Goal: Task Accomplishment & Management: Complete application form

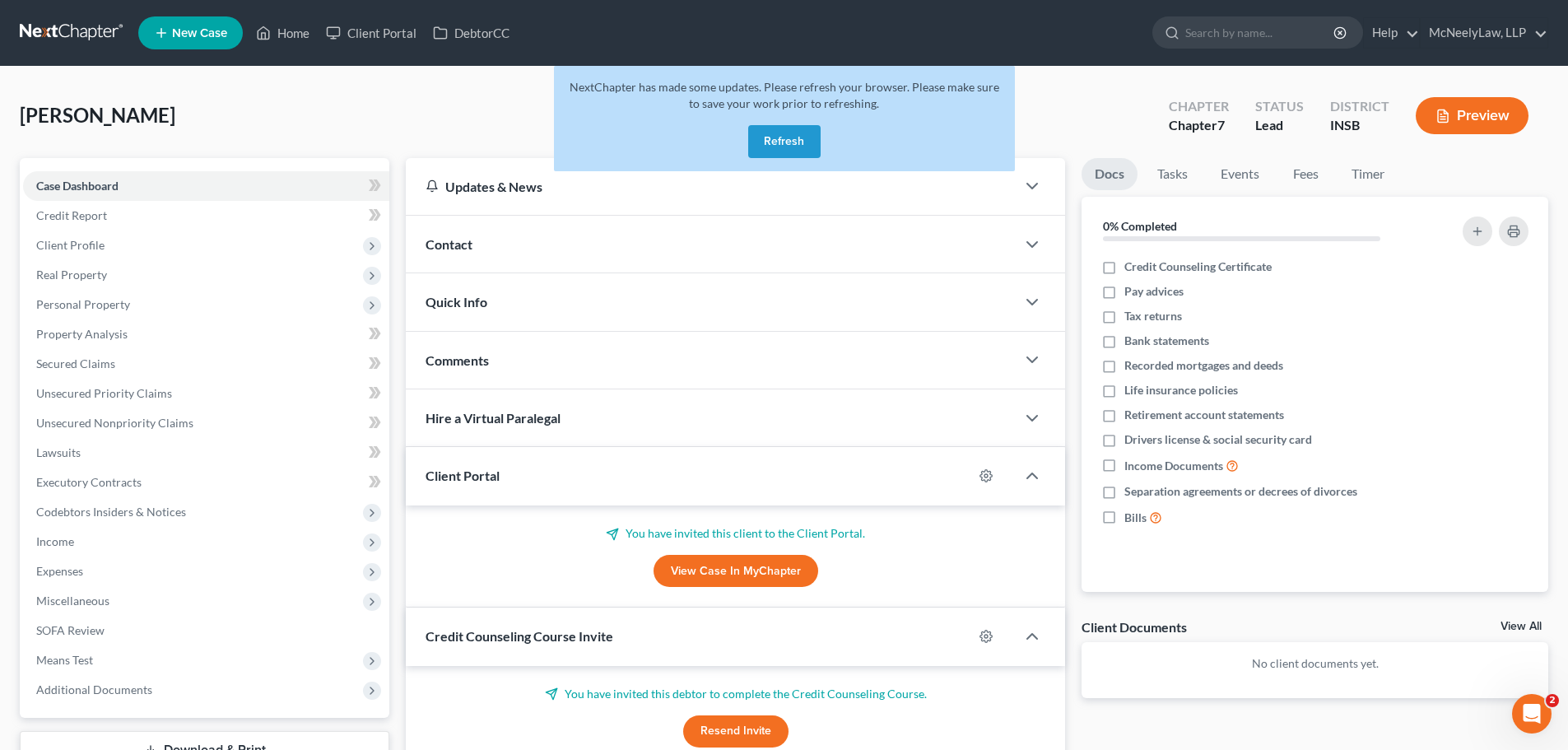
click at [791, 138] on button "Refresh" at bounding box center [784, 142] width 72 height 32
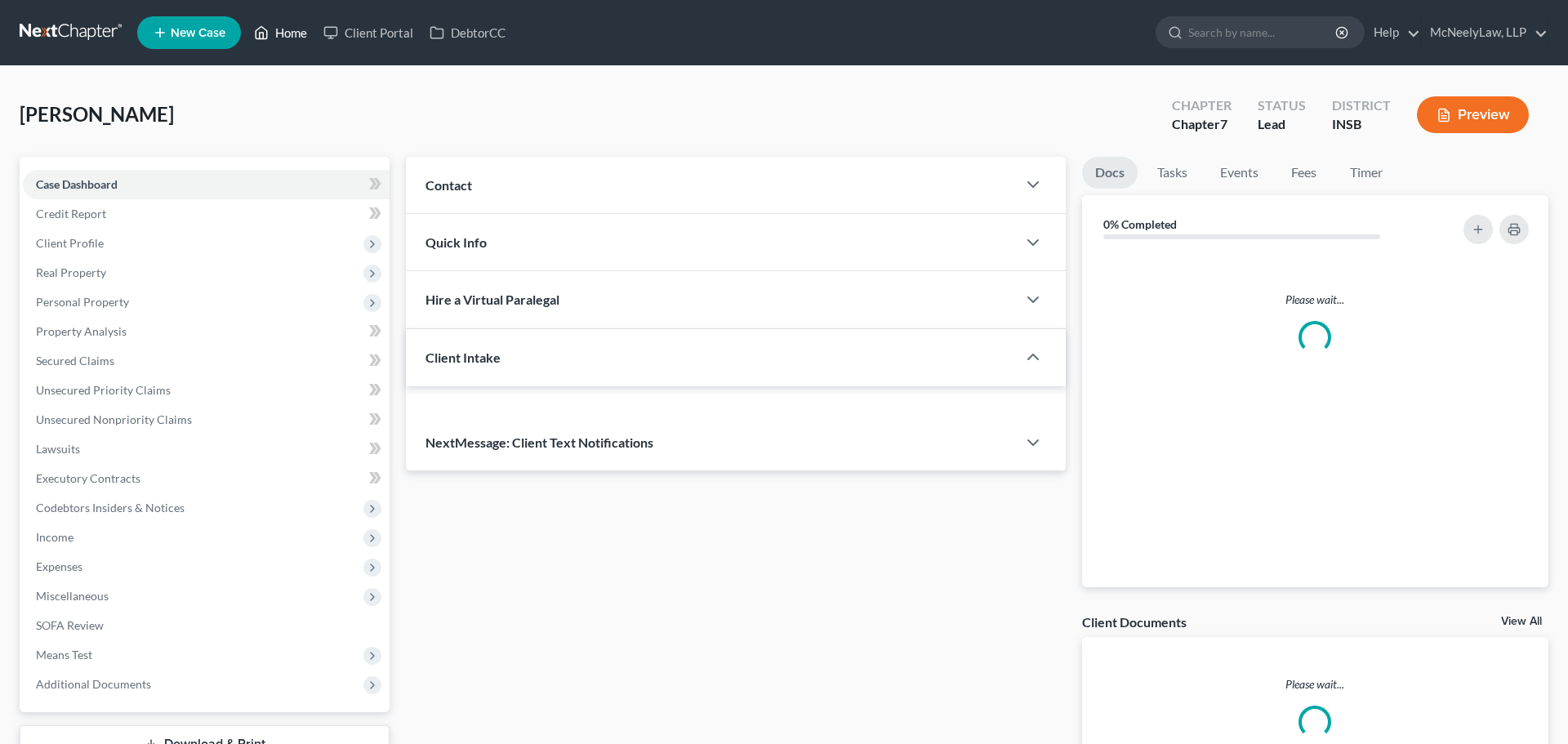
click at [283, 36] on link "Home" at bounding box center [281, 32] width 70 height 30
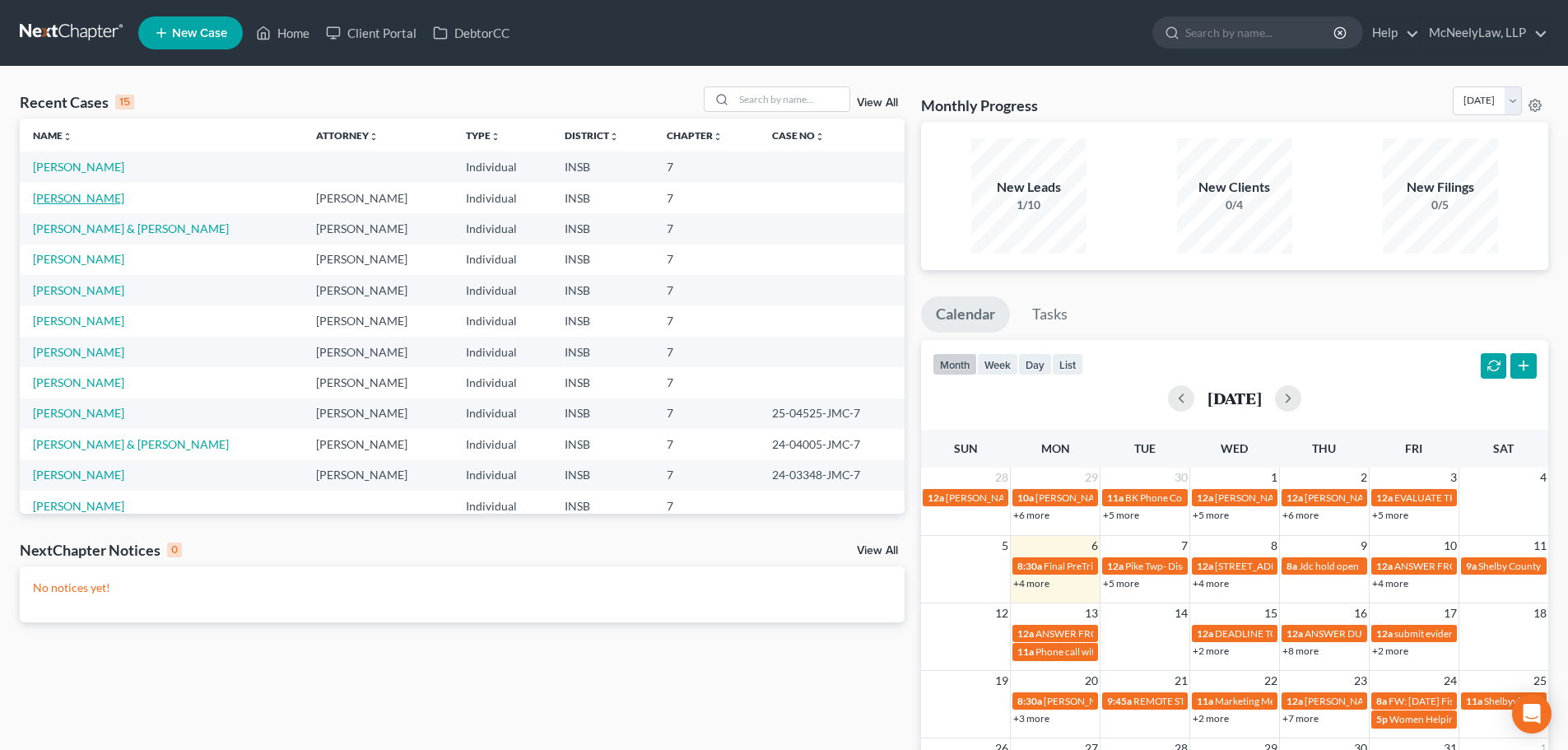
click at [74, 197] on link "[PERSON_NAME]" at bounding box center [78, 199] width 91 height 14
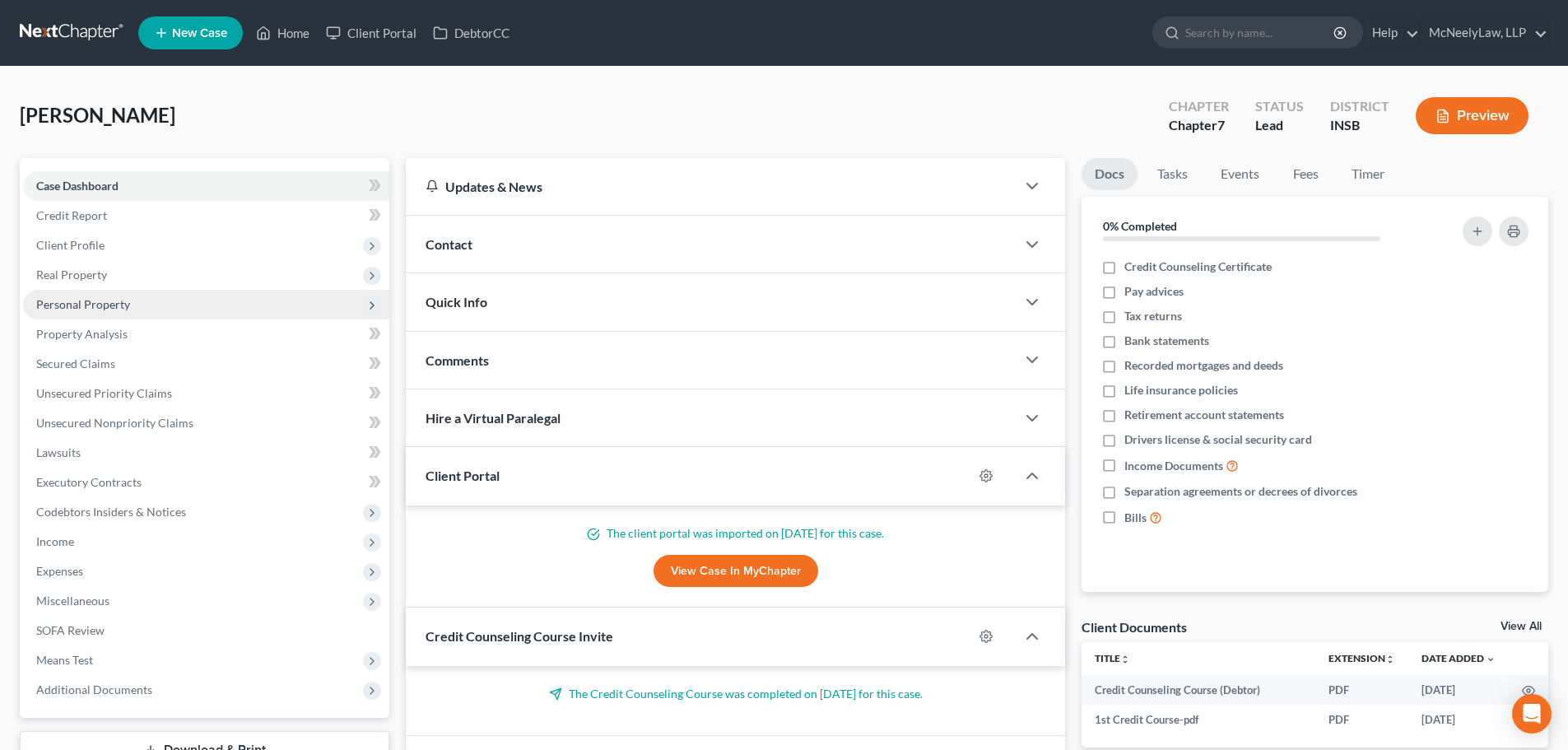
click at [90, 297] on span "Personal Property" at bounding box center [83, 304] width 94 height 14
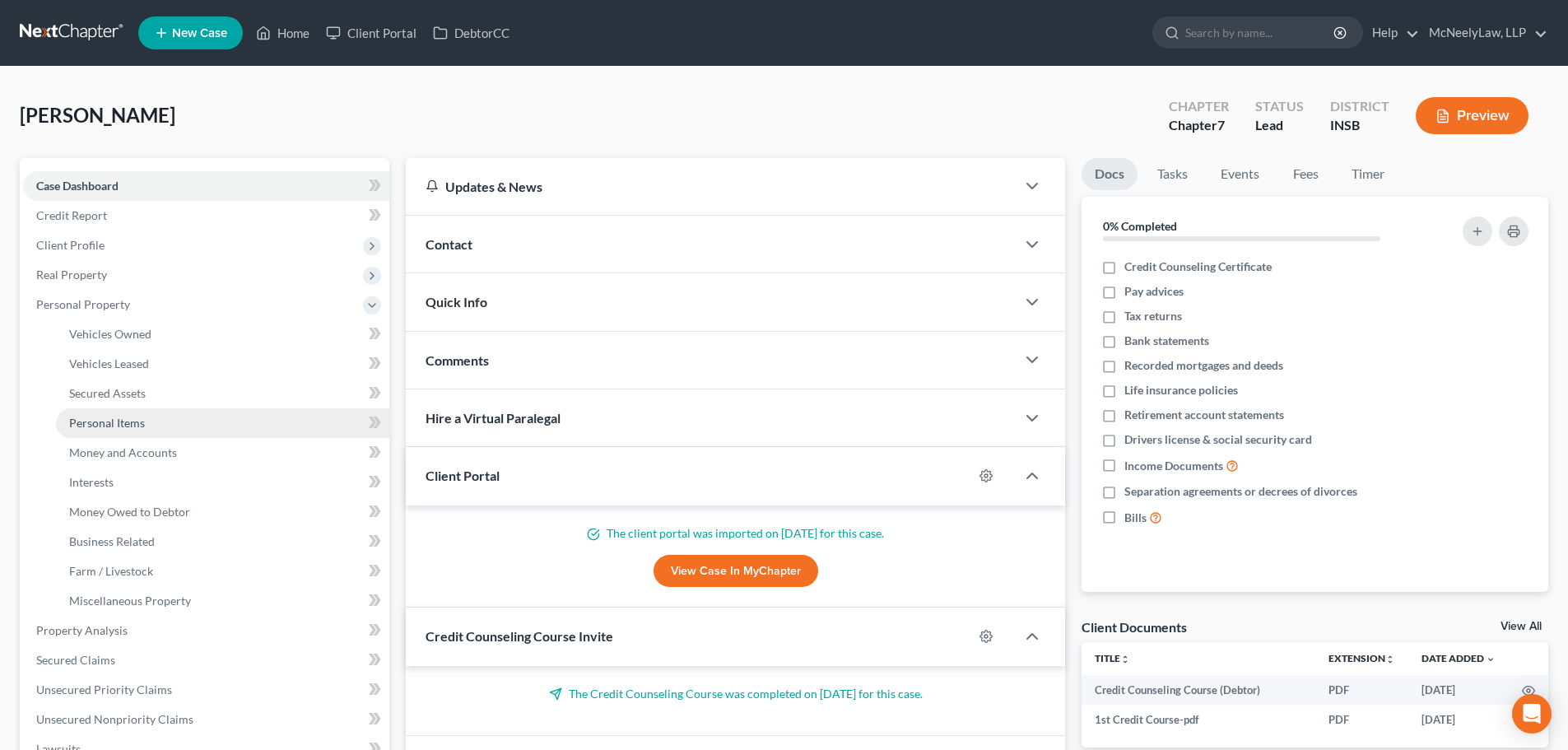
click at [125, 422] on span "Personal Items" at bounding box center [107, 423] width 76 height 14
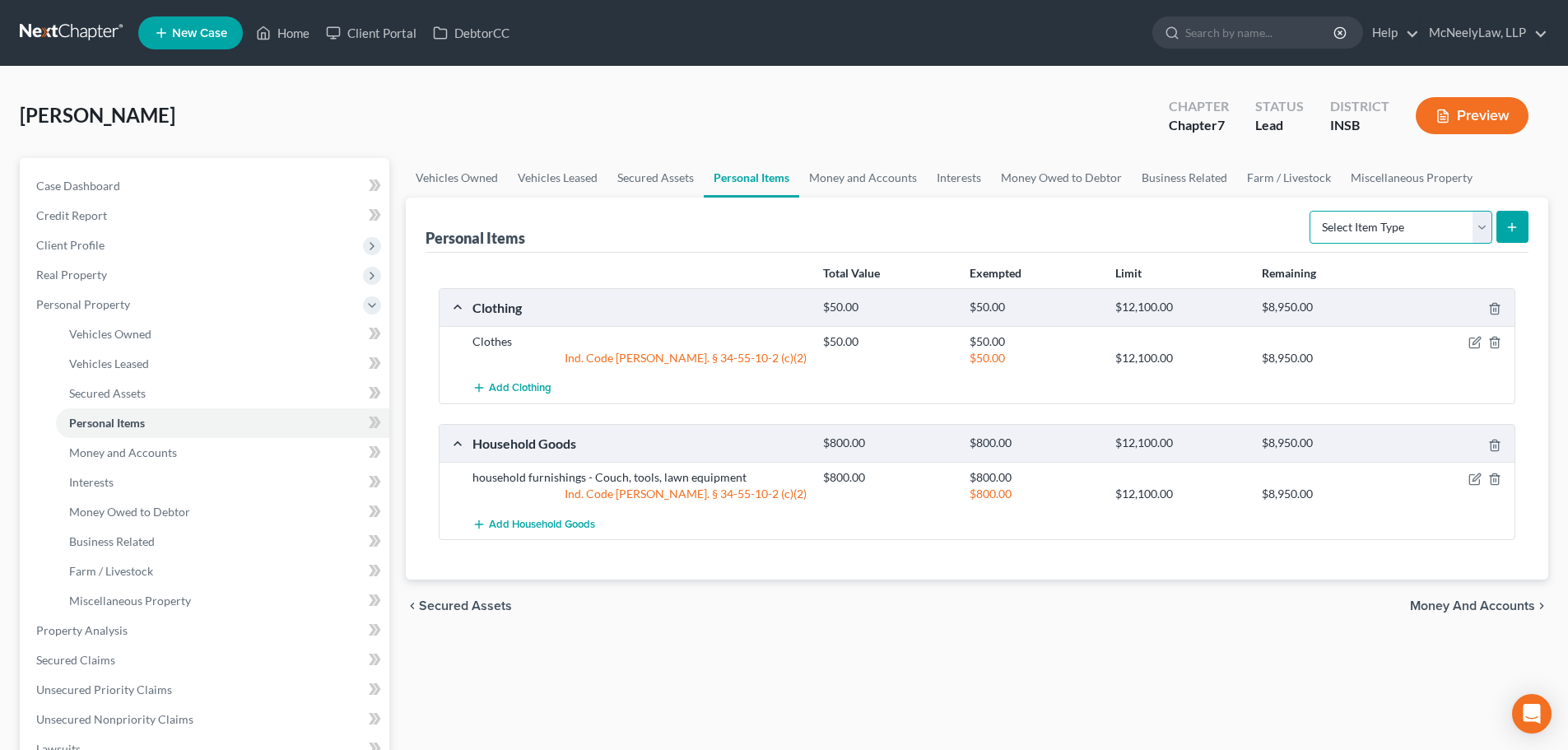
click at [1490, 218] on select "Select Item Type Clothing Collectibles Of Value Electronics Firearms Household …" at bounding box center [1400, 227] width 182 height 32
select select "electronics"
click at [1311, 210] on select "Select Item Type Clothing Collectibles Of Value Electronics Firearms Household …" at bounding box center [1400, 227] width 182 height 32
click at [1515, 231] on icon "submit" at bounding box center [1511, 227] width 14 height 14
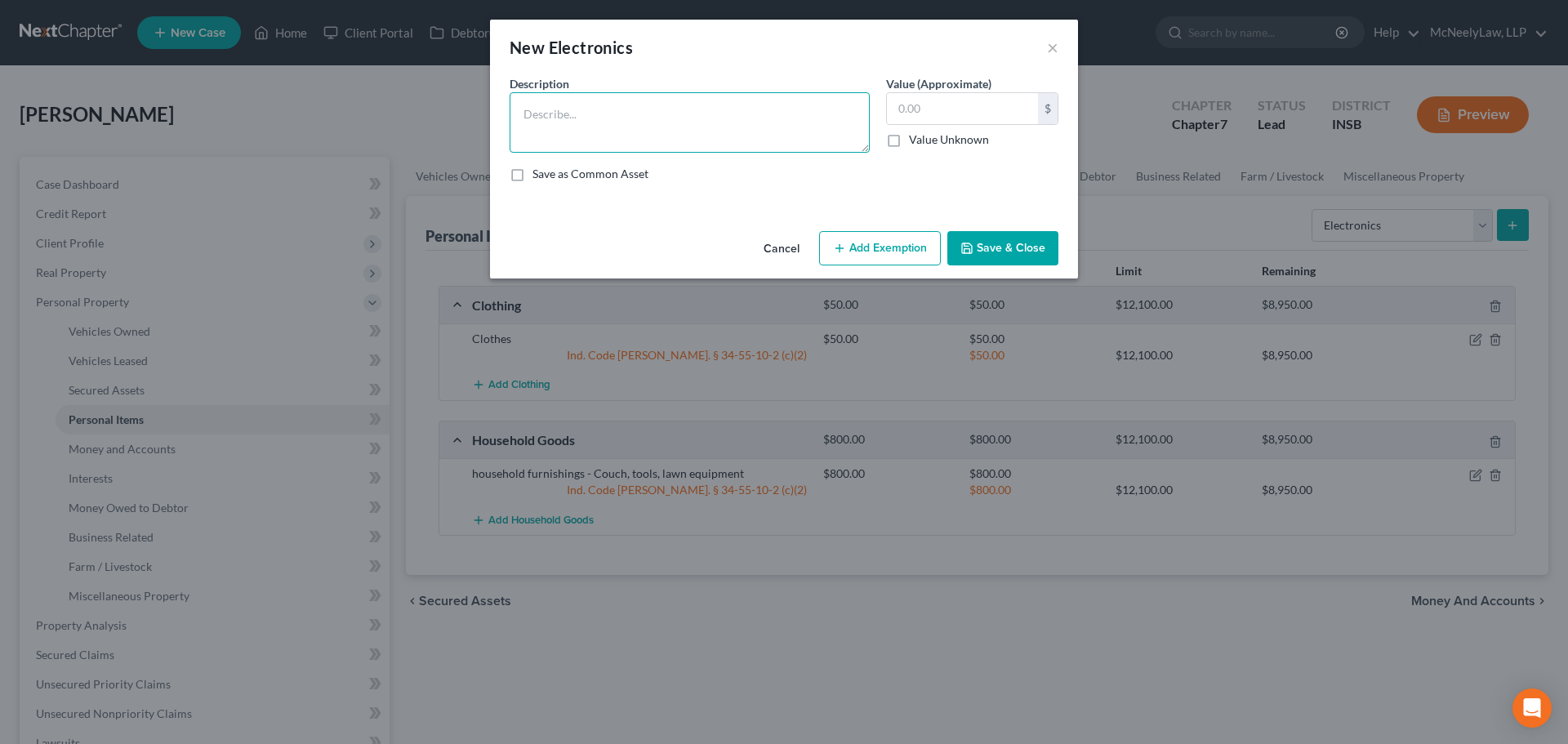
click at [615, 116] on textarea at bounding box center [690, 122] width 360 height 60
type textarea "Cell phone, TV"
click at [938, 106] on input "text" at bounding box center [963, 108] width 151 height 31
type input "2"
type input "300.00"
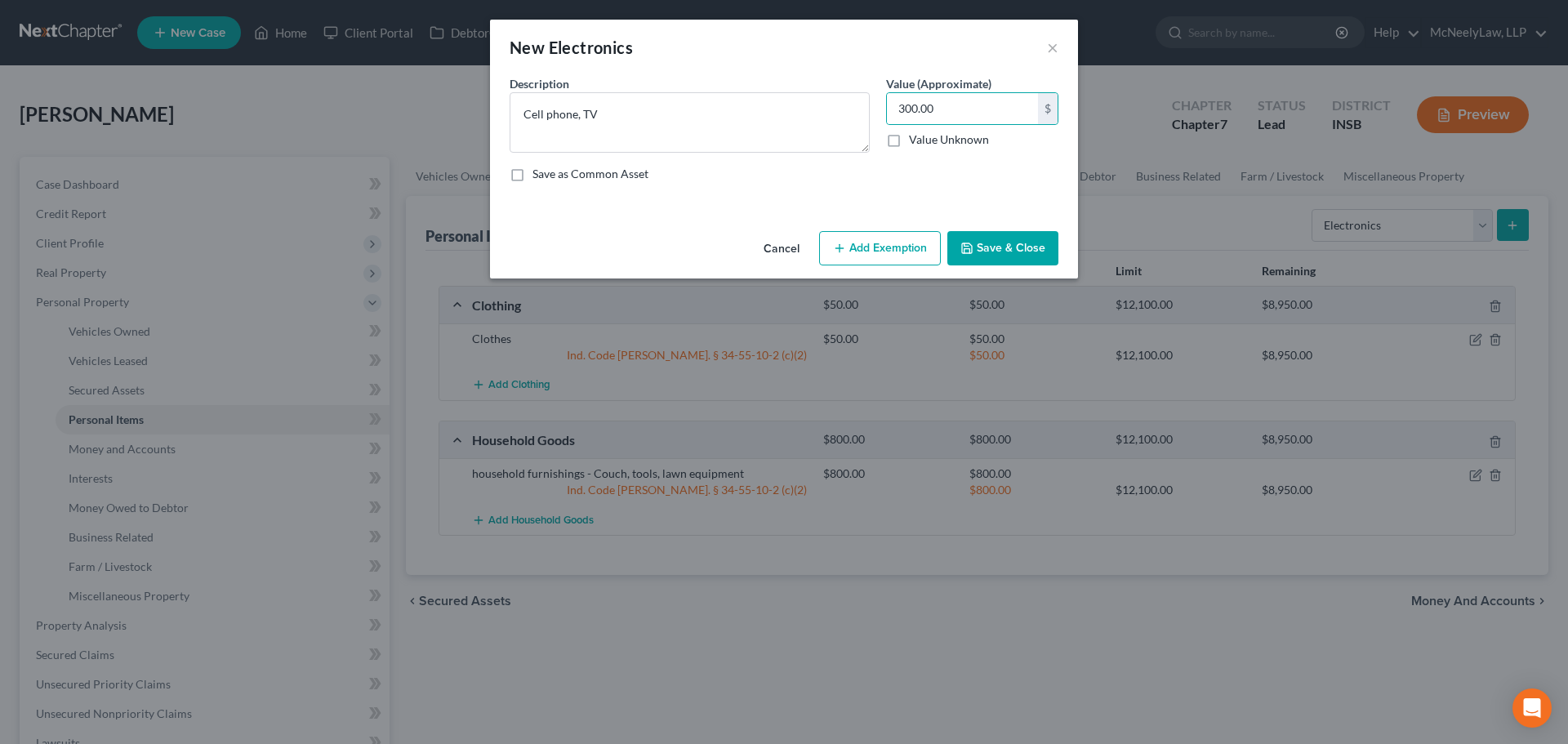
drag, startPoint x: 1007, startPoint y: 251, endPoint x: 1013, endPoint y: 264, distance: 14.3
click at [1008, 251] on button "Save & Close" at bounding box center [1003, 248] width 111 height 34
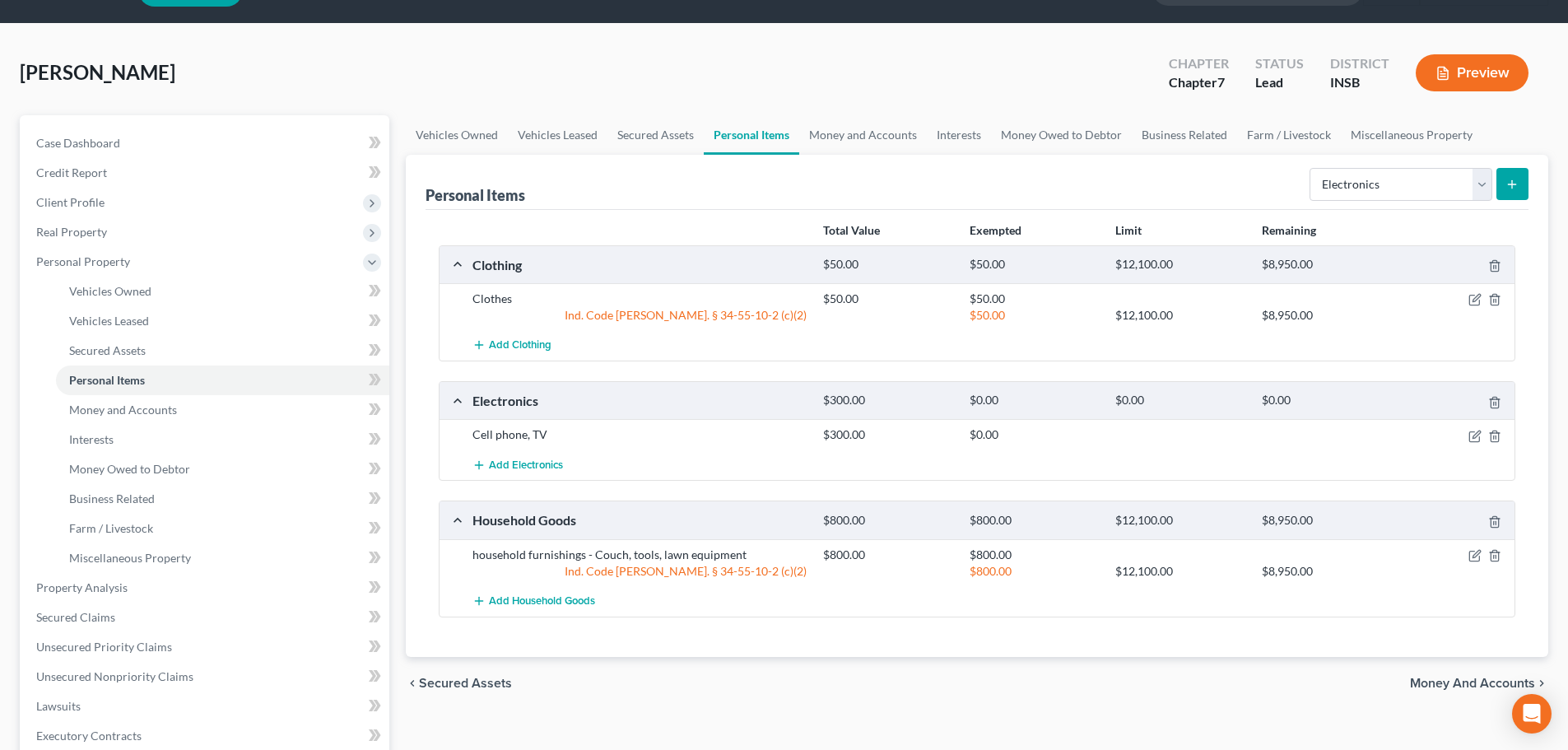
scroll to position [82, 0]
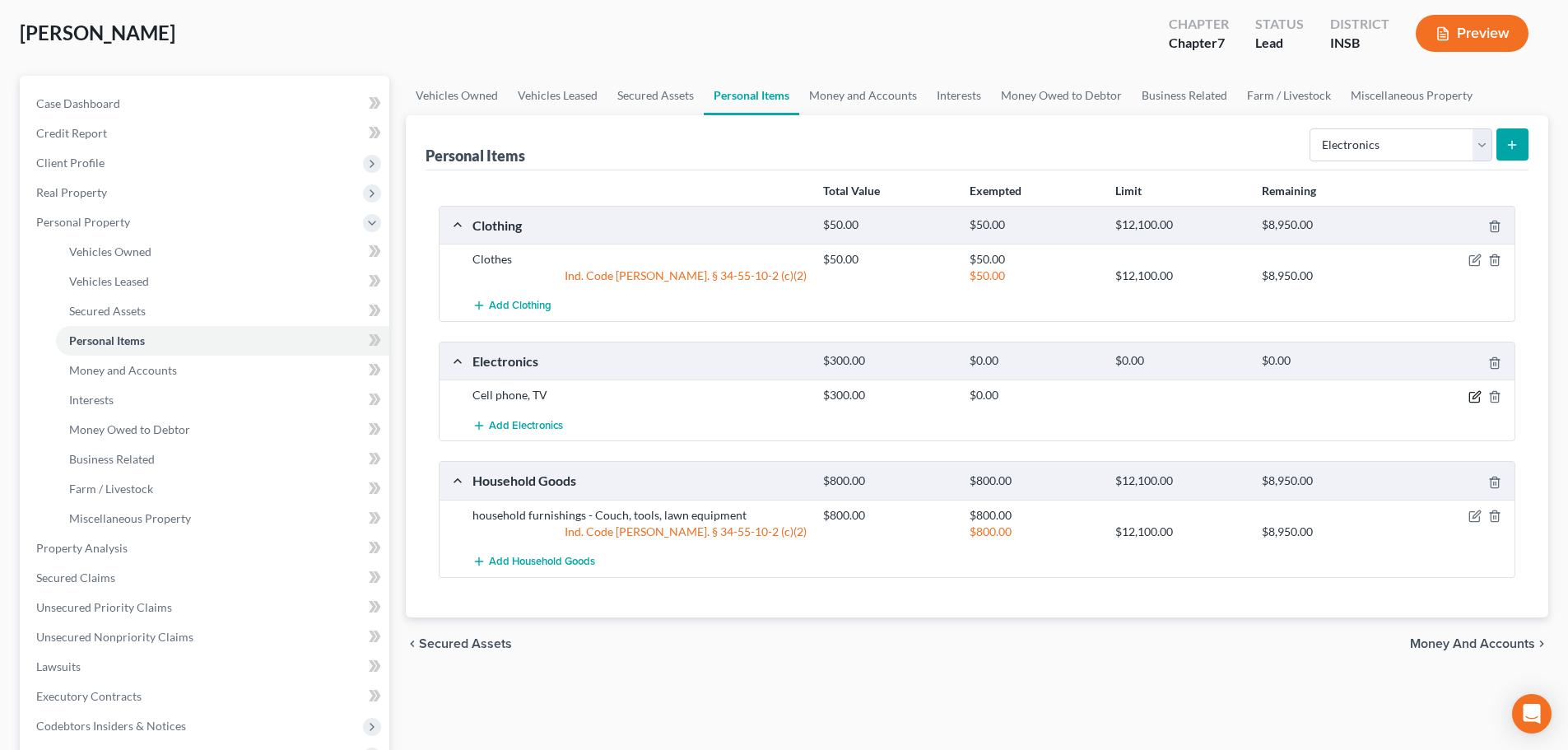
click at [1471, 398] on icon "button" at bounding box center [1474, 396] width 14 height 14
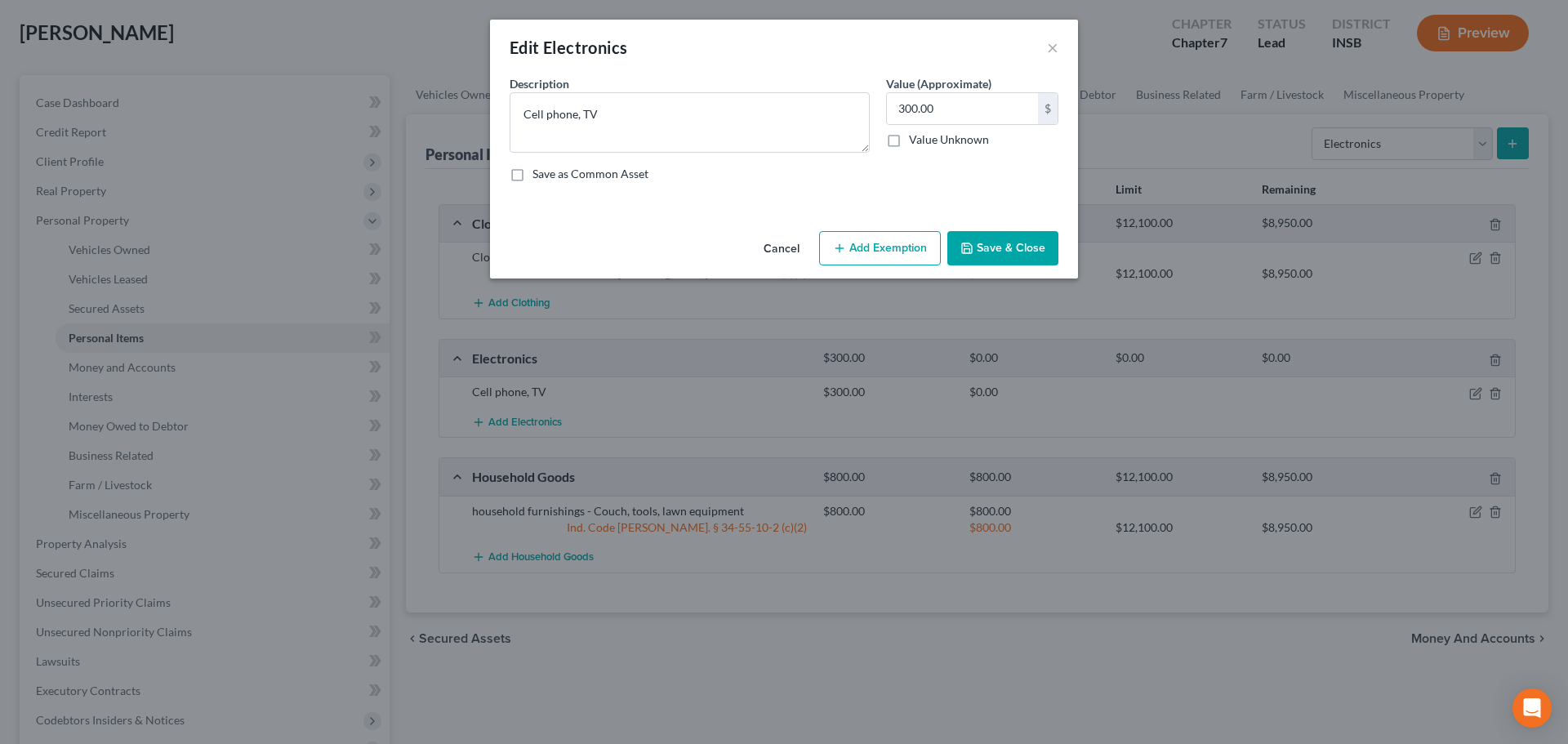
click at [905, 252] on button "Add Exemption" at bounding box center [880, 248] width 122 height 34
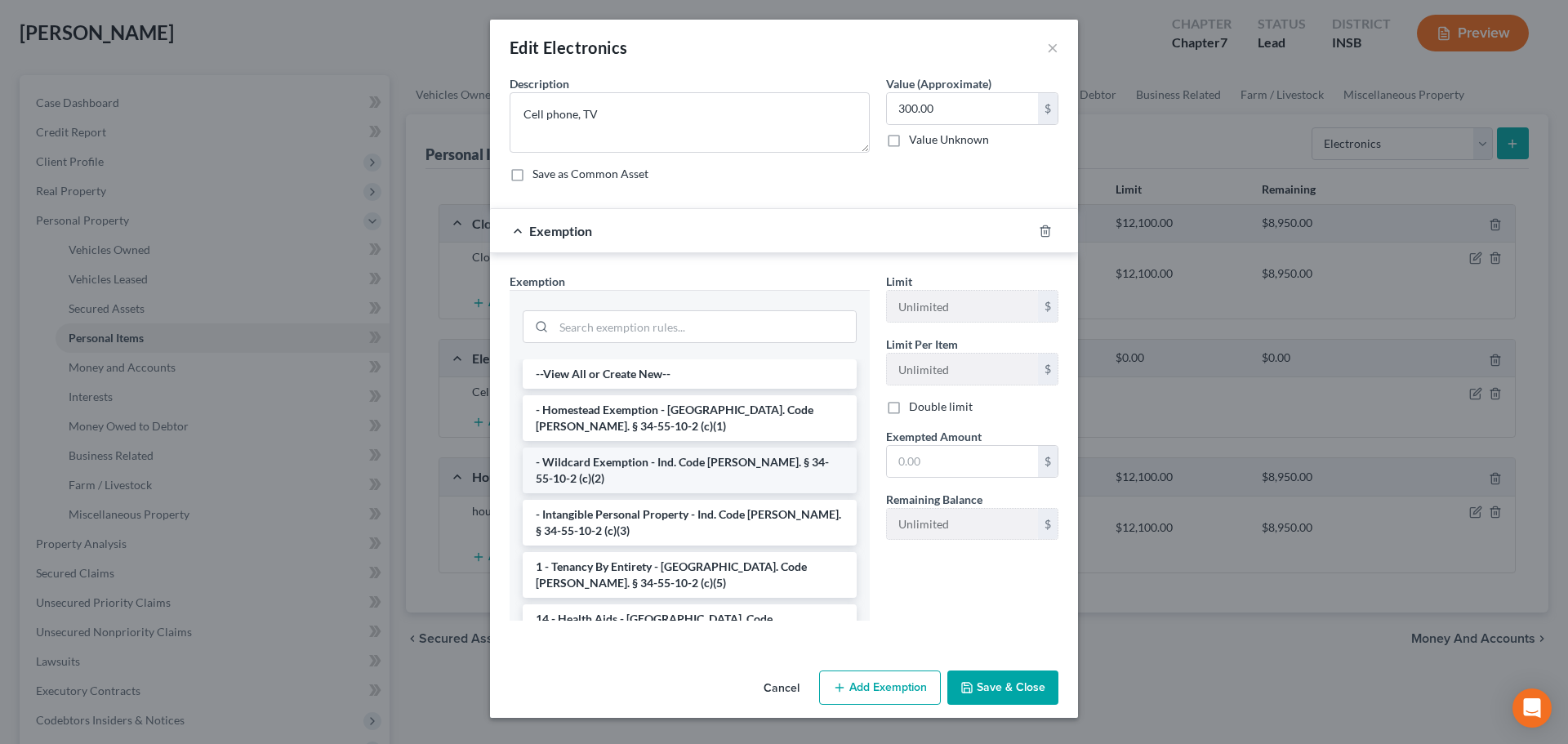
click at [663, 454] on li "- Wildcard Exemption - Ind. Code [PERSON_NAME]. § 34-55-10-2 (c)(2)" at bounding box center [690, 470] width 334 height 46
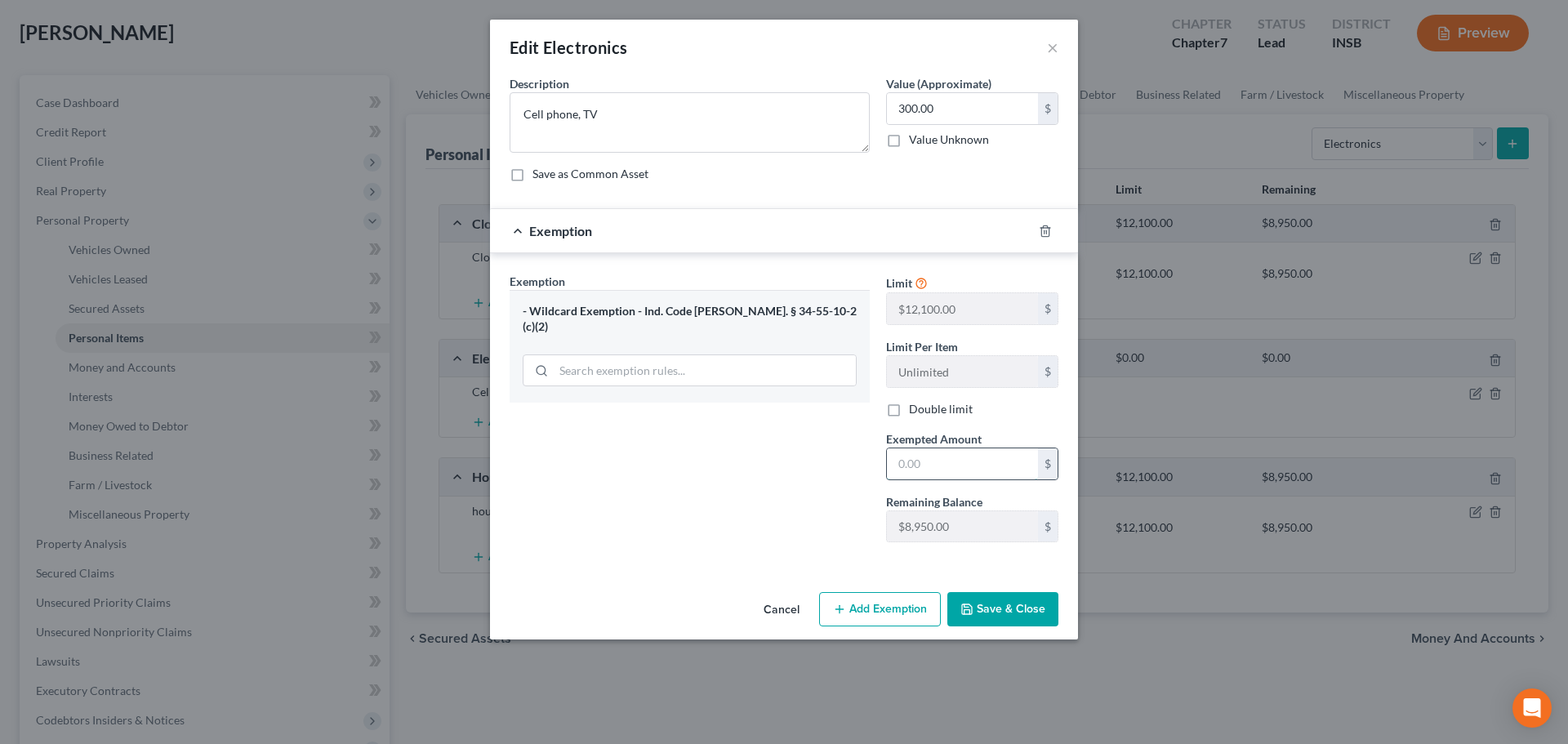
click at [947, 457] on input "text" at bounding box center [963, 464] width 151 height 31
type input "300.00"
click at [1012, 605] on button "Save & Close" at bounding box center [1003, 609] width 111 height 34
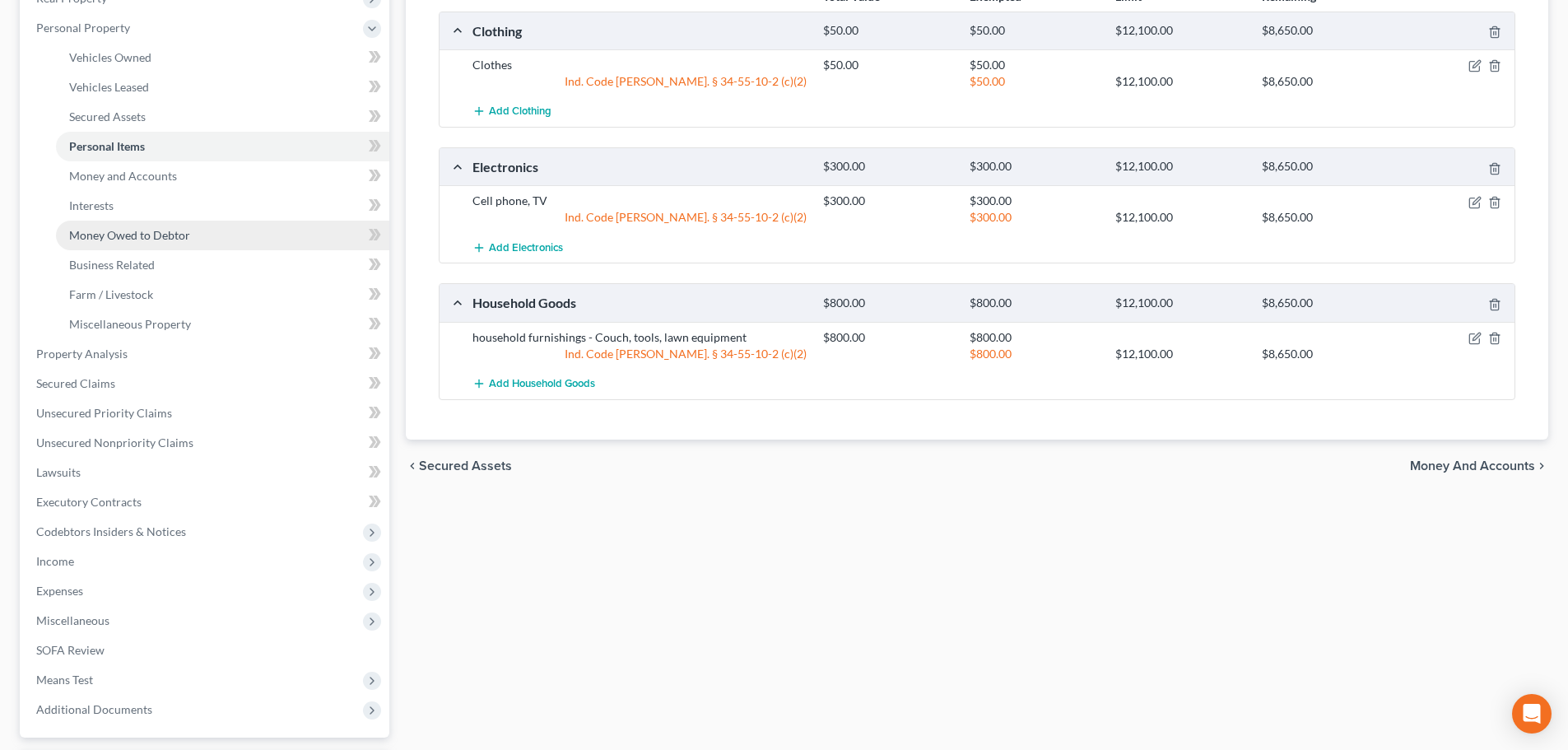
scroll to position [247, 0]
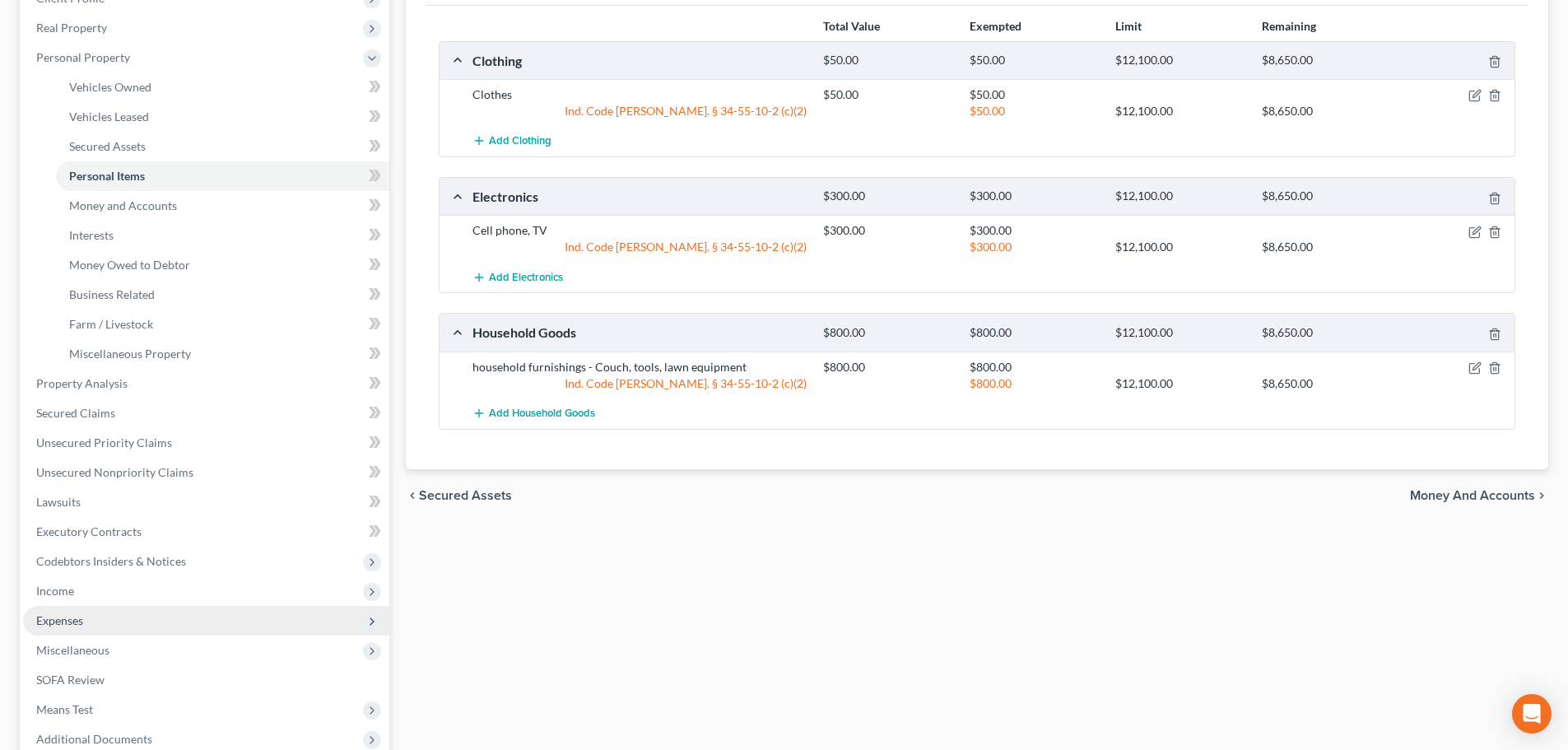
click at [117, 626] on span "Expenses" at bounding box center [207, 620] width 366 height 30
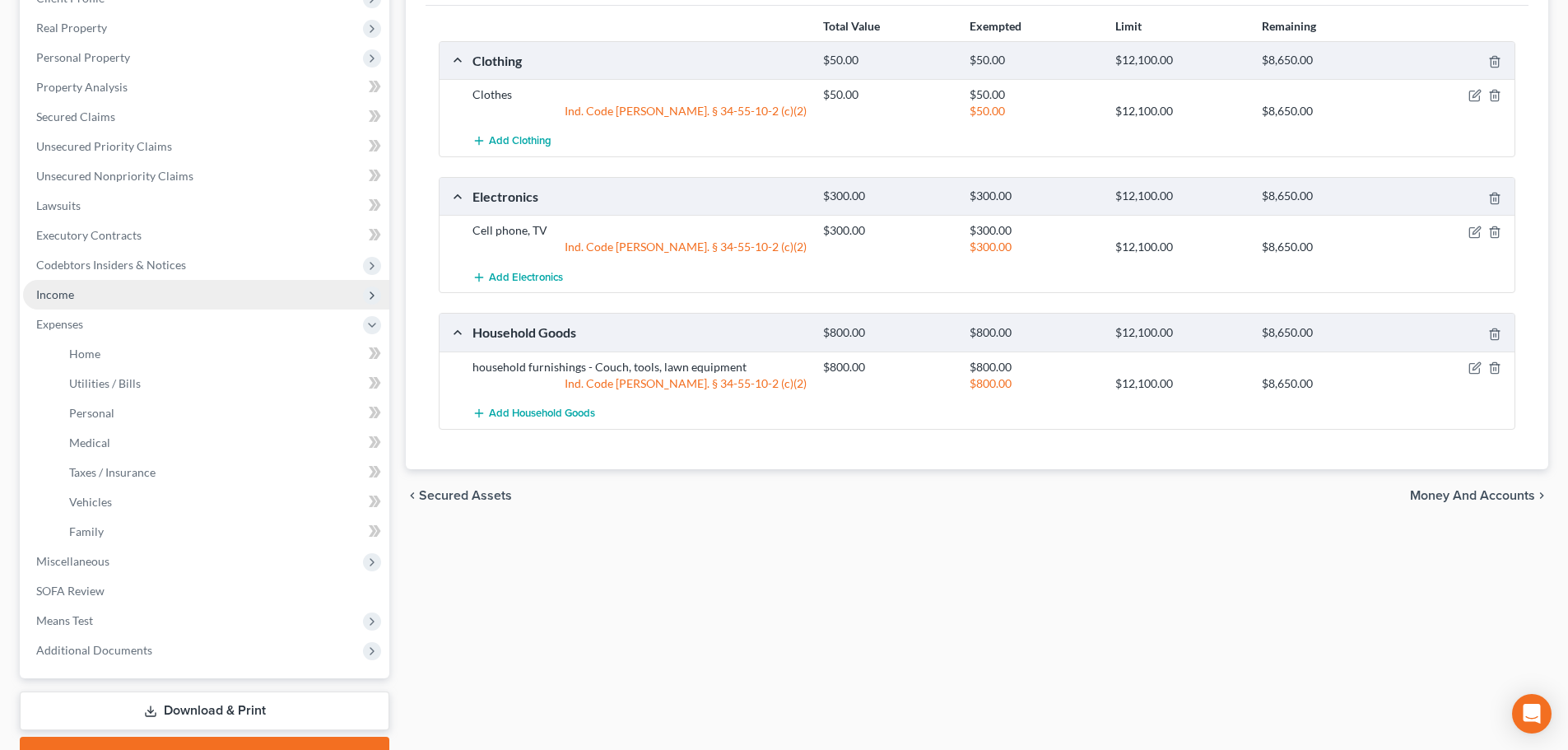
click at [95, 285] on span "Income" at bounding box center [207, 294] width 366 height 30
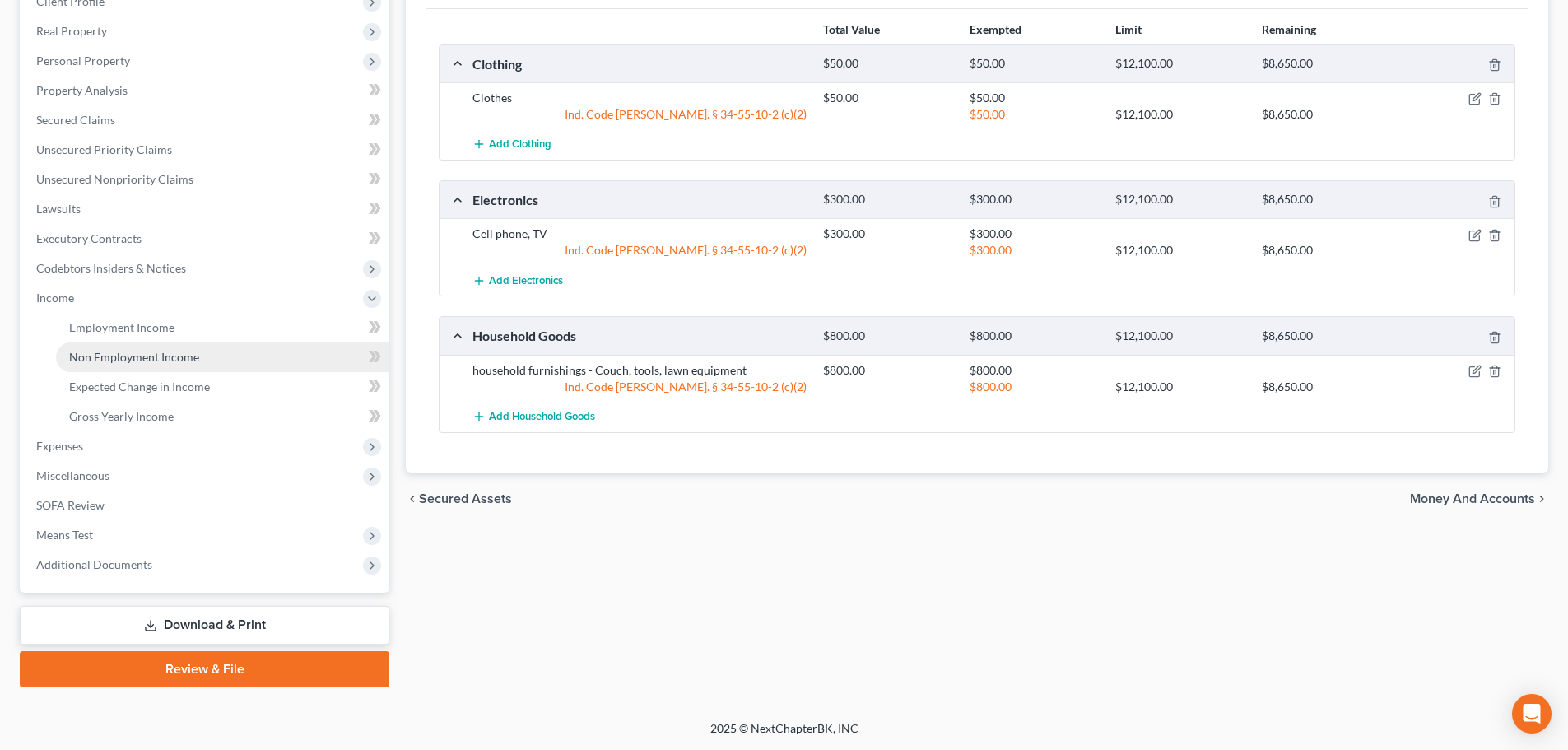
scroll to position [244, 0]
click at [154, 350] on span "Non Employment Income" at bounding box center [134, 357] width 130 height 14
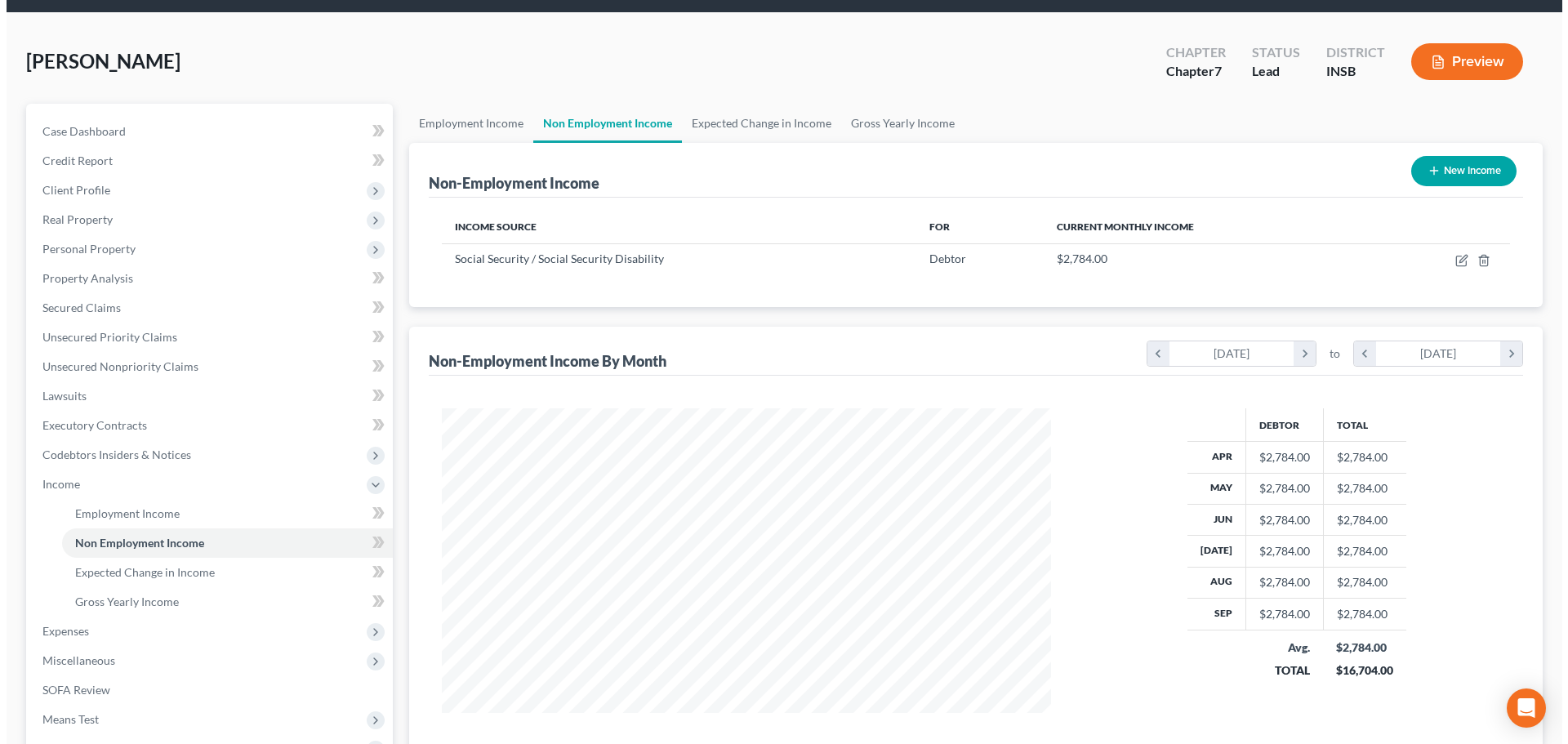
scroll to position [81, 0]
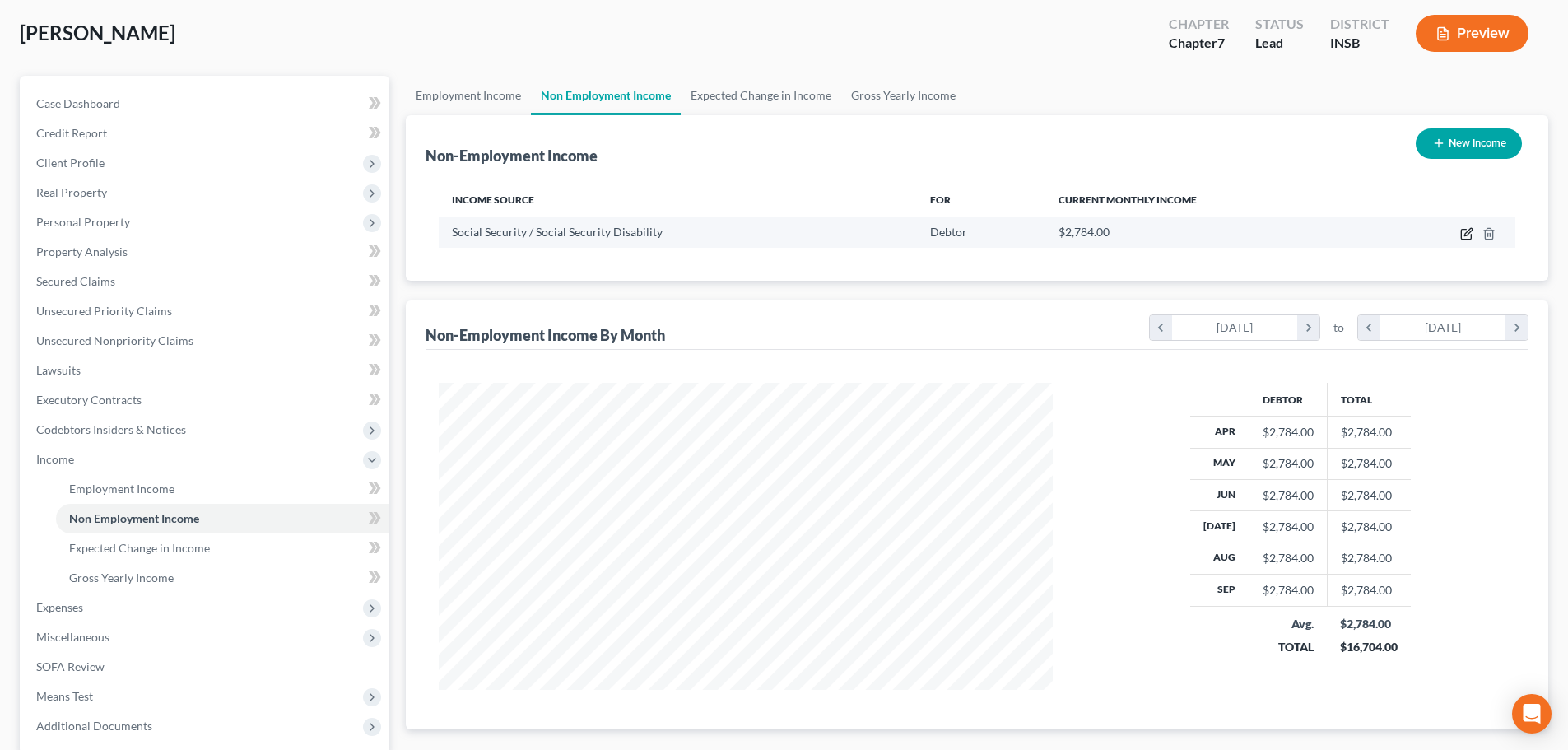
click at [1468, 230] on icon "button" at bounding box center [1468, 232] width 7 height 7
select select "4"
select select "0"
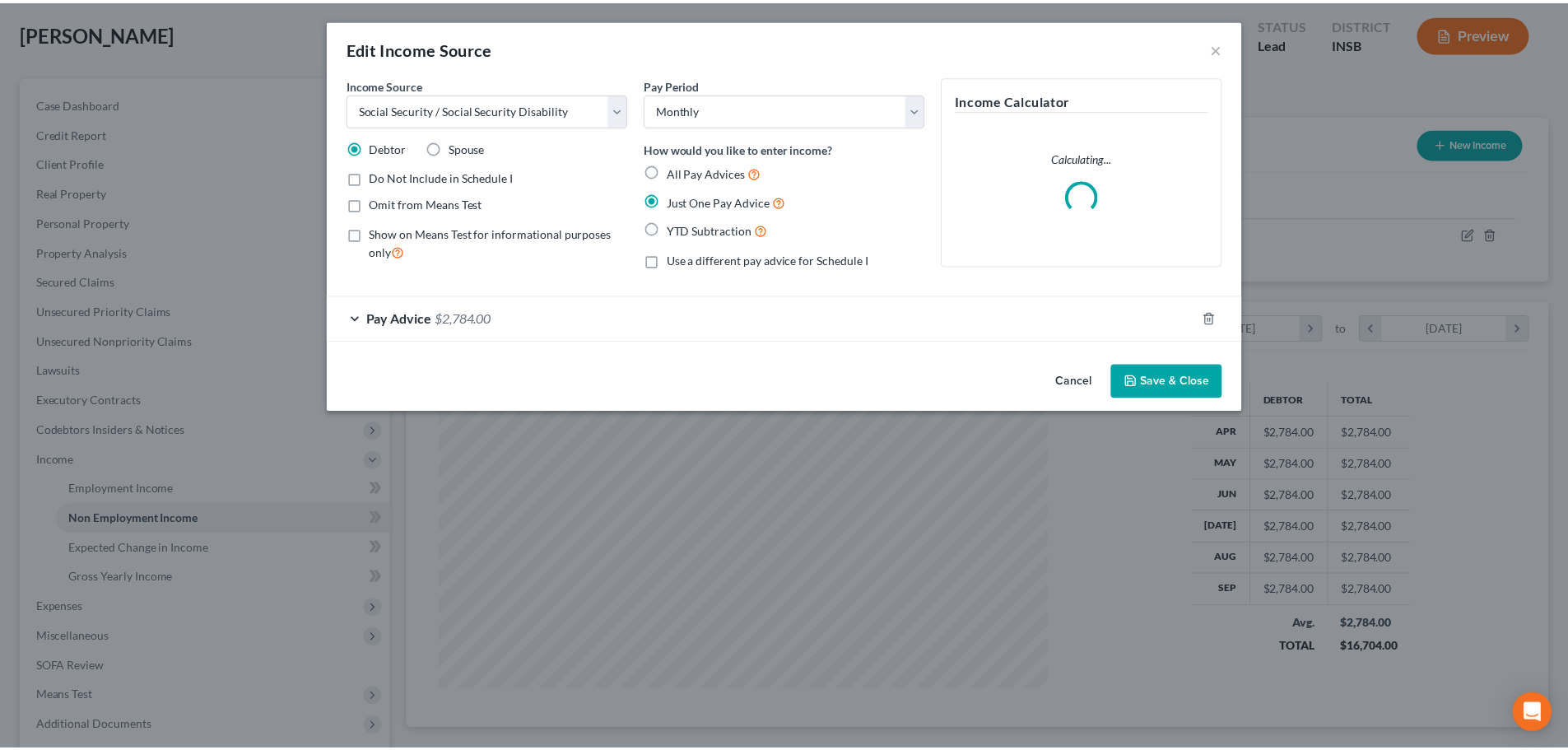
scroll to position [310, 652]
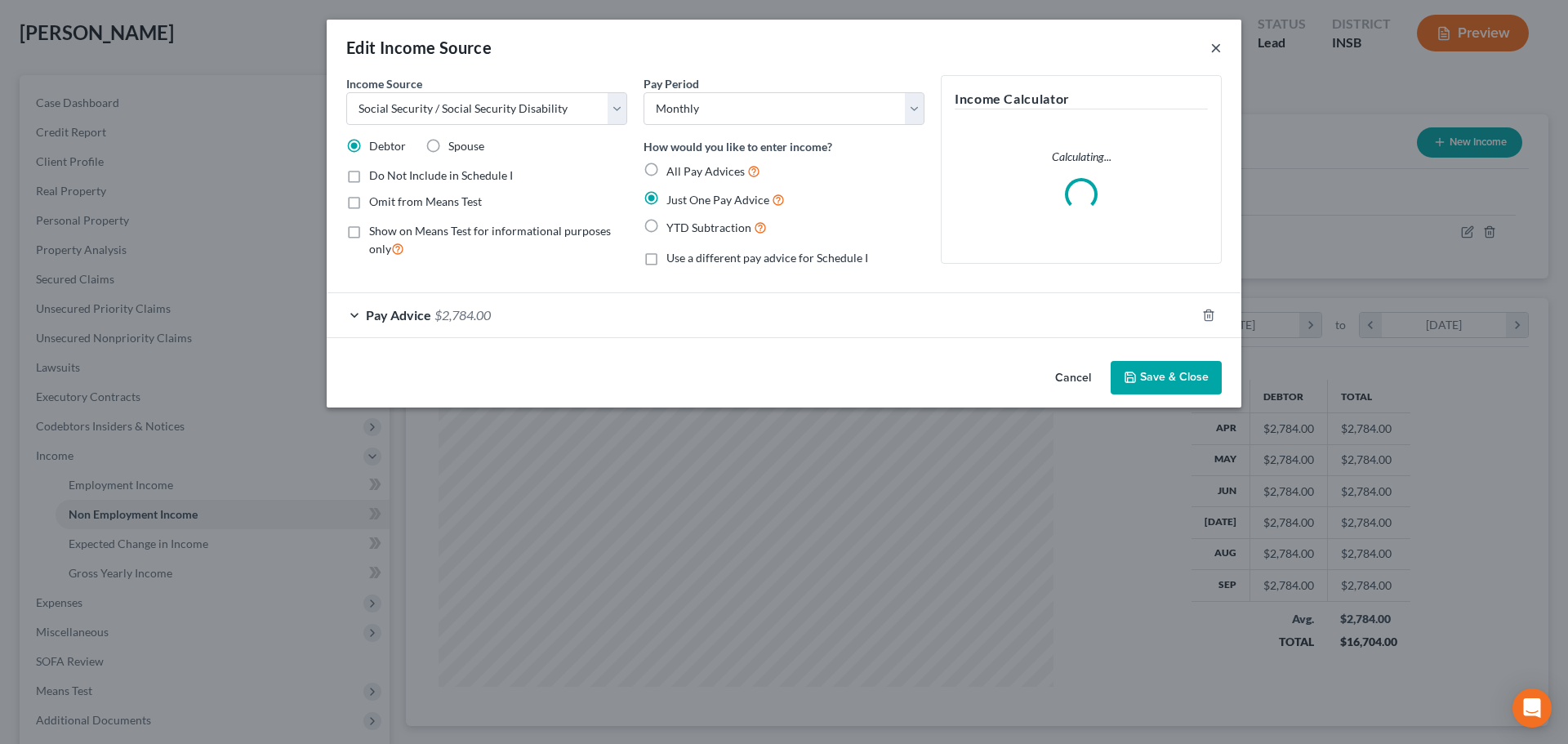
click at [1216, 47] on button "×" at bounding box center [1216, 47] width 12 height 20
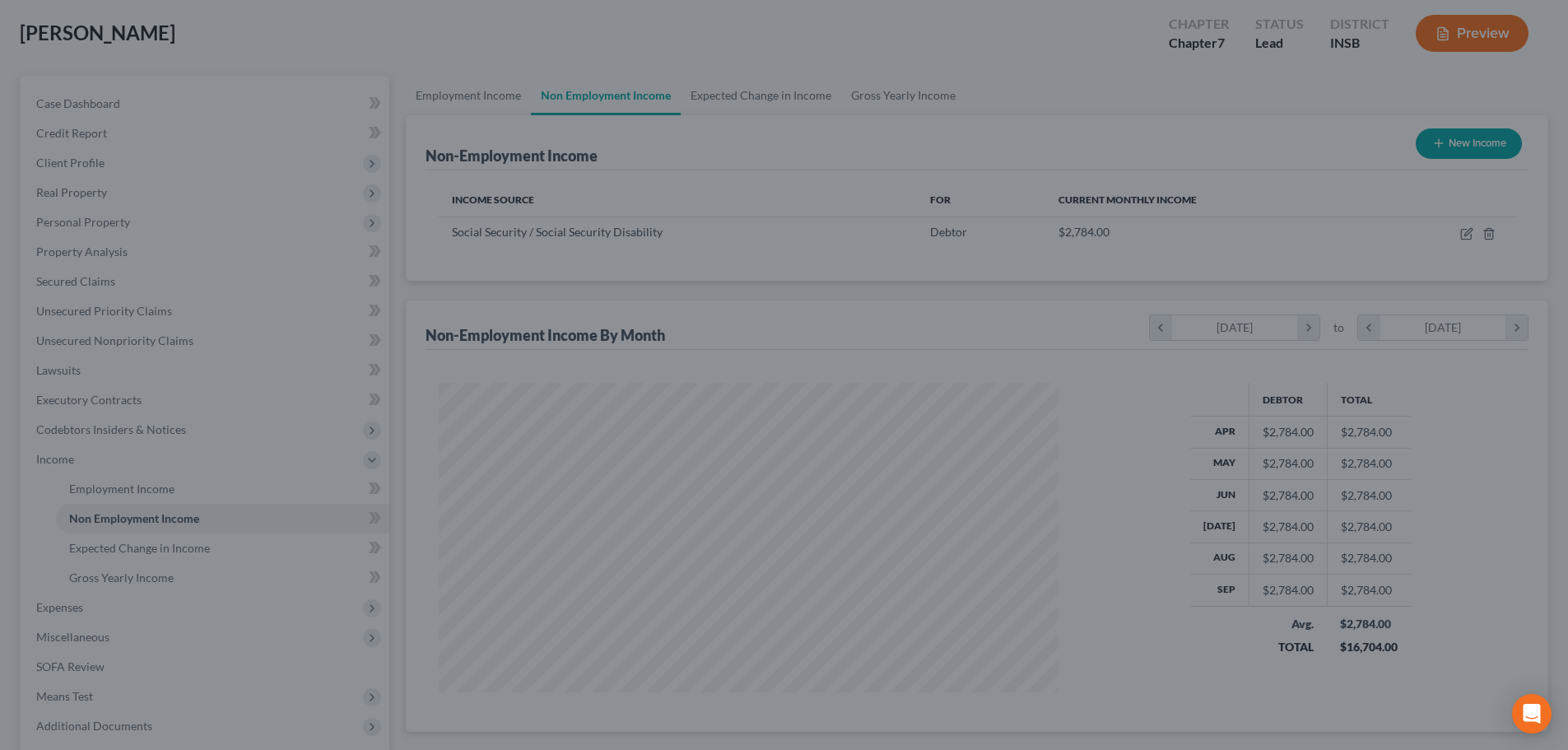
scroll to position [822881, 822230]
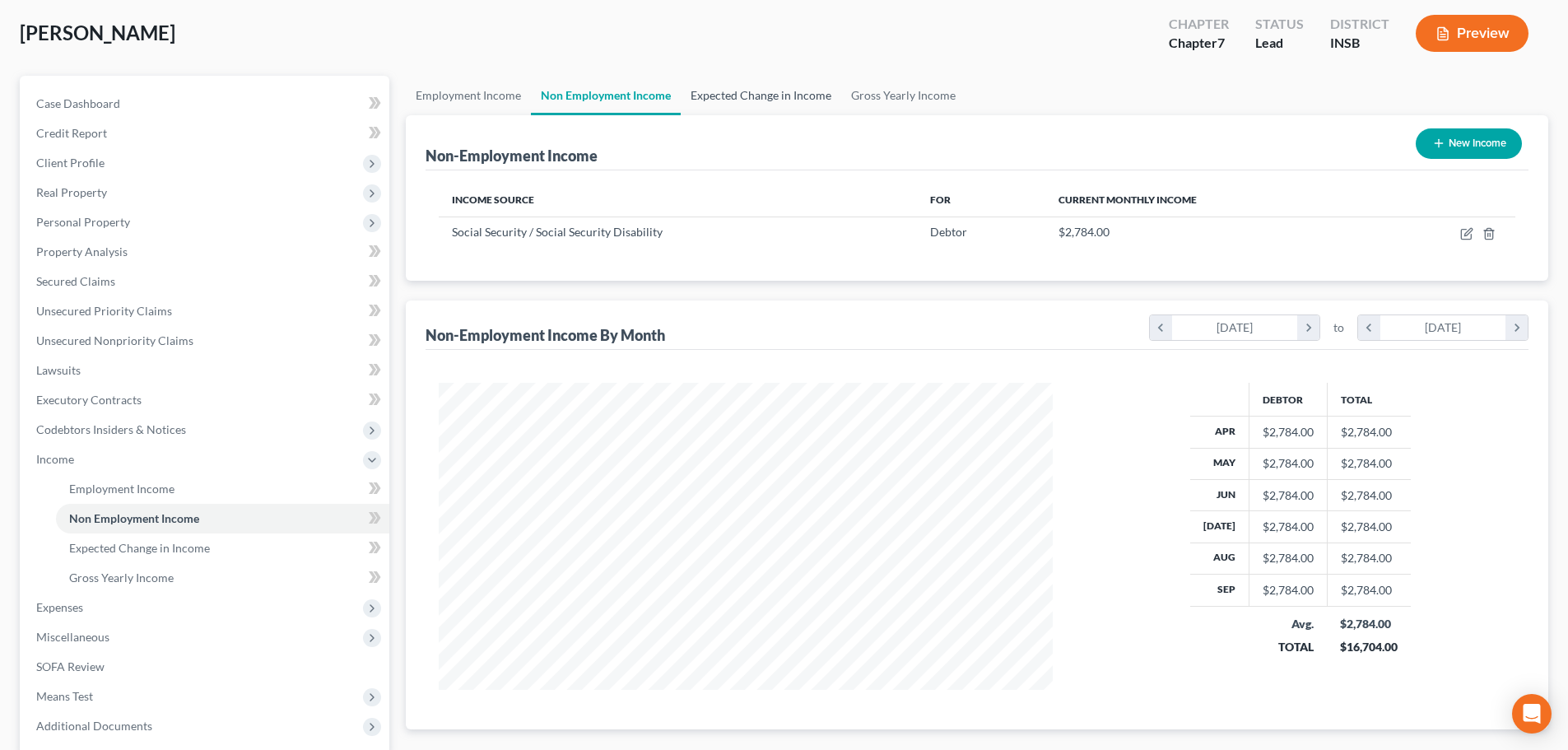
click at [780, 94] on link "Expected Change in Income" at bounding box center [761, 96] width 161 height 40
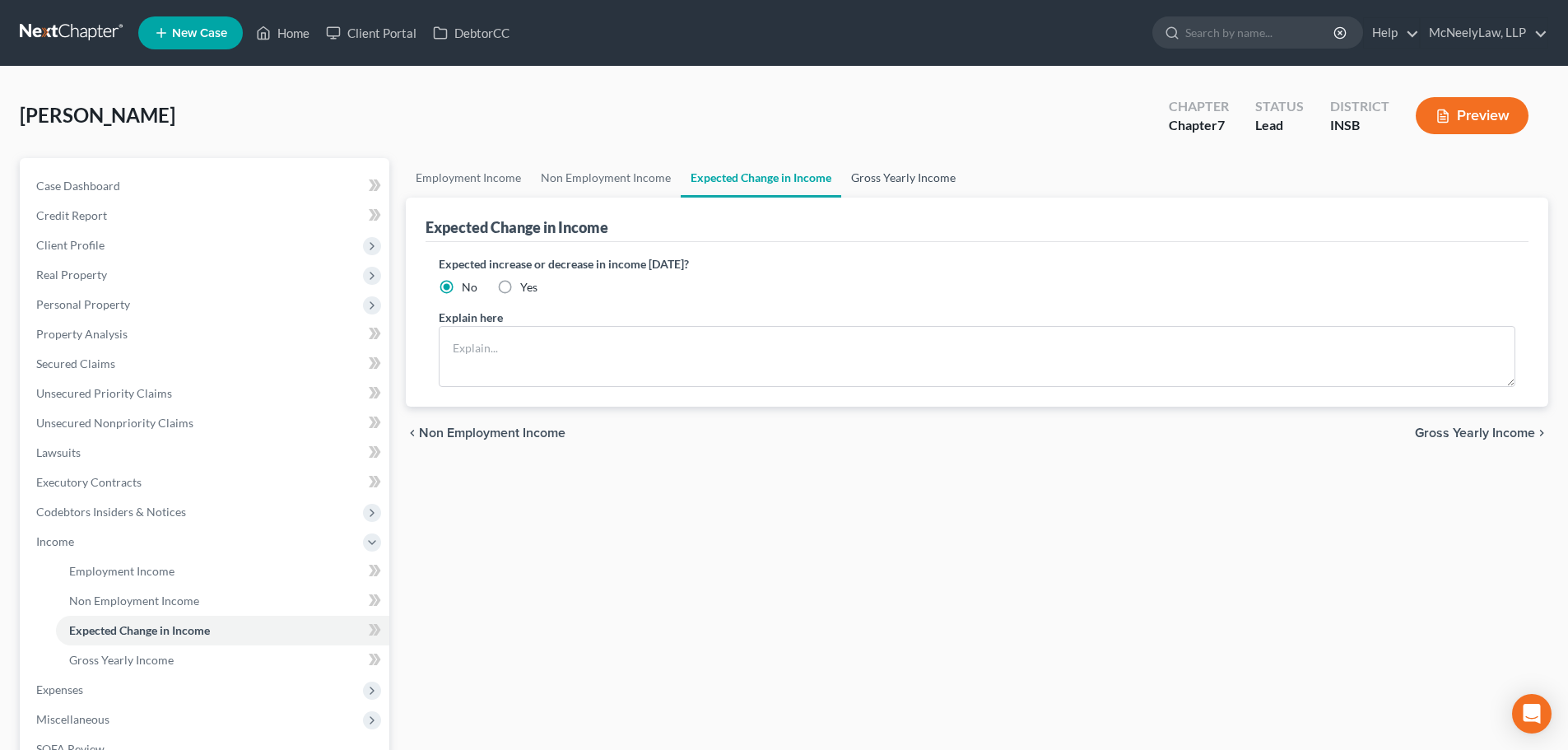
click at [894, 172] on link "Gross Yearly Income" at bounding box center [903, 178] width 125 height 40
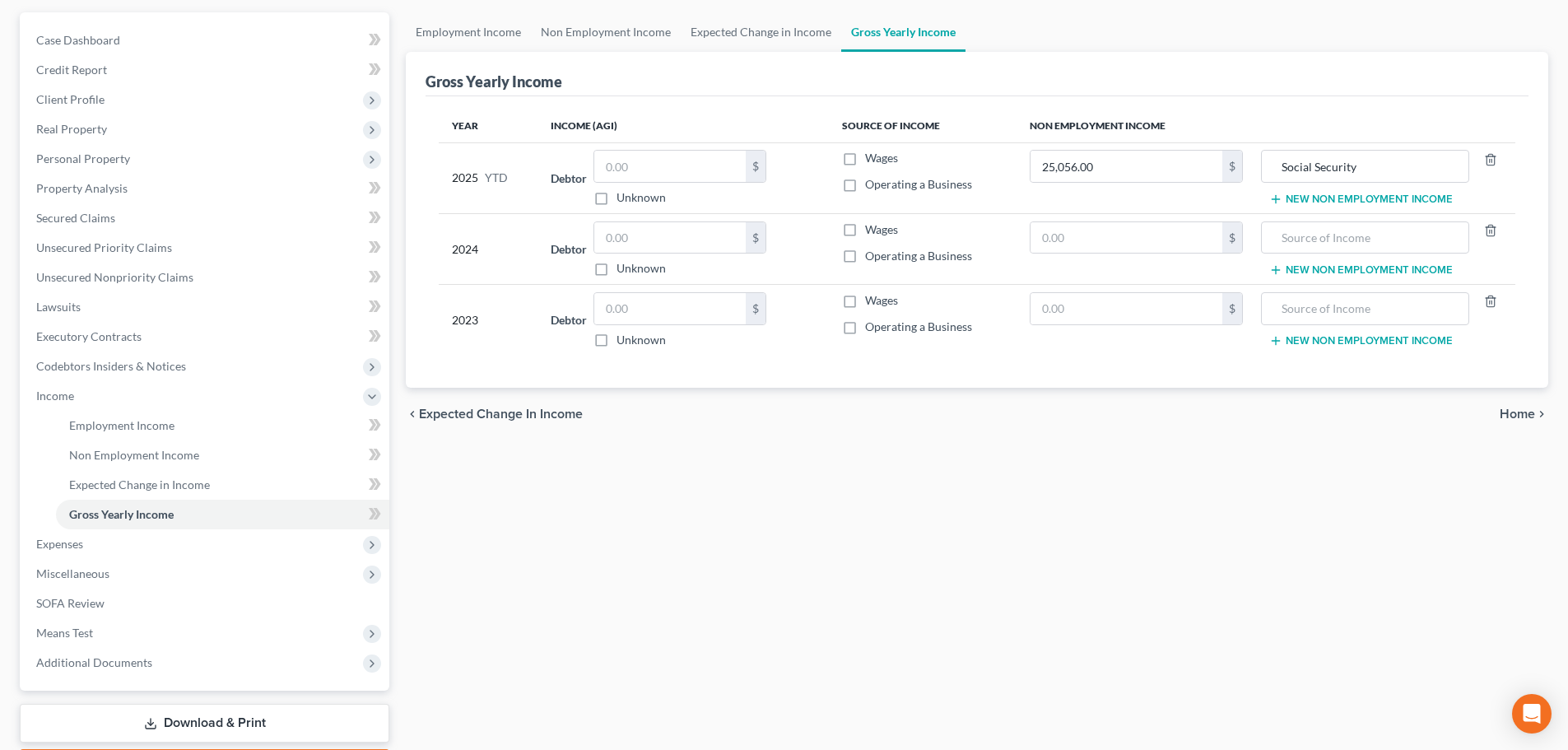
scroll to position [164, 0]
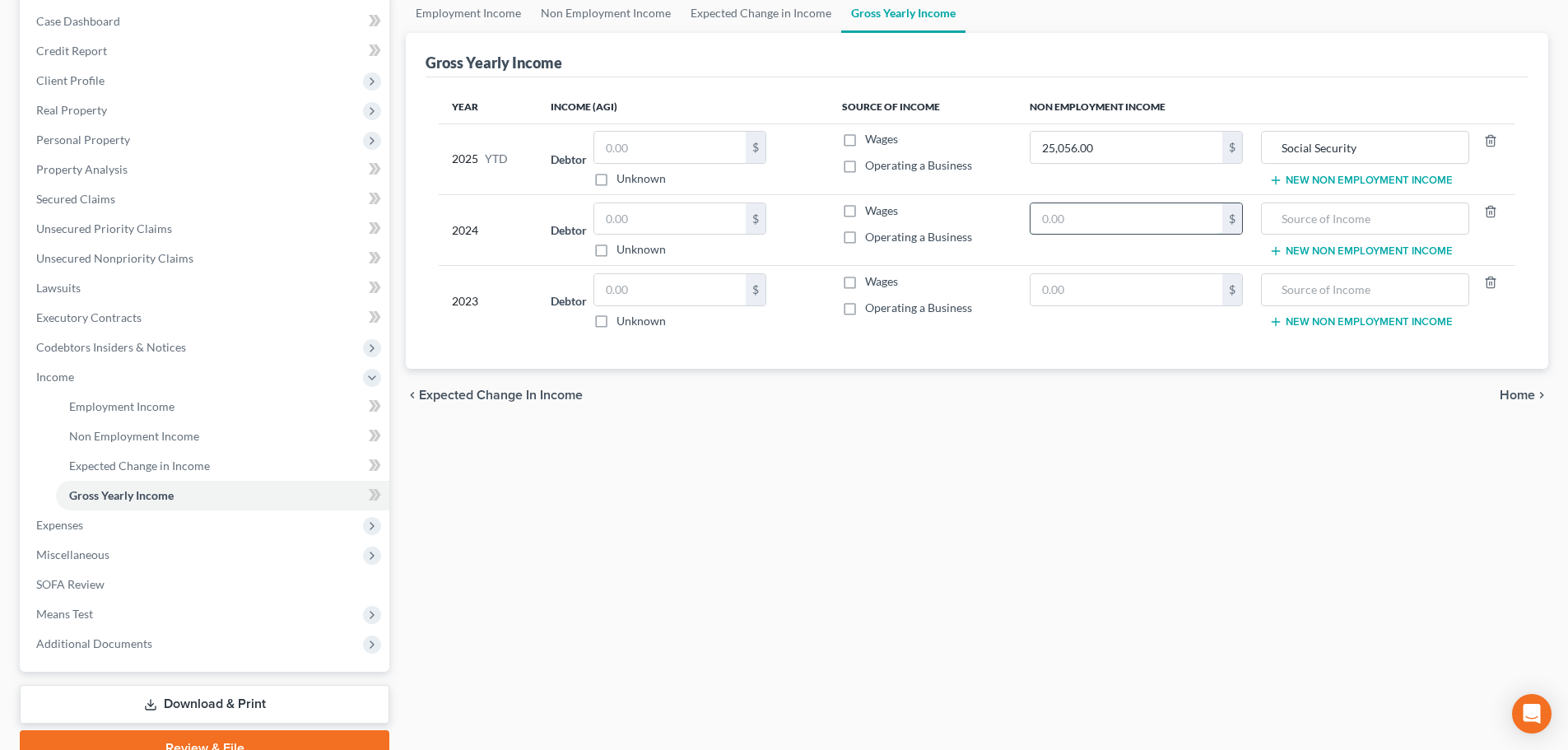
click at [1139, 227] on input "text" at bounding box center [1126, 218] width 192 height 32
click at [1166, 221] on input "text" at bounding box center [1126, 218] width 192 height 32
type input "32,592"
click at [1412, 144] on input "Social Security" at bounding box center [1364, 147] width 189 height 32
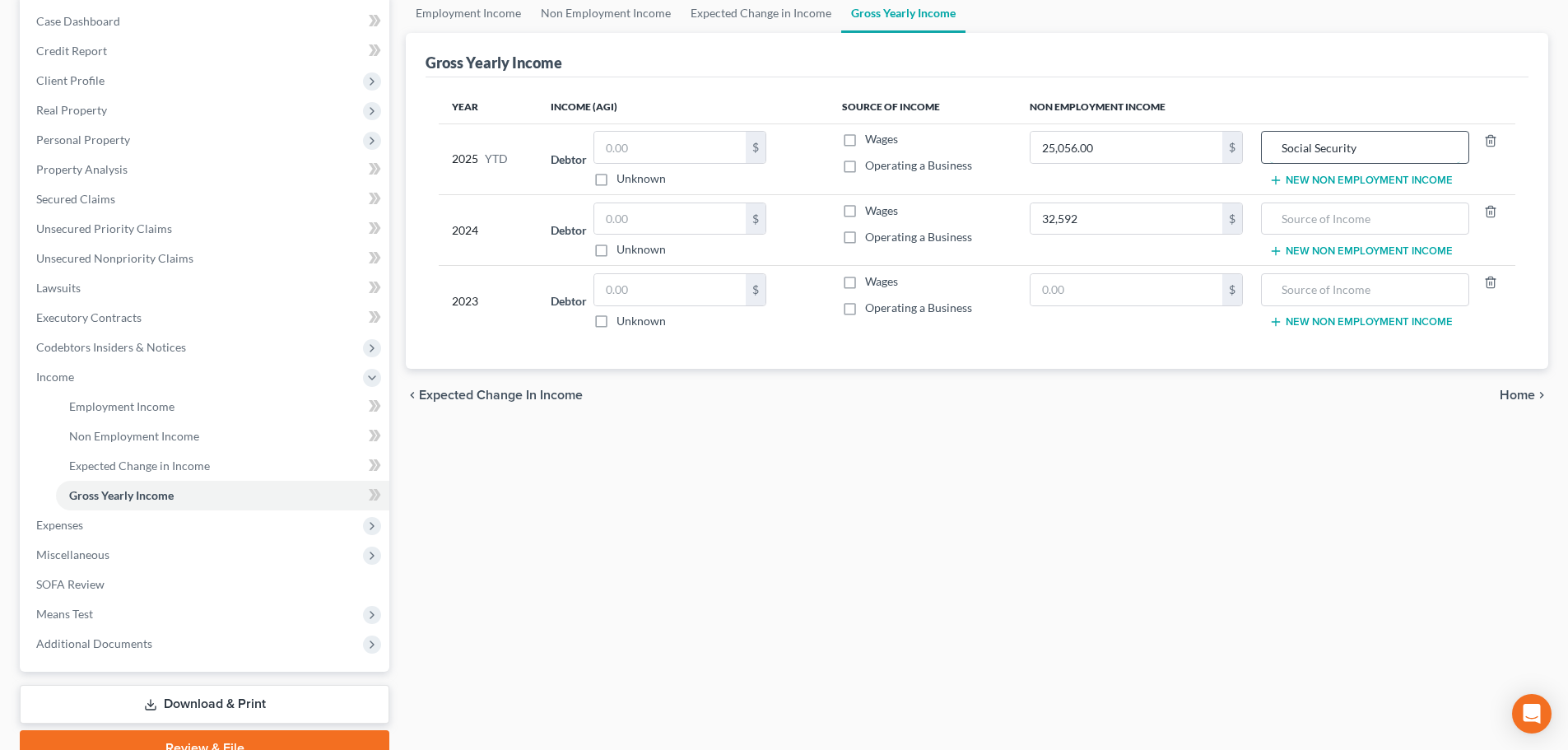
click at [1413, 144] on input "Social Security" at bounding box center [1364, 147] width 189 height 32
click at [1309, 227] on input "text" at bounding box center [1364, 218] width 189 height 32
paste input "Social Security"
type input "Social Security"
paste input "Social Security"
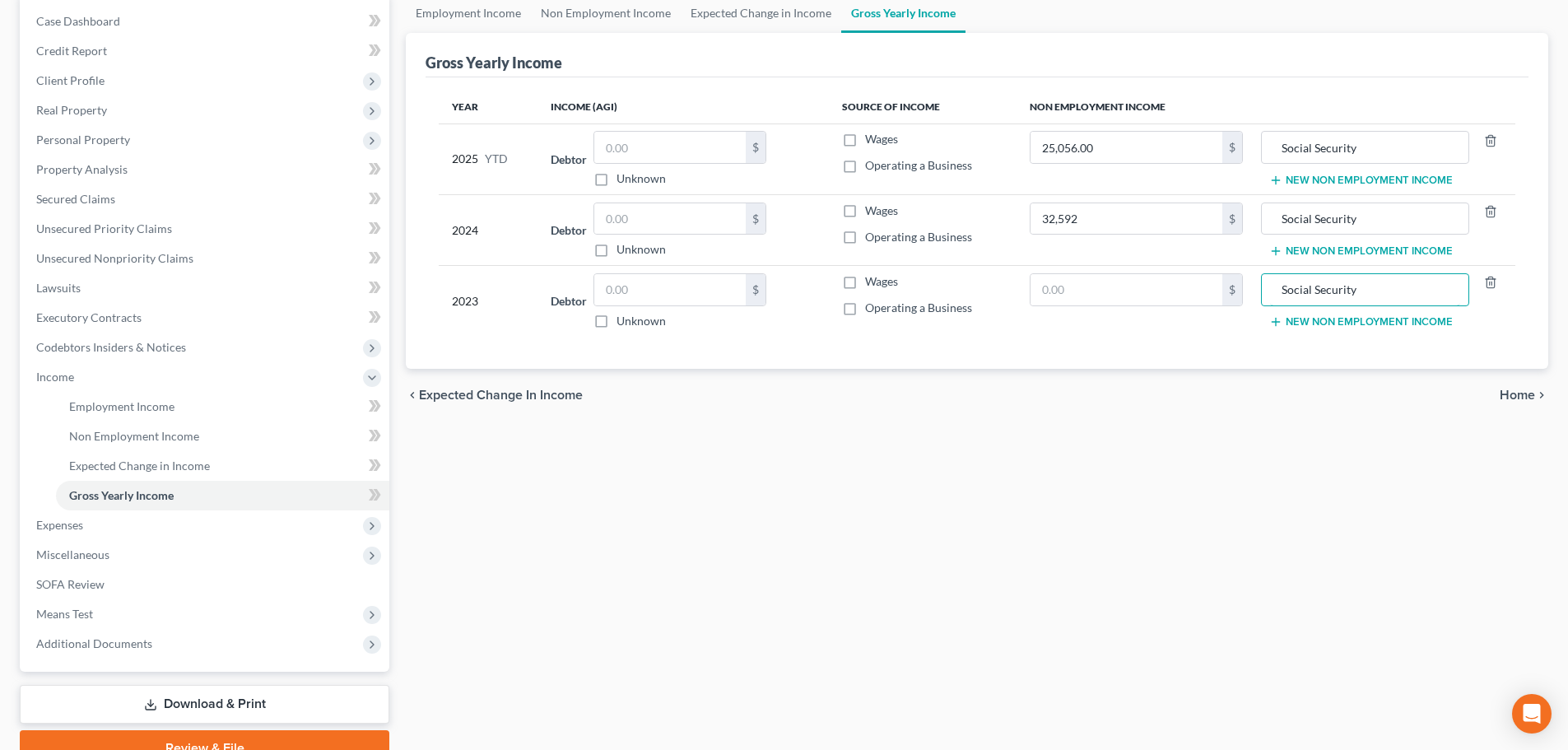
type input "Social Security"
click at [1203, 490] on div "Employment Income Non Employment Income Expected Change in Income Gross Yearly …" at bounding box center [977, 380] width 1158 height 773
click at [1129, 275] on input "text" at bounding box center [1126, 290] width 192 height 32
type input "31,584"
click at [1167, 548] on div "Employment Income Non Employment Income Expected Change in Income Gross Yearly …" at bounding box center [977, 380] width 1158 height 773
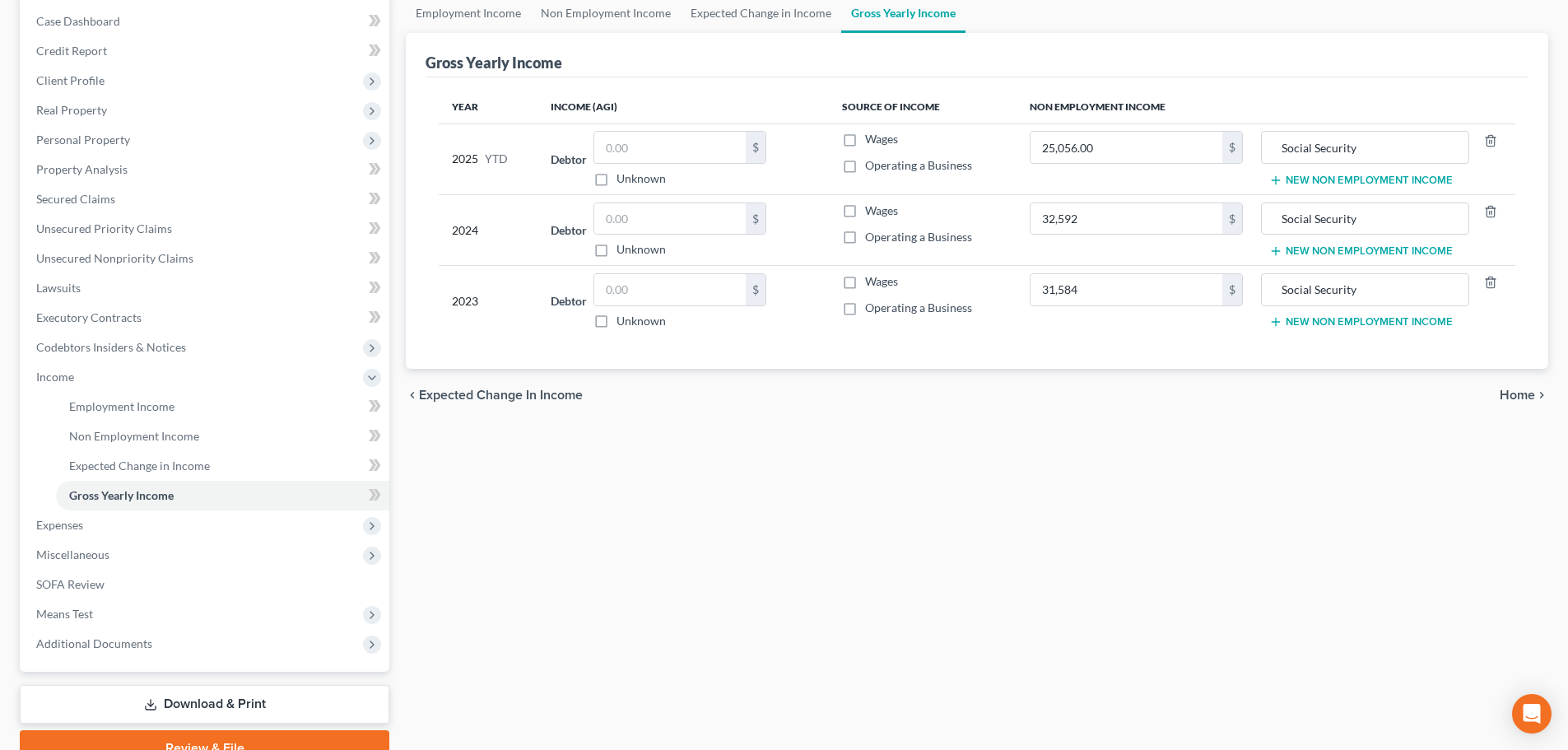
click at [1529, 393] on span "Home" at bounding box center [1517, 395] width 35 height 14
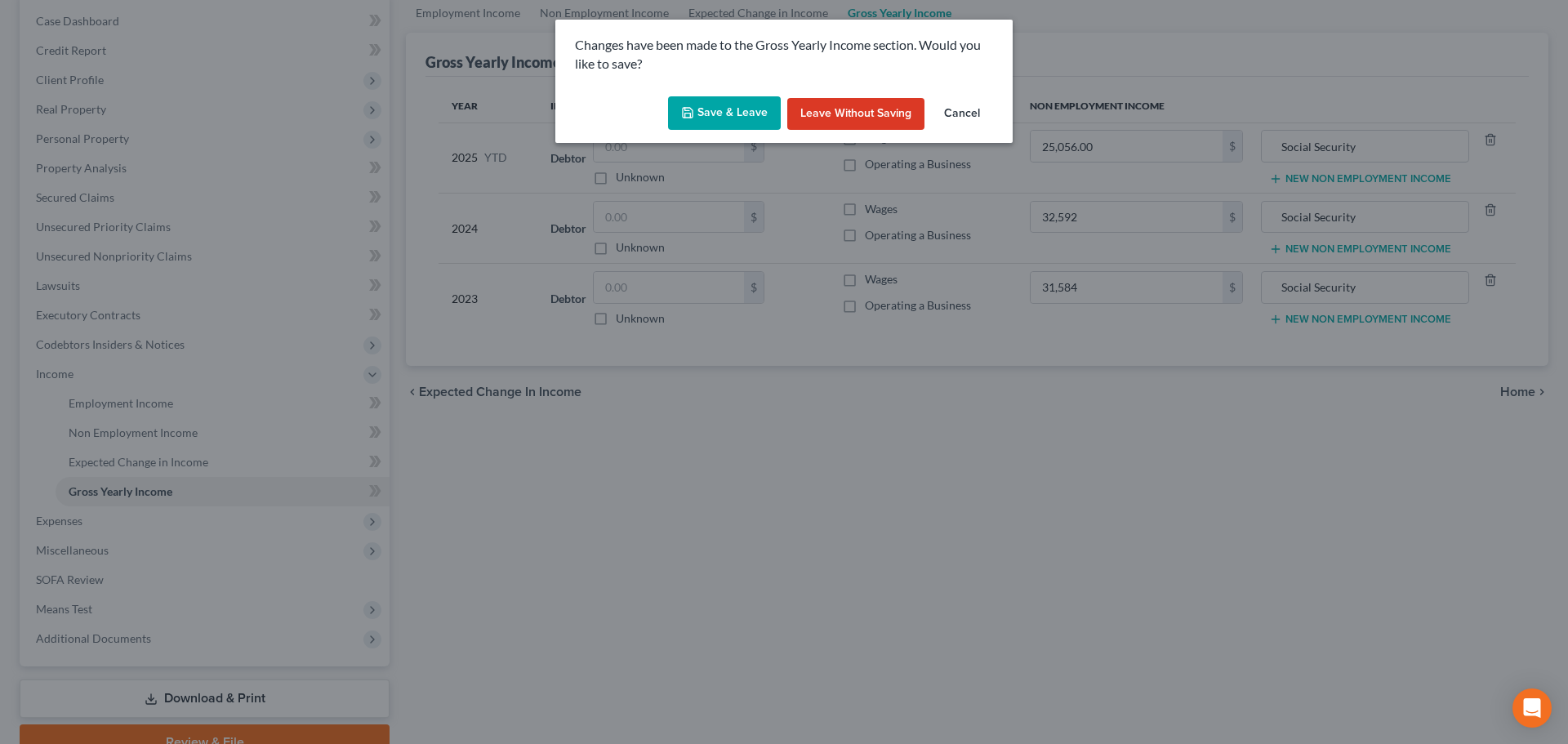
click at [728, 109] on button "Save & Leave" at bounding box center [724, 114] width 113 height 34
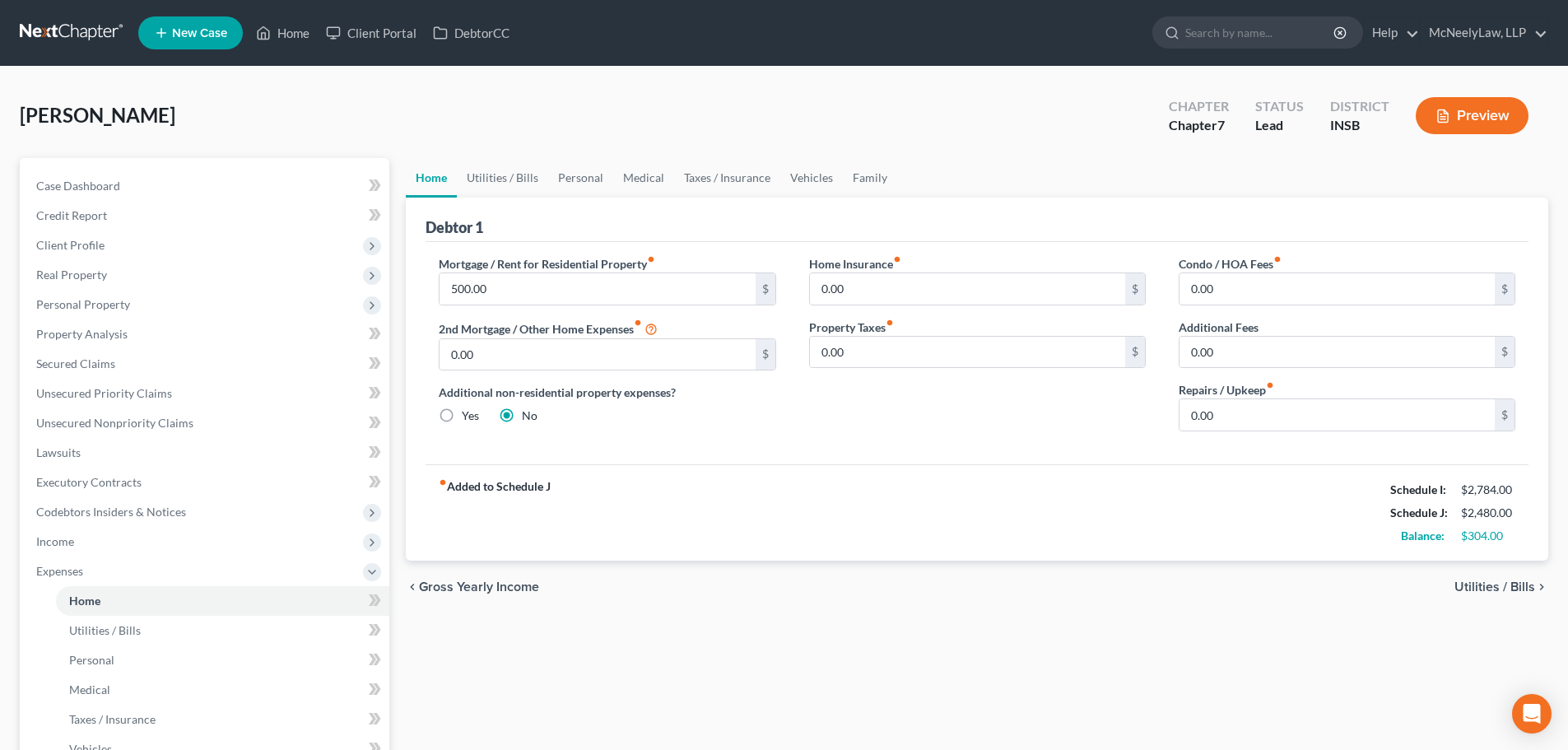
click at [1495, 587] on span "Utilities / Bills" at bounding box center [1494, 587] width 80 height 14
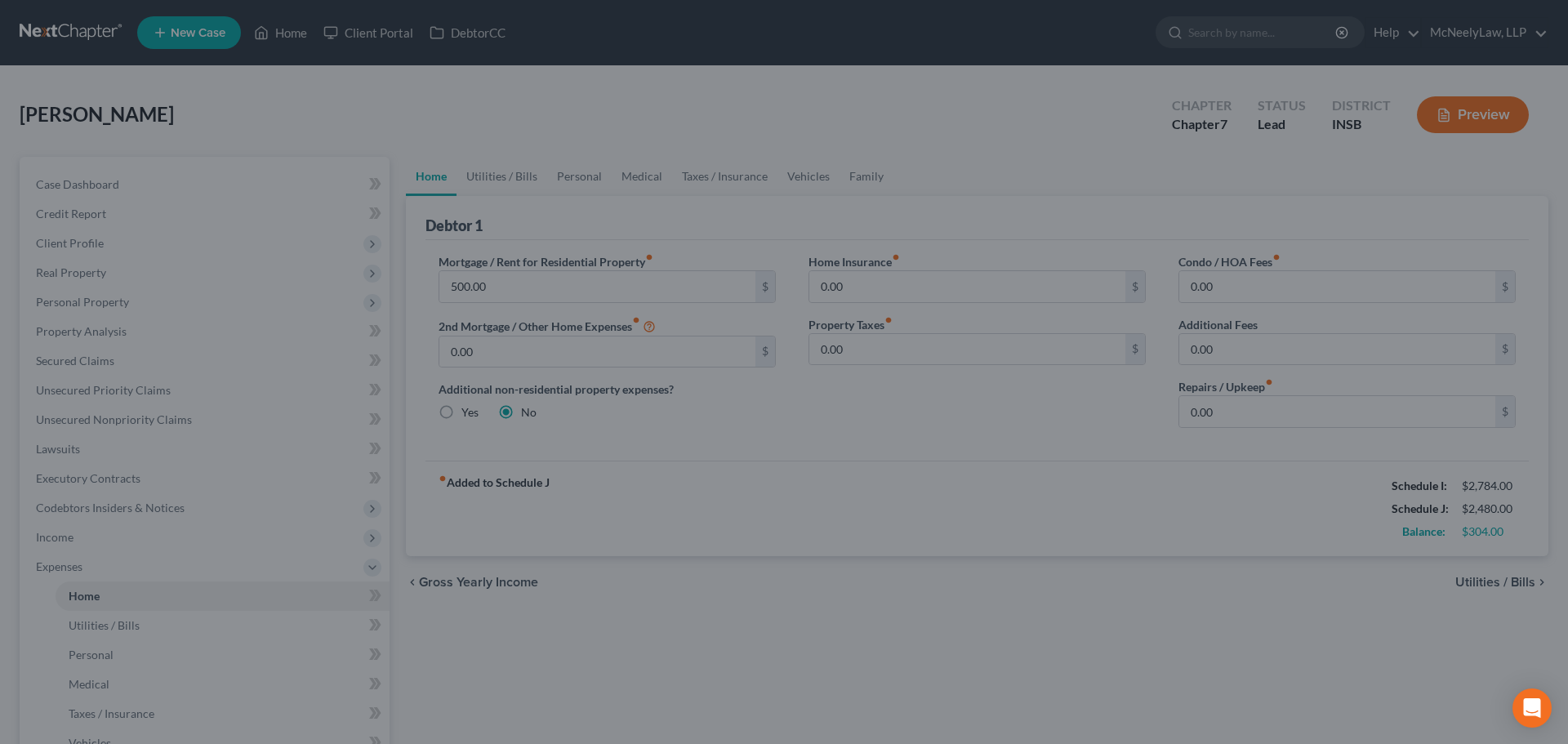
click at [1175, 416] on div at bounding box center [784, 372] width 1568 height 744
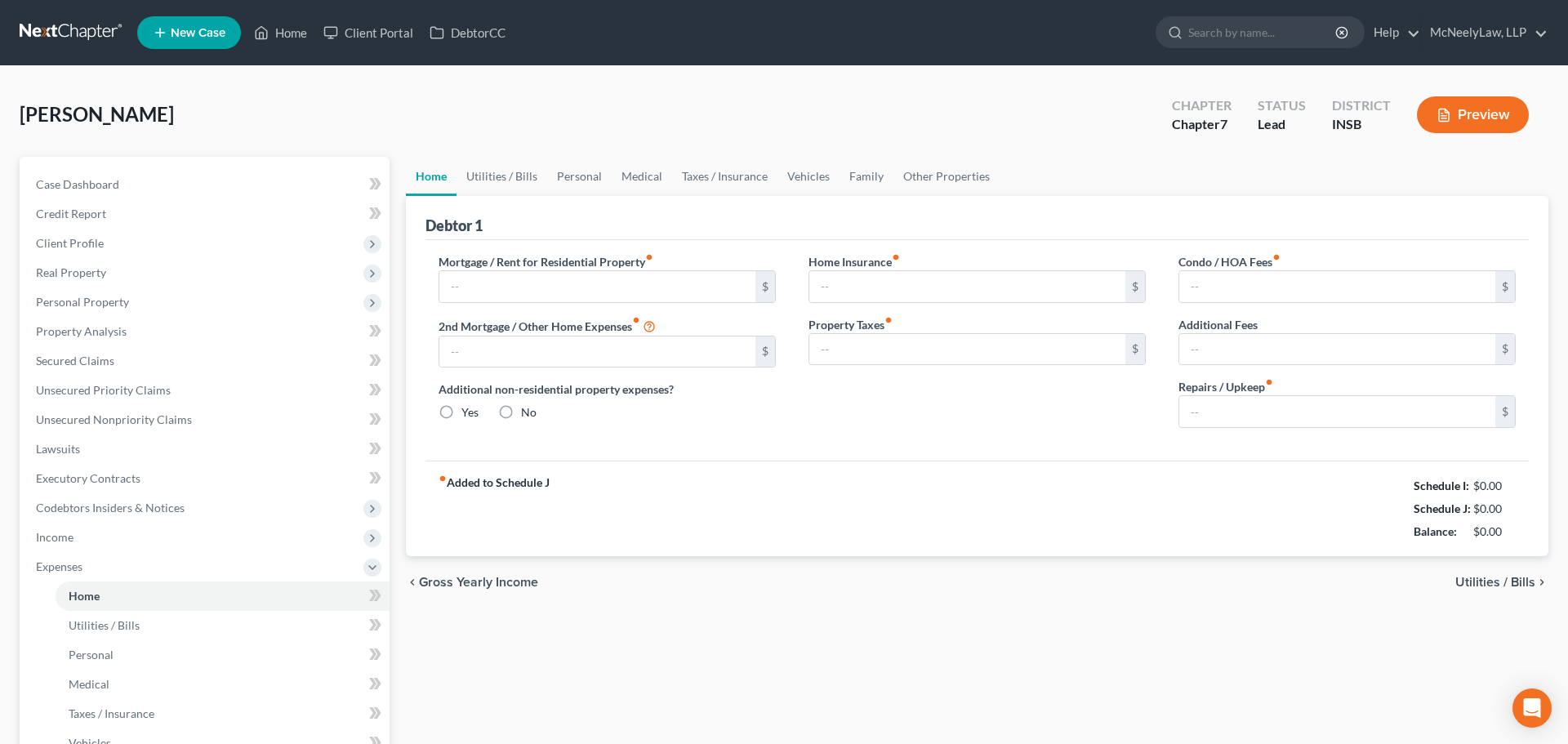
type input "500.00"
type input "0.00"
radio input "true"
type input "0.00"
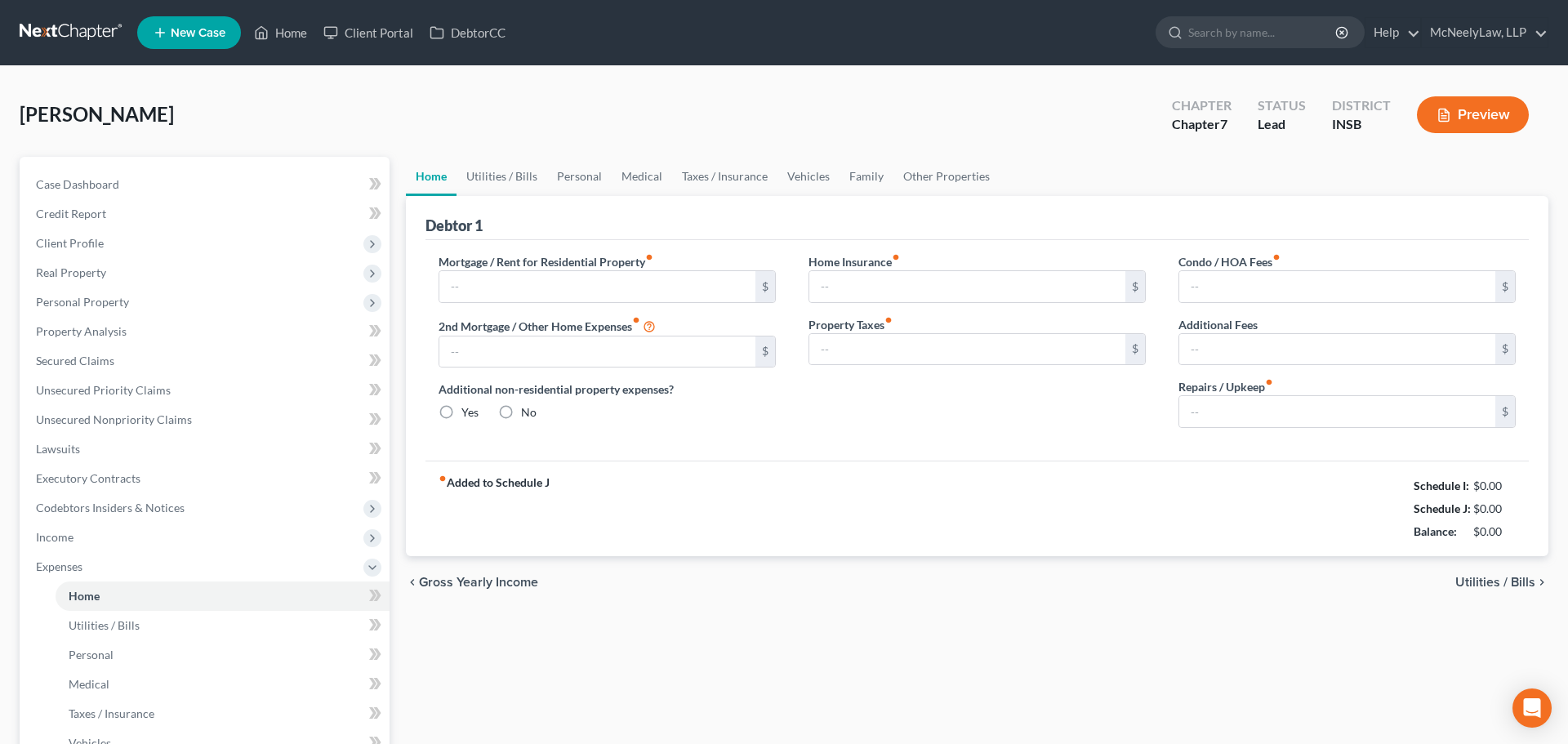
type input "0.00"
click at [1257, 359] on input "0.00" at bounding box center [1326, 349] width 313 height 31
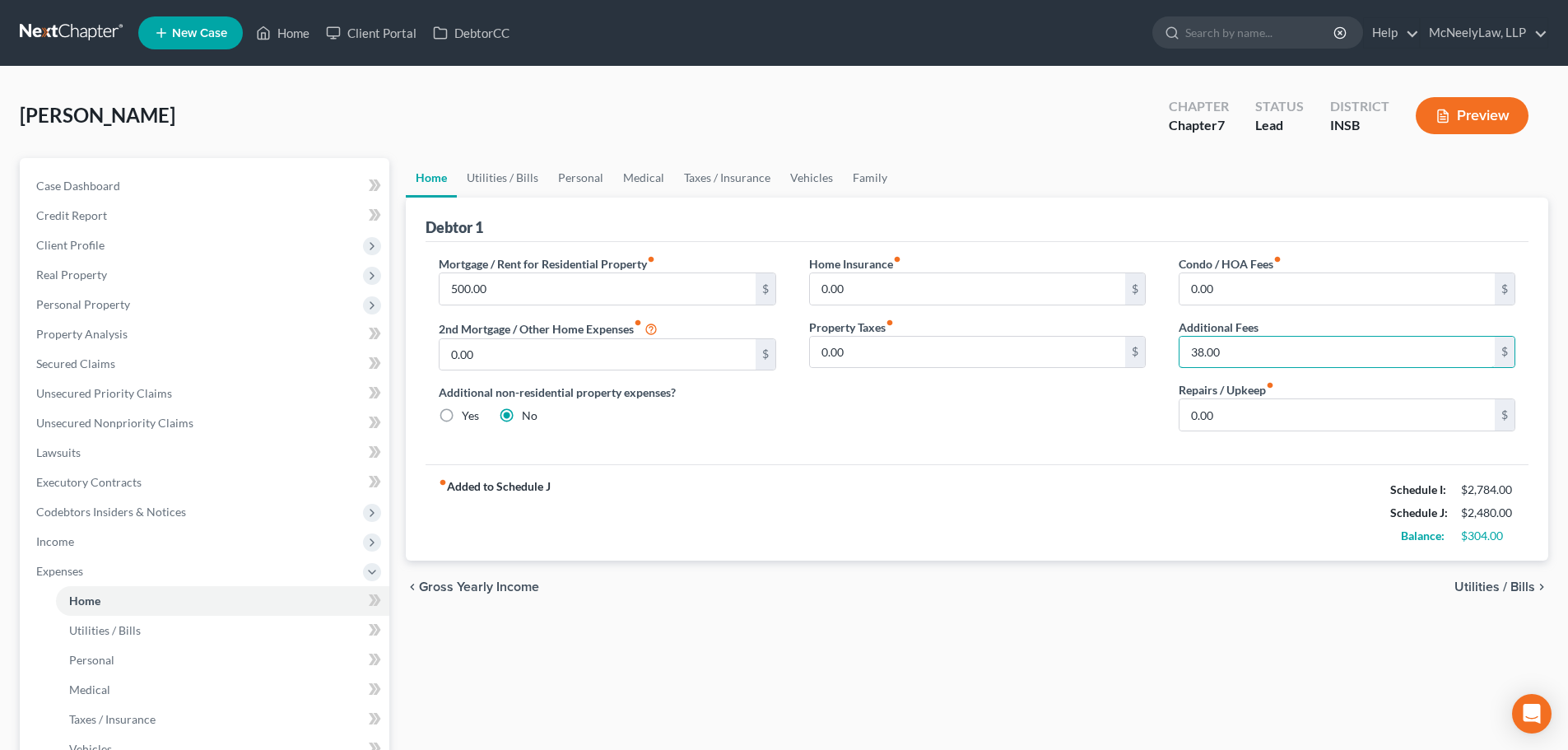
type input "38.00"
click at [1049, 551] on div "fiber_manual_record Added to Schedule J Schedule I: $2,784.00 Schedule J: $2,48…" at bounding box center [977, 512] width 1102 height 97
click at [1499, 590] on span "Utilities / Bills" at bounding box center [1494, 587] width 80 height 14
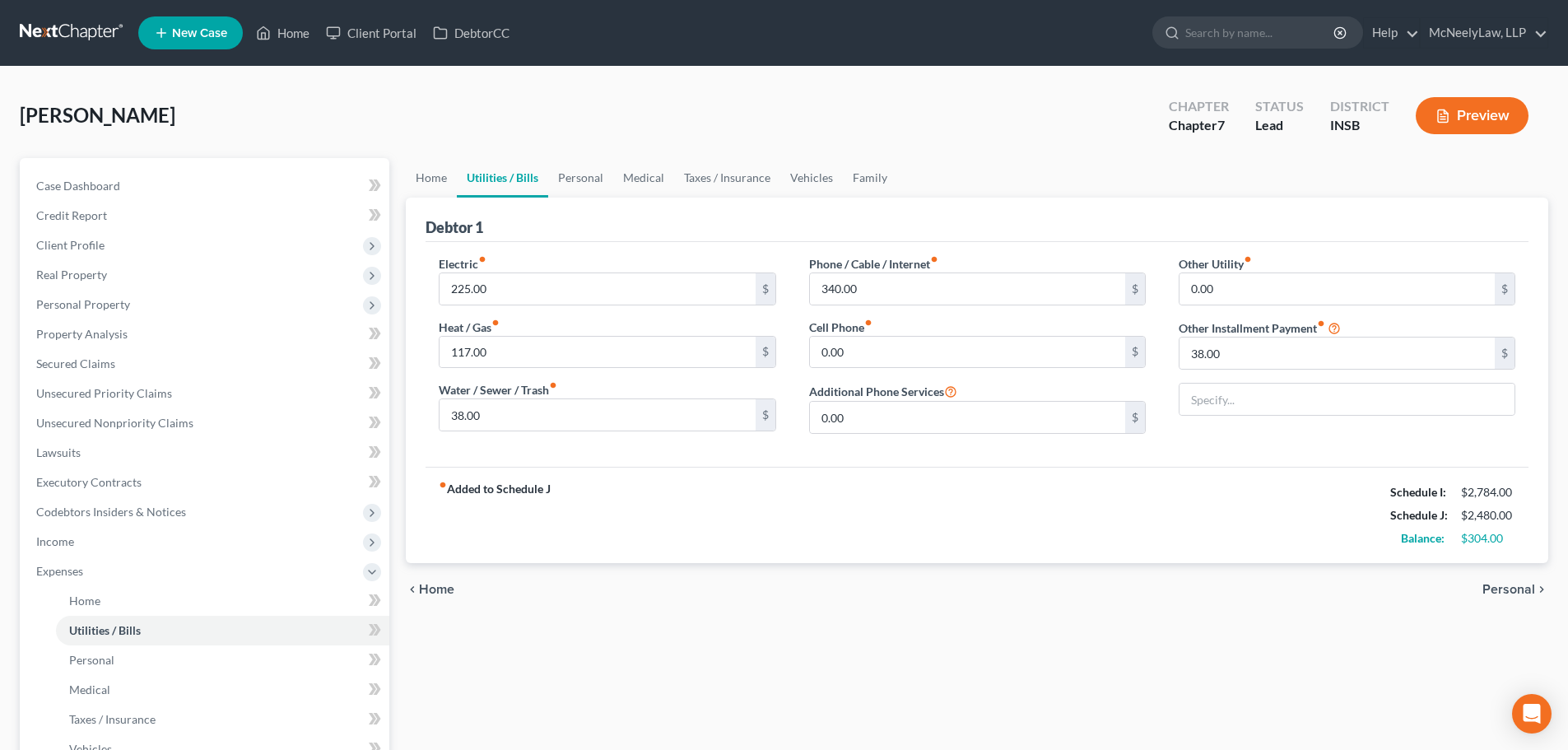
click at [452, 586] on span "Home" at bounding box center [436, 589] width 35 height 14
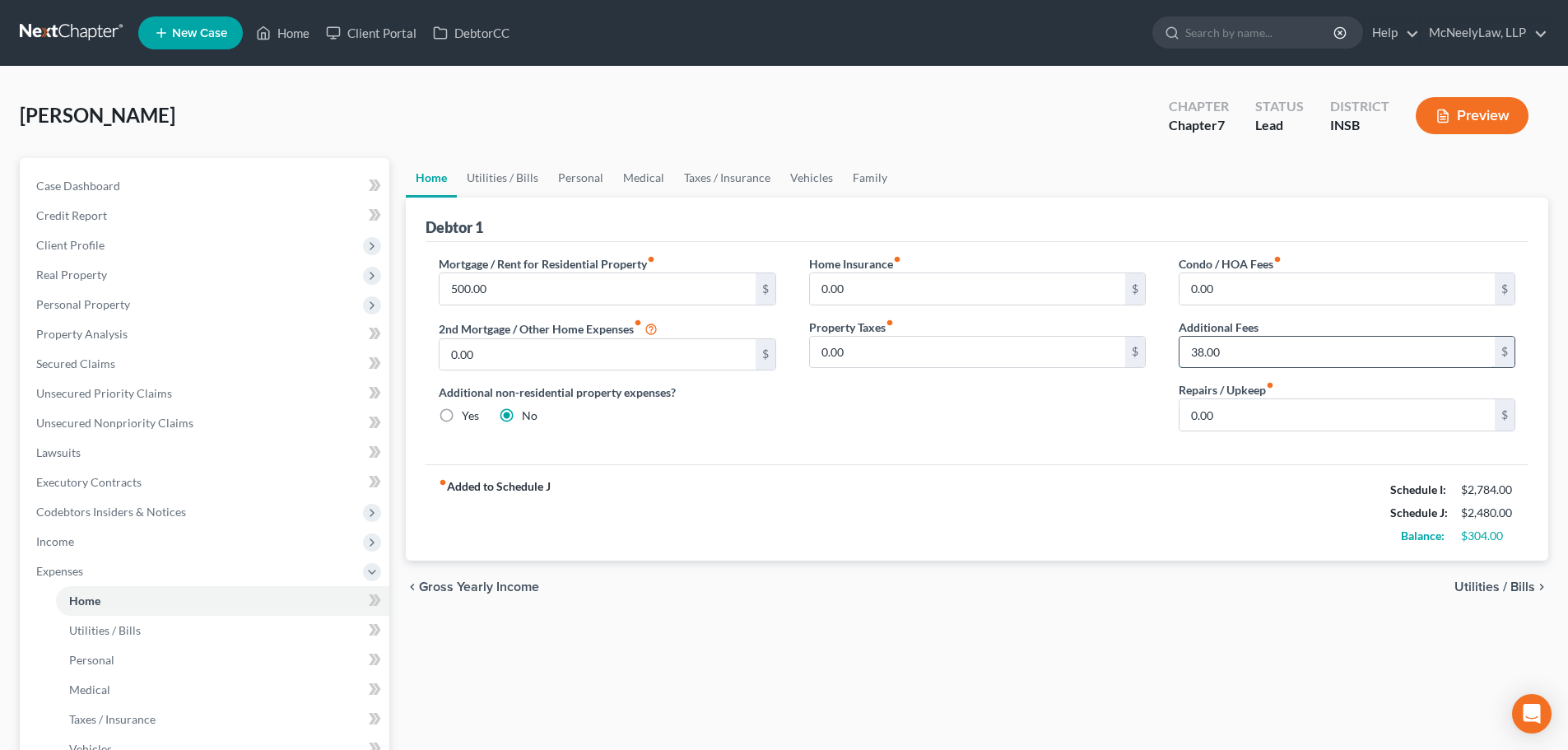
click at [1241, 352] on input "38.00" at bounding box center [1336, 352] width 315 height 32
click at [1509, 589] on span "Utilities / Bills" at bounding box center [1494, 587] width 80 height 14
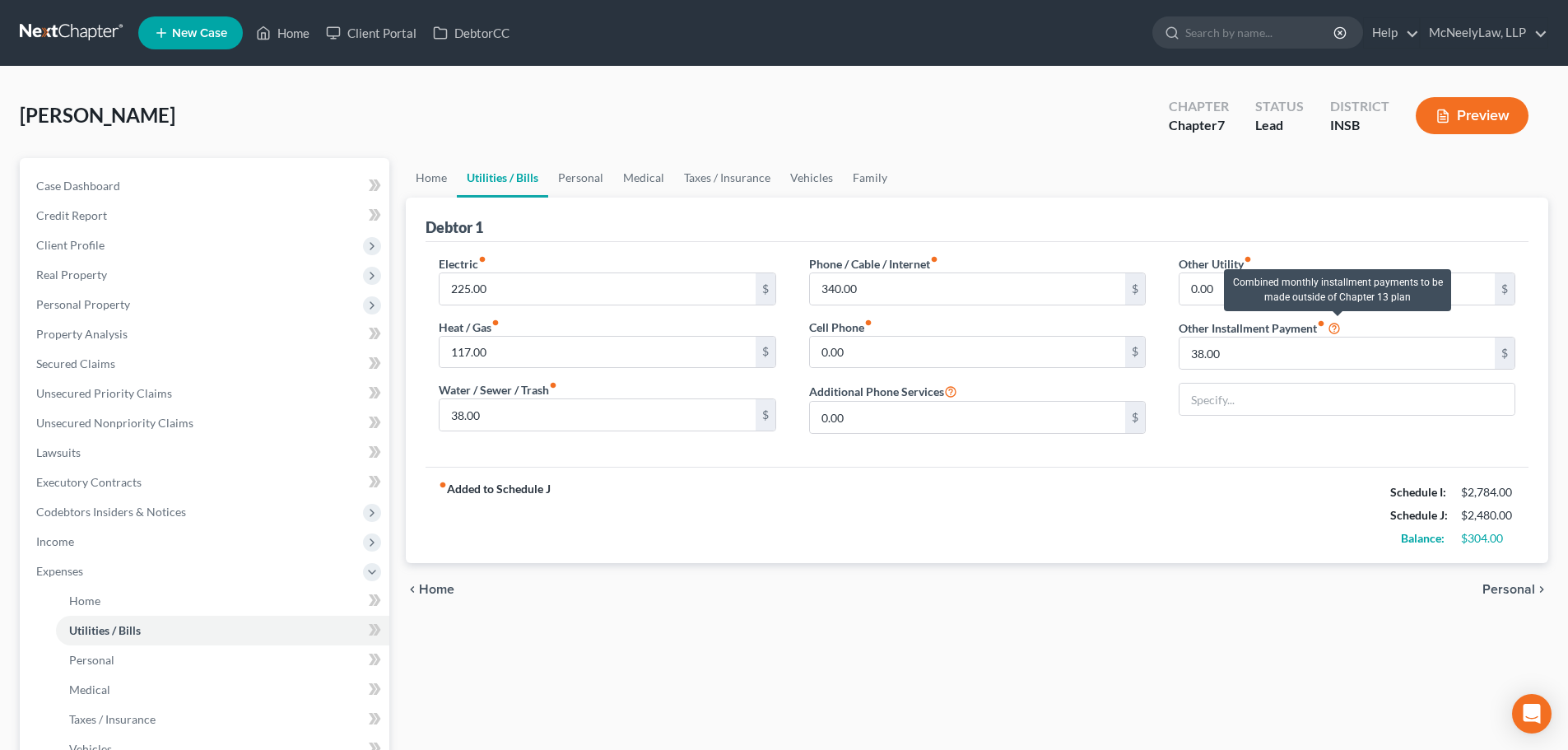
click at [1341, 327] on icon at bounding box center [1333, 327] width 14 height 15
click at [1160, 549] on div "fiber_manual_record Added to Schedule J Schedule I: $2,784.00 Schedule J: $2,48…" at bounding box center [977, 514] width 1102 height 97
click at [1259, 405] on input "text" at bounding box center [1346, 399] width 335 height 32
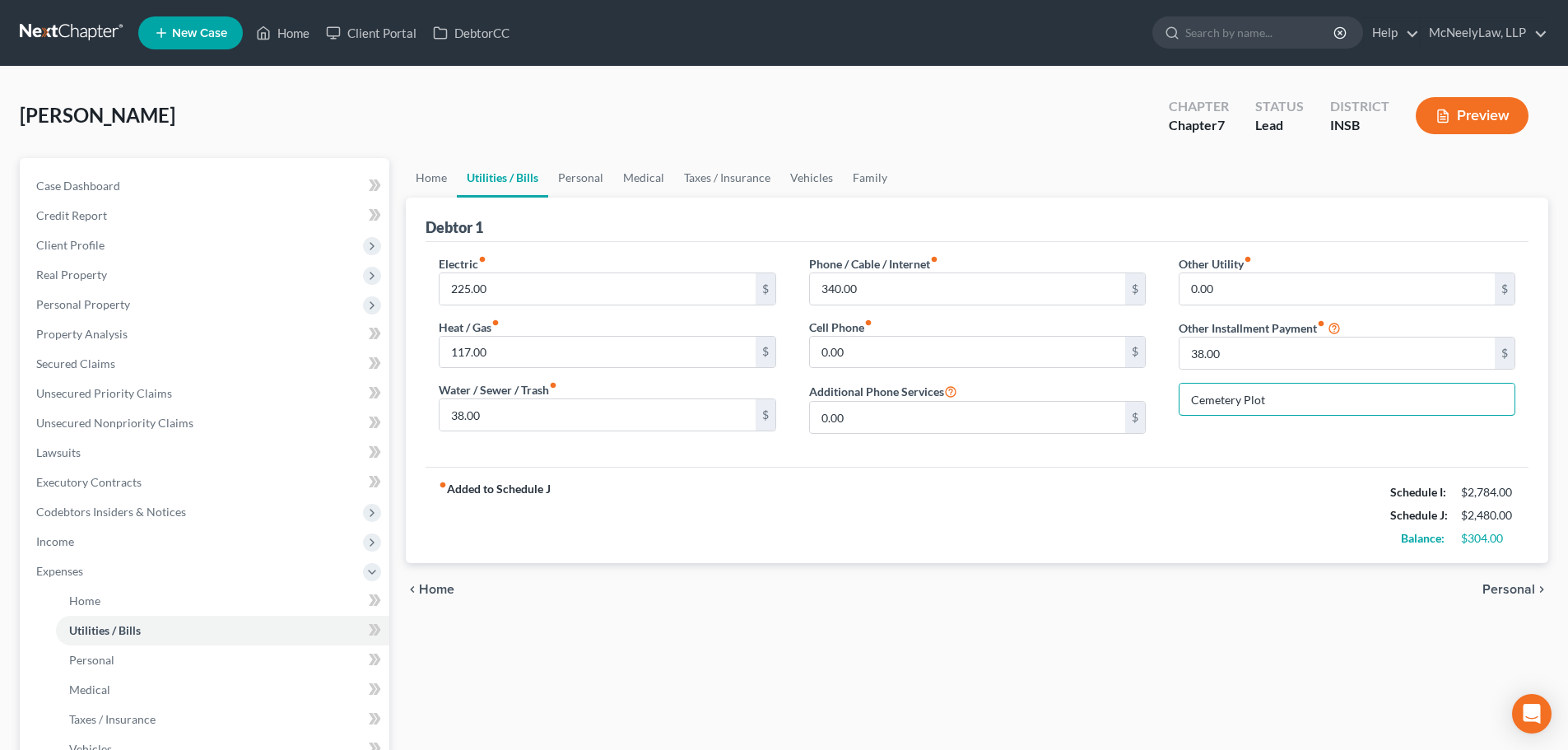
type input "Cemetery Plot"
click at [1112, 517] on div "fiber_manual_record Added to Schedule J Schedule I: $2,784.00 Schedule J: $2,48…" at bounding box center [977, 514] width 1102 height 97
click at [1497, 585] on span "Personal" at bounding box center [1508, 589] width 52 height 14
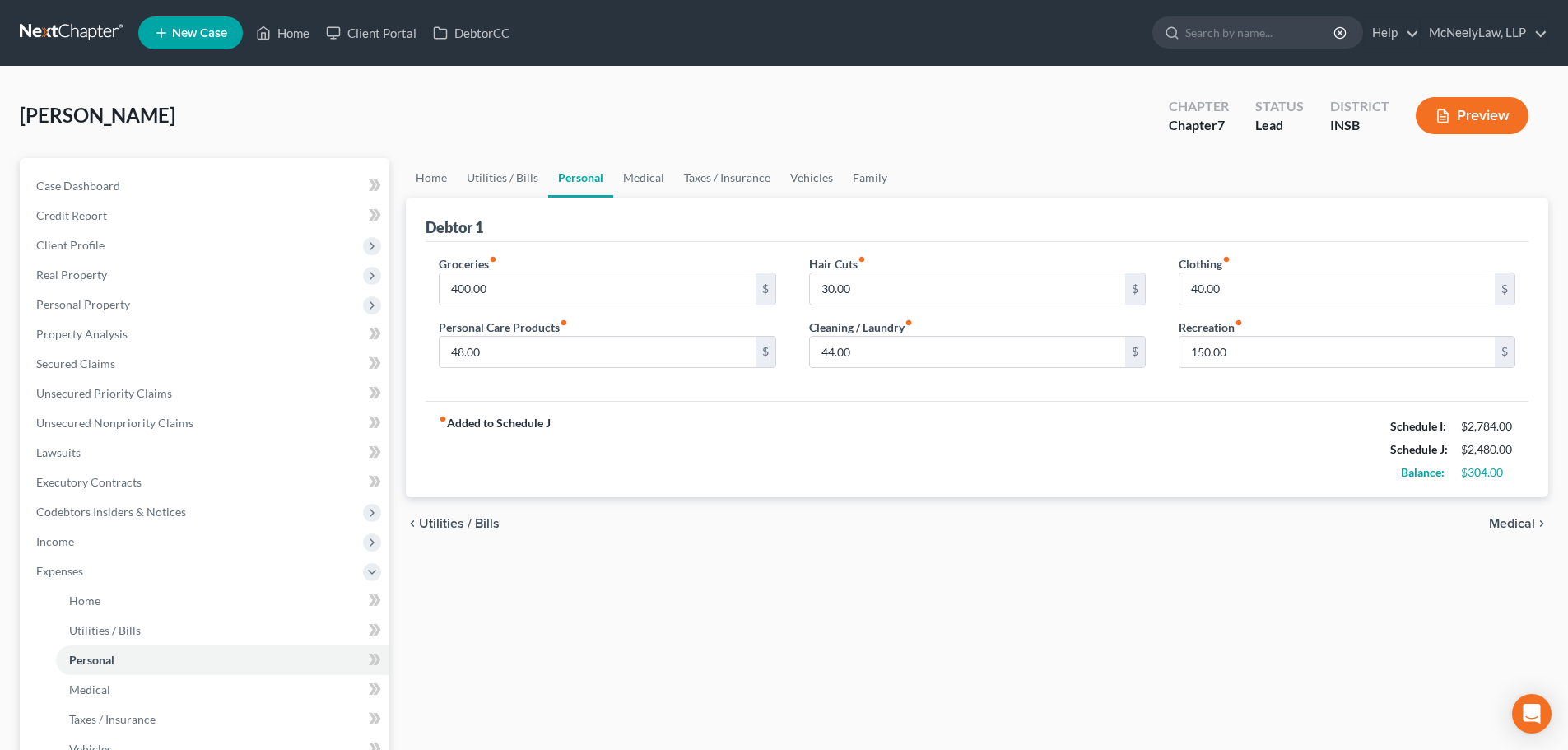
click at [1517, 522] on span "Medical" at bounding box center [1511, 523] width 46 height 14
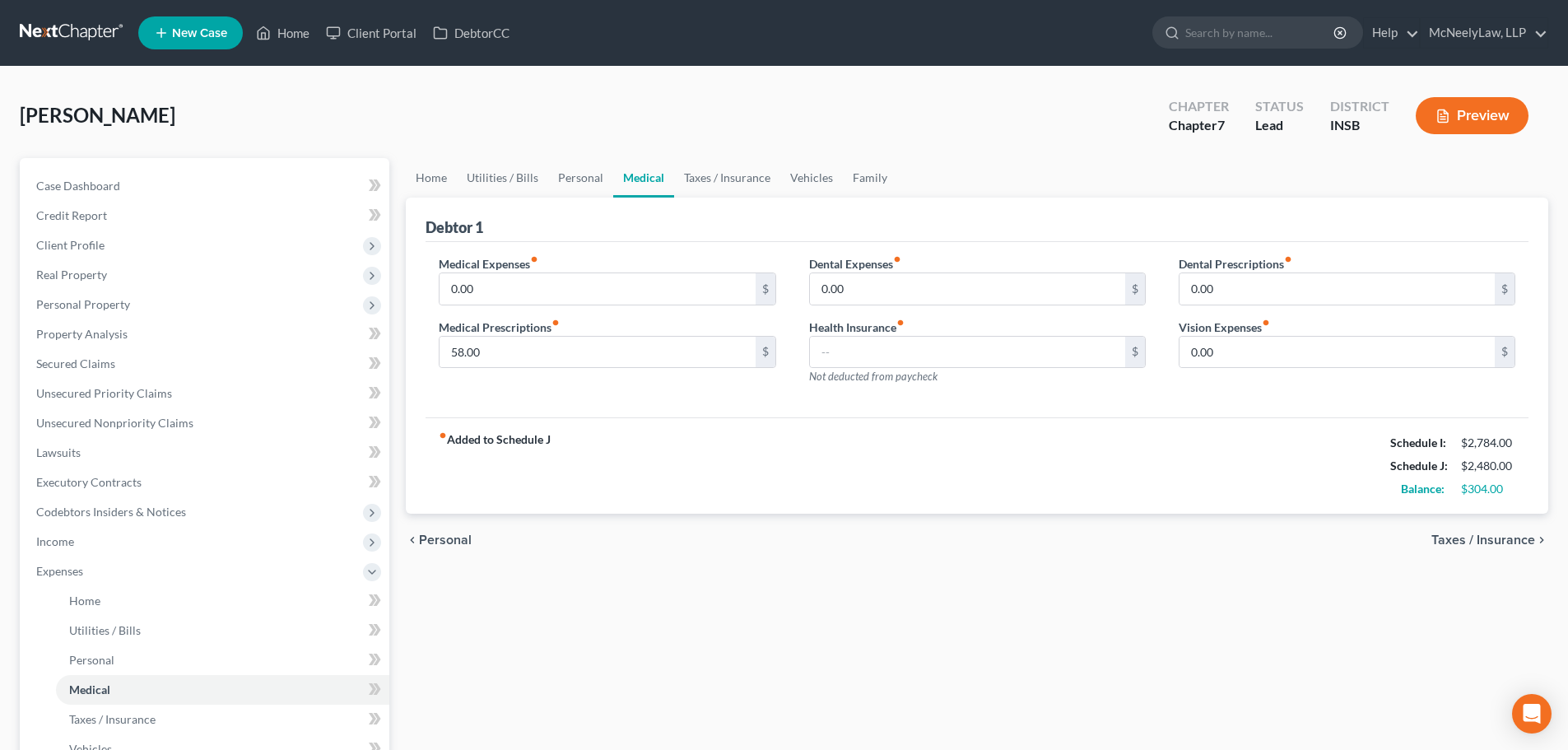
click at [1512, 527] on div "chevron_left Personal Taxes / Insurance chevron_right" at bounding box center [977, 540] width 1142 height 52
click at [1503, 536] on span "Taxes / Insurance" at bounding box center [1482, 540] width 104 height 14
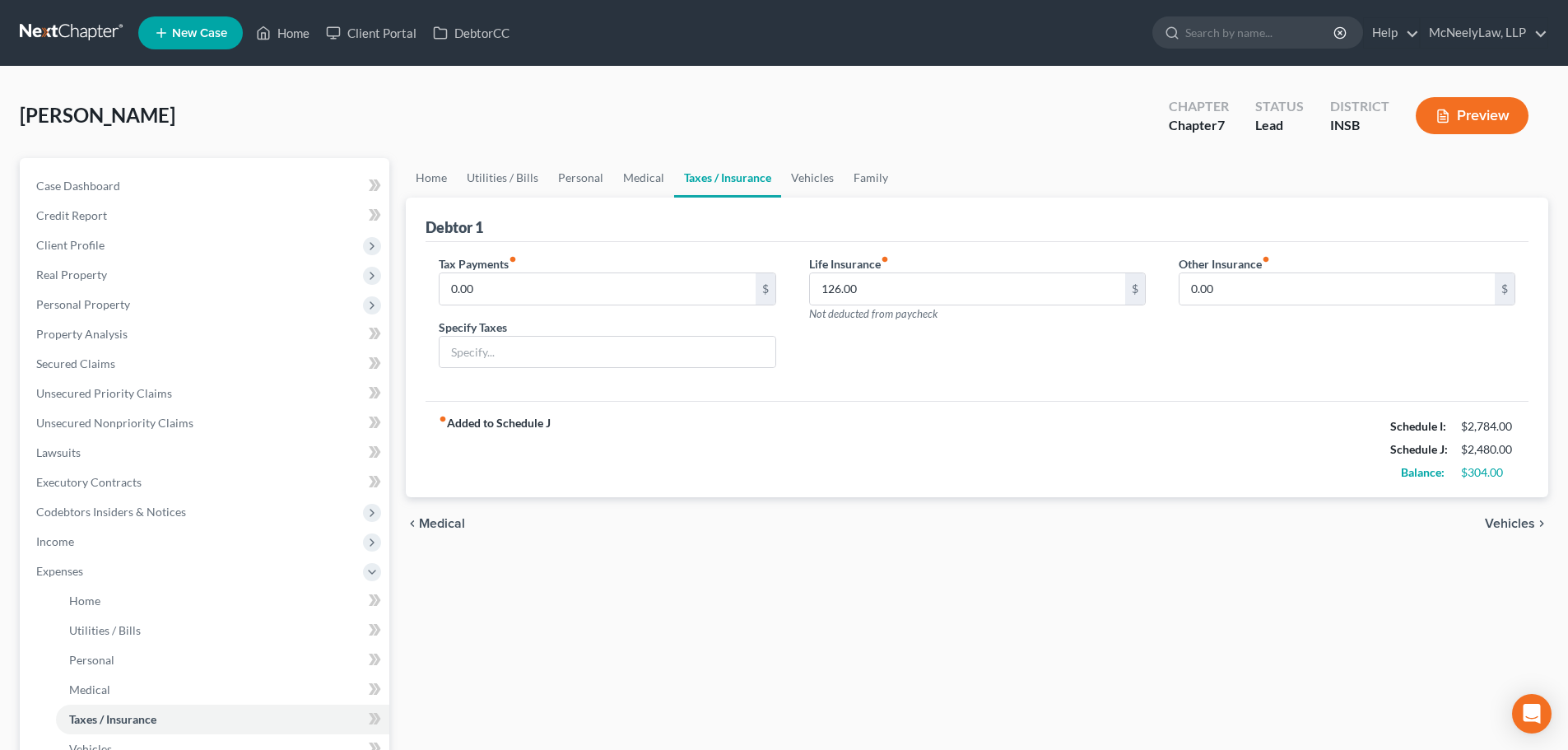
click at [1502, 521] on span "Vehicles" at bounding box center [1509, 523] width 51 height 14
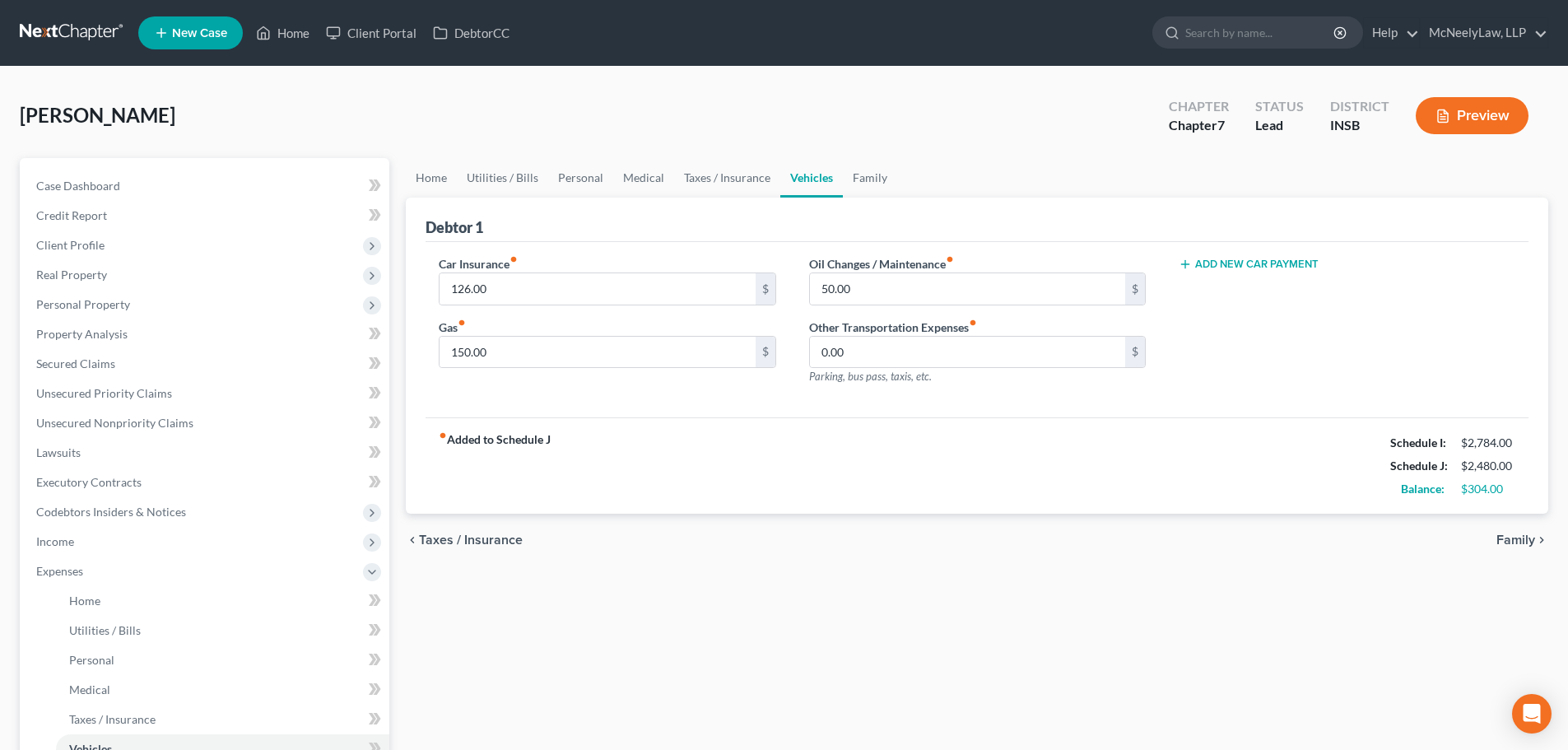
click at [1502, 521] on div "chevron_left Taxes / Insurance Family chevron_right" at bounding box center [977, 540] width 1142 height 52
click at [1509, 537] on span "Family" at bounding box center [1515, 540] width 39 height 14
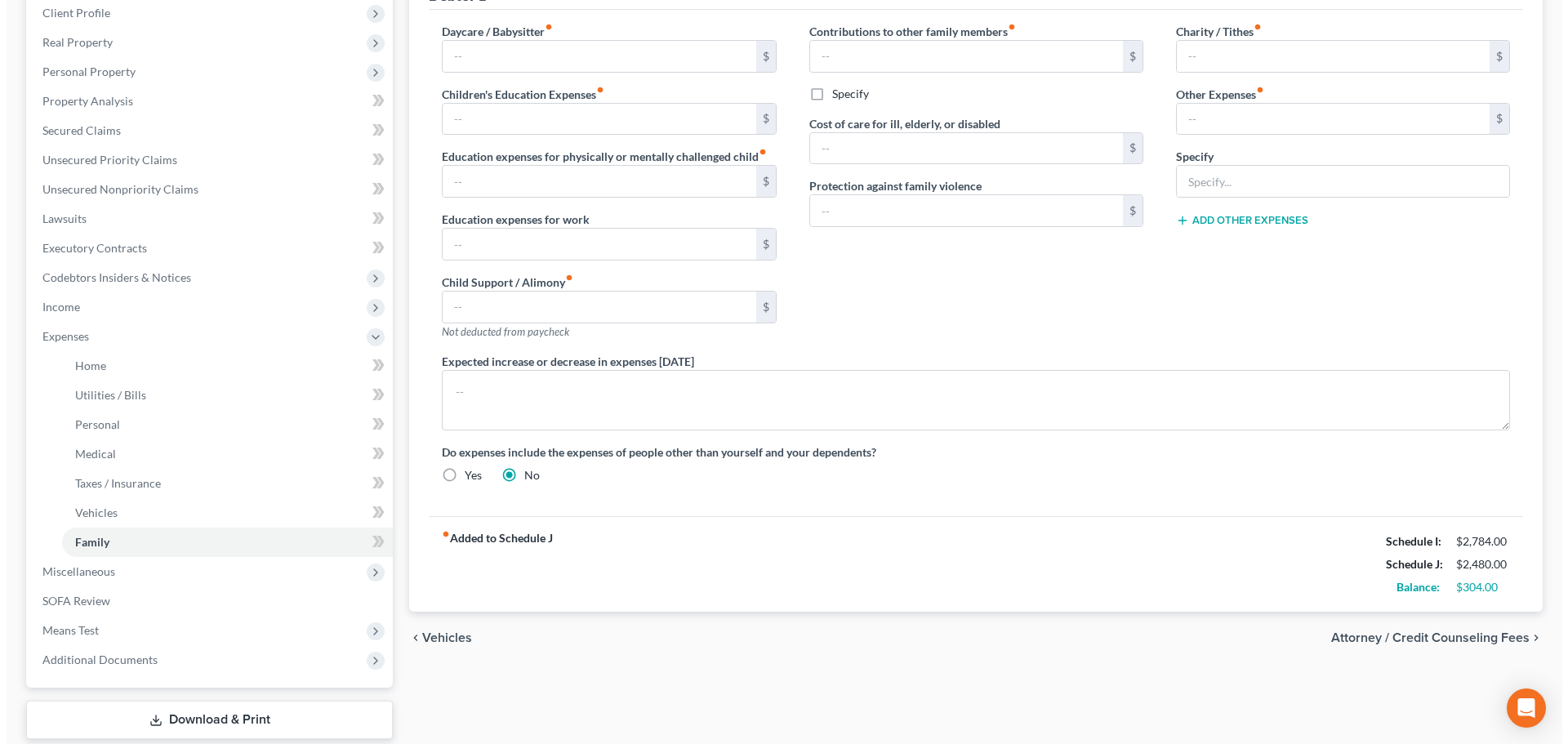
scroll to position [329, 0]
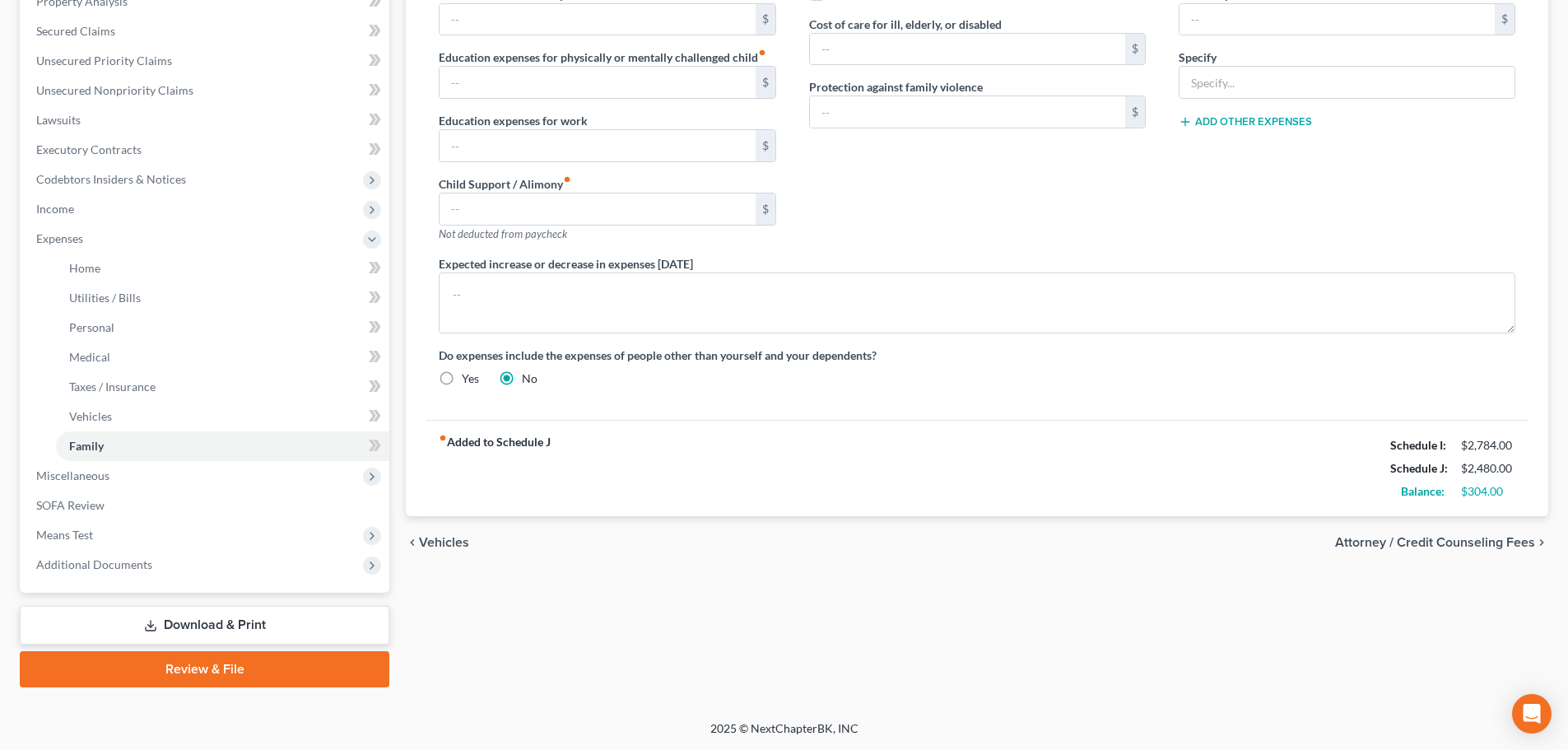
click at [1484, 548] on span "Attorney / Credit Counseling Fees" at bounding box center [1434, 542] width 200 height 14
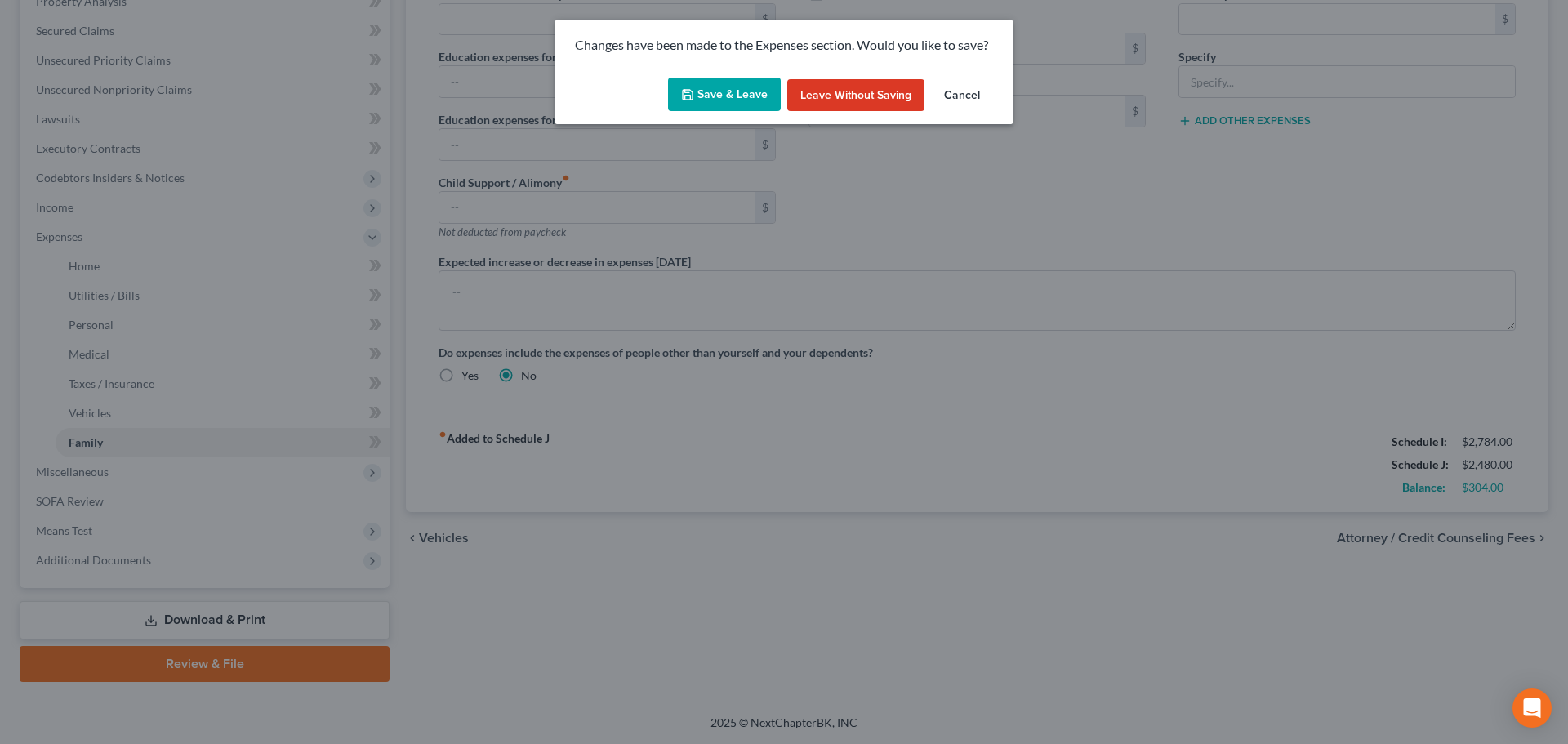
click at [720, 94] on button "Save & Leave" at bounding box center [724, 95] width 113 height 34
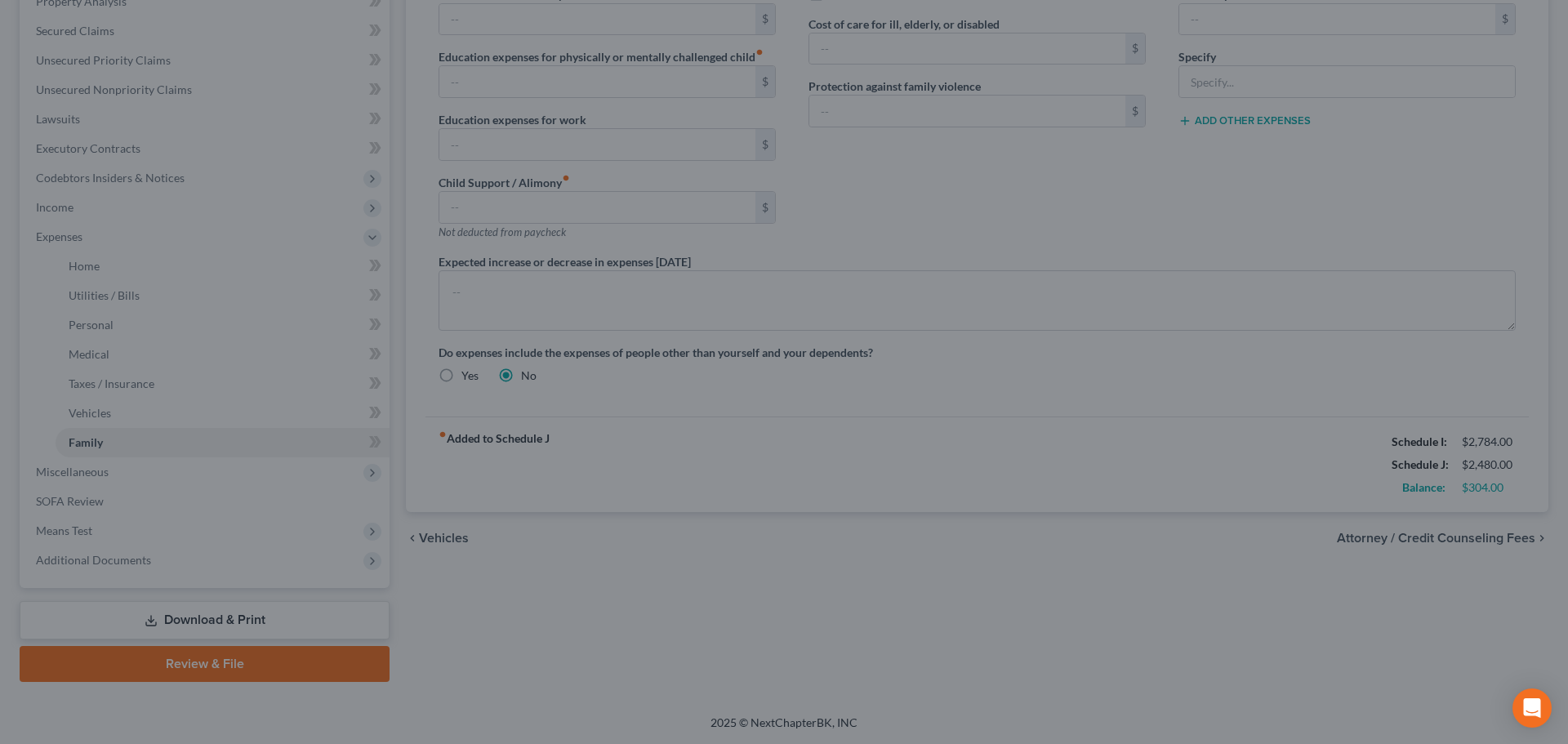
select select "0"
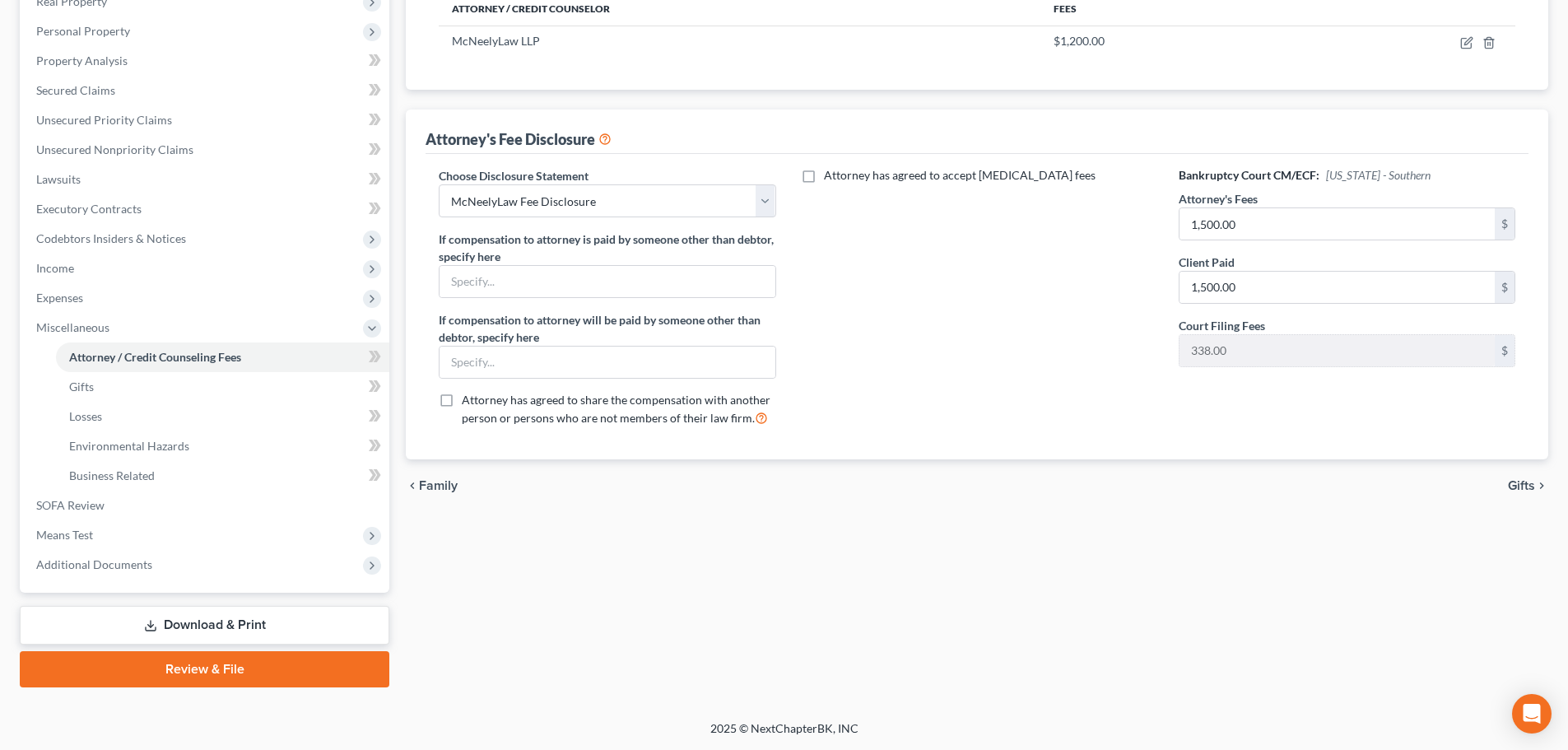
click at [1525, 486] on span "Gifts" at bounding box center [1521, 486] width 27 height 14
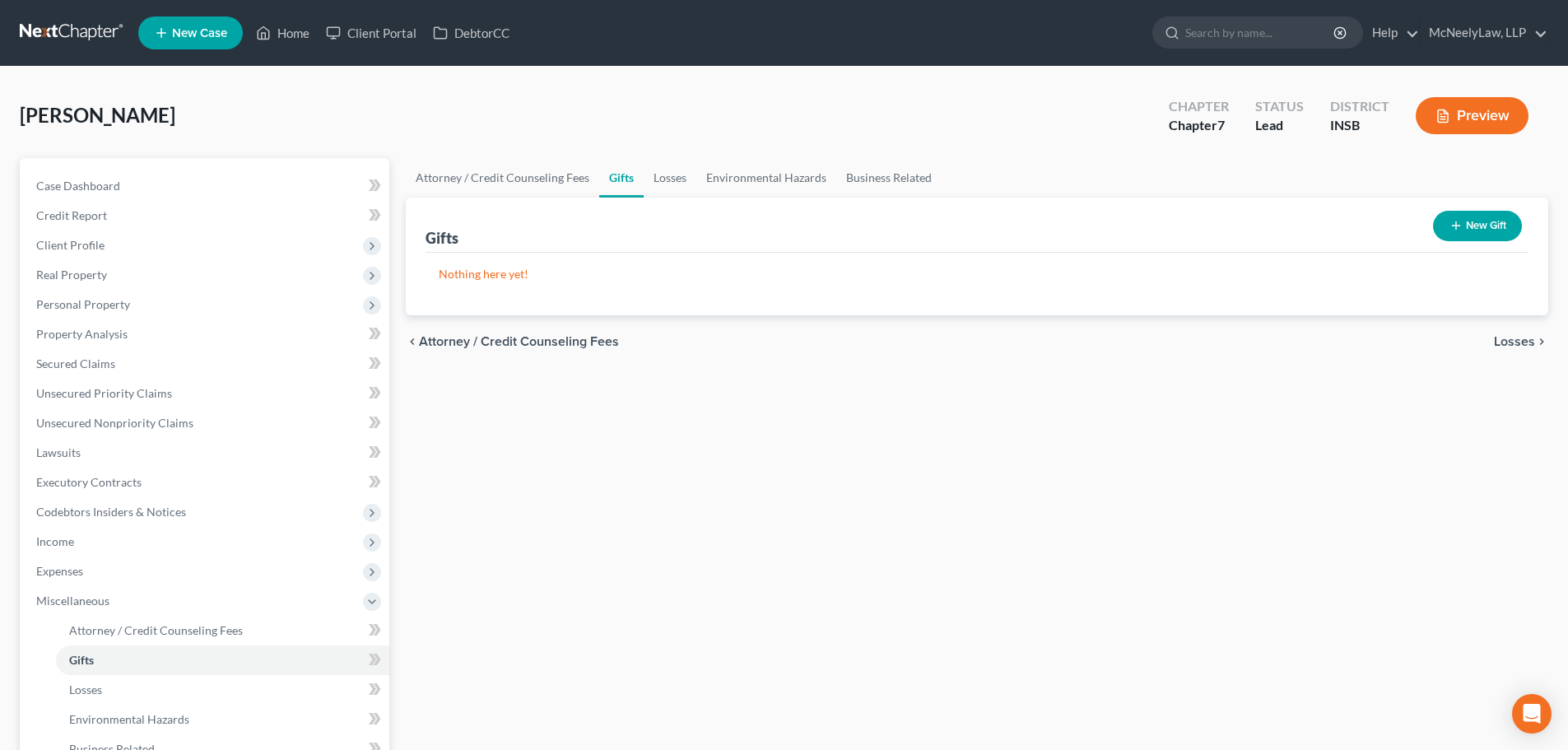
drag, startPoint x: 1072, startPoint y: 483, endPoint x: 1054, endPoint y: 471, distance: 21.6
click at [1066, 478] on div "Attorney / Credit Counseling Fees Gifts Losses Environmental Hazards Business R…" at bounding box center [977, 559] width 1158 height 802
click at [125, 532] on span "Income" at bounding box center [207, 542] width 366 height 30
click at [97, 661] on span "Gross Yearly Income" at bounding box center [122, 660] width 105 height 14
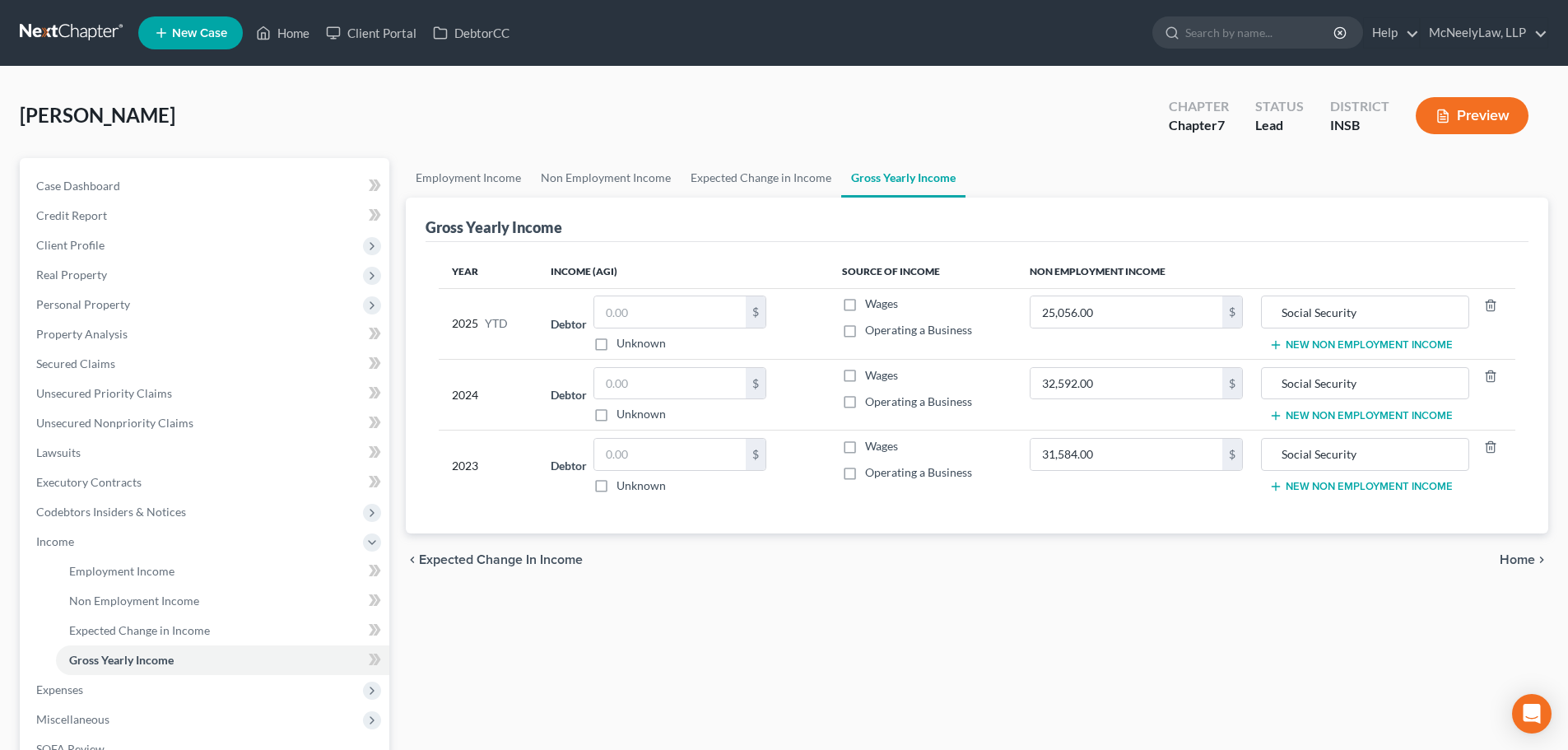
click at [1517, 561] on span "Home" at bounding box center [1517, 560] width 35 height 14
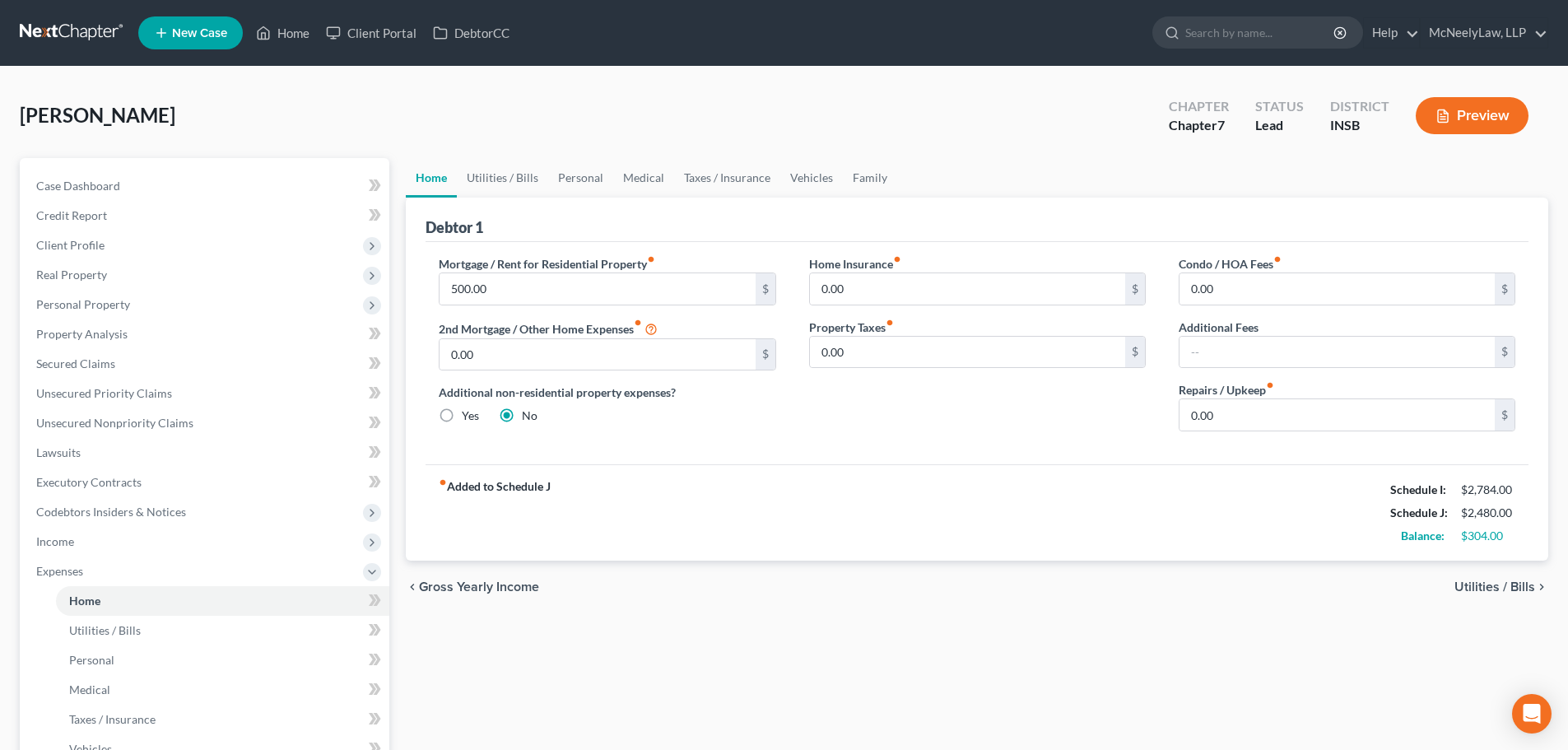
click at [1495, 587] on span "Utilities / Bills" at bounding box center [1494, 587] width 80 height 14
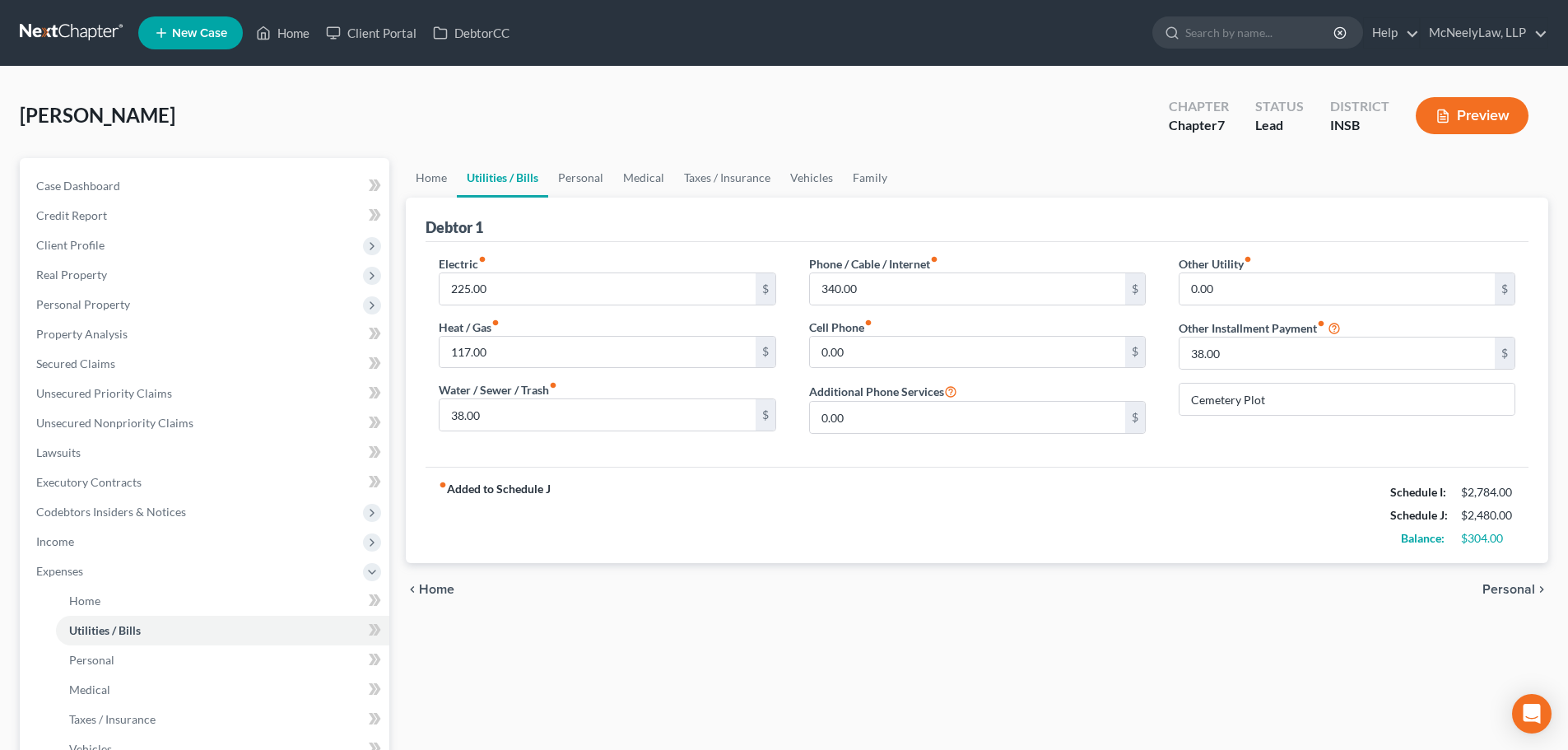
click at [1497, 587] on span "Personal" at bounding box center [1508, 589] width 52 height 14
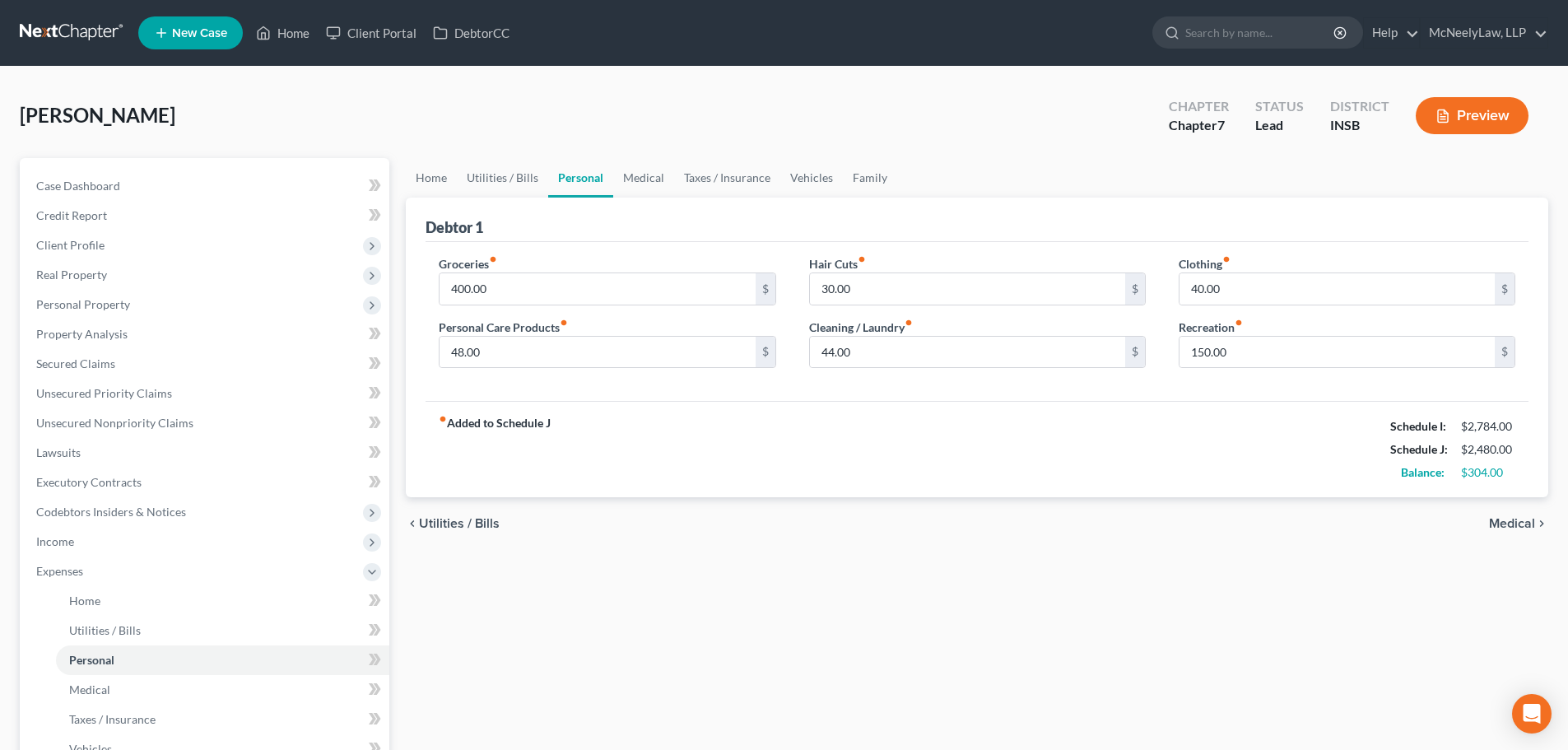
click at [1521, 525] on span "Medical" at bounding box center [1511, 523] width 46 height 14
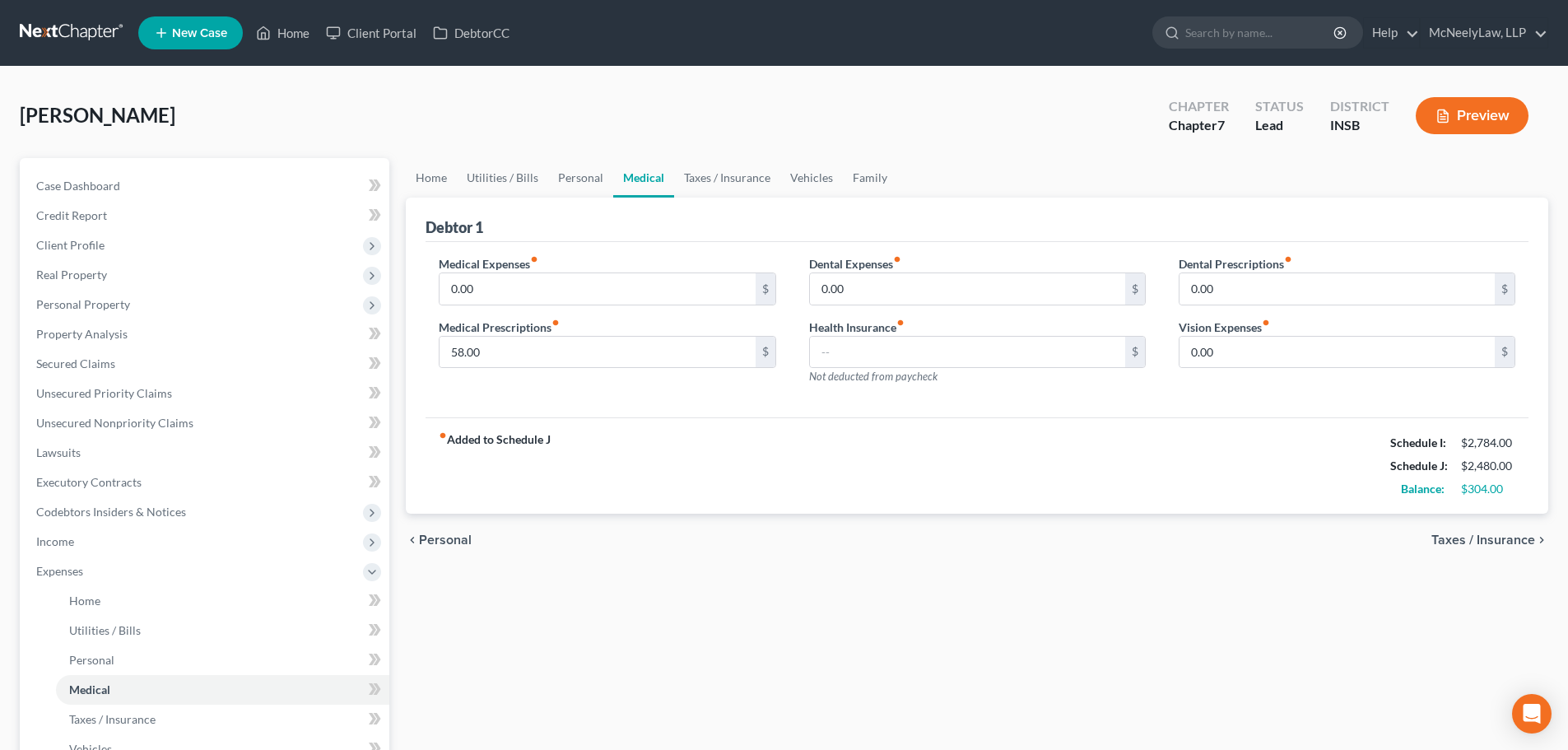
click at [1510, 549] on div "chevron_left Personal Taxes / Insurance chevron_right" at bounding box center [977, 540] width 1142 height 52
click at [1508, 546] on span "Taxes / Insurance" at bounding box center [1482, 540] width 104 height 14
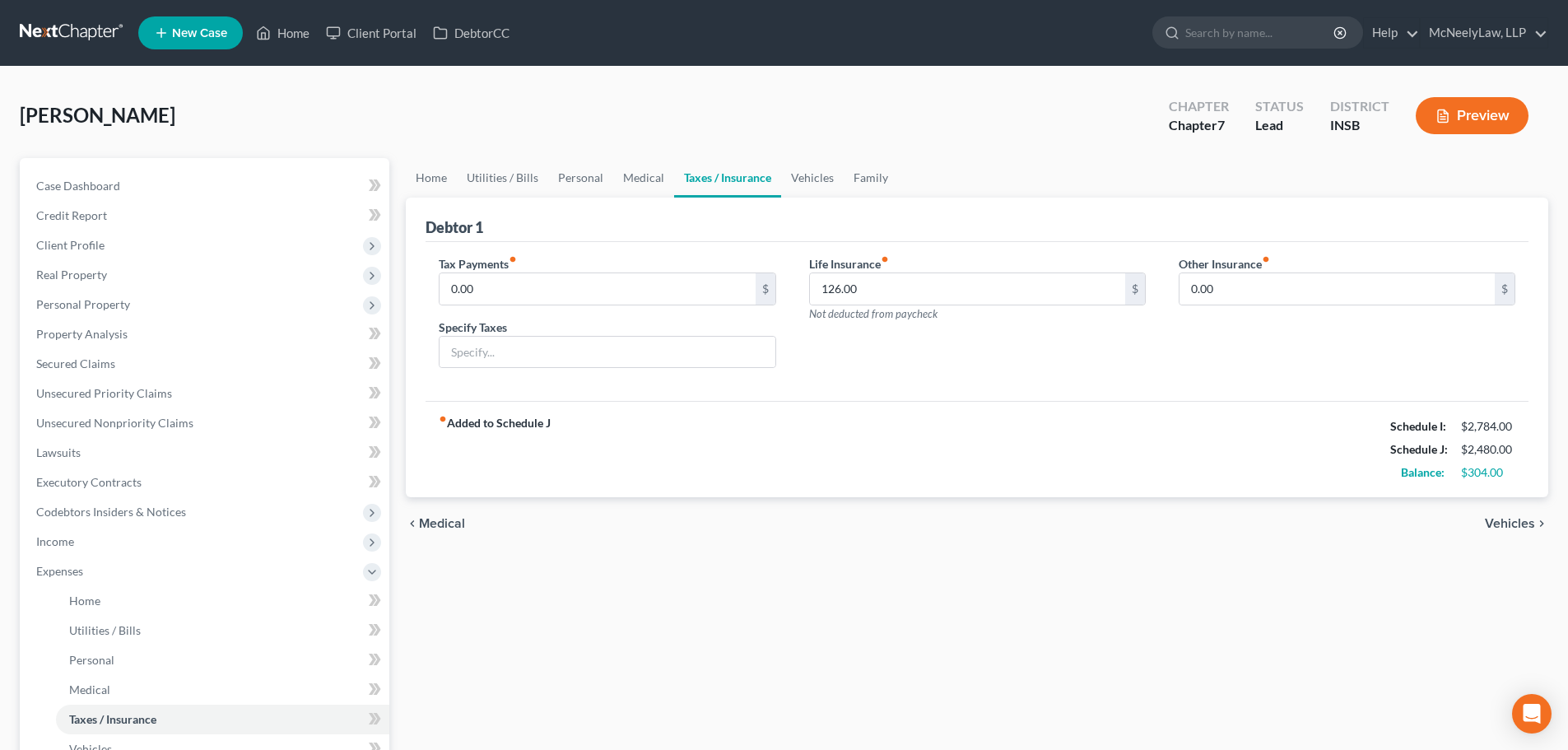
click at [1512, 522] on span "Vehicles" at bounding box center [1509, 523] width 51 height 14
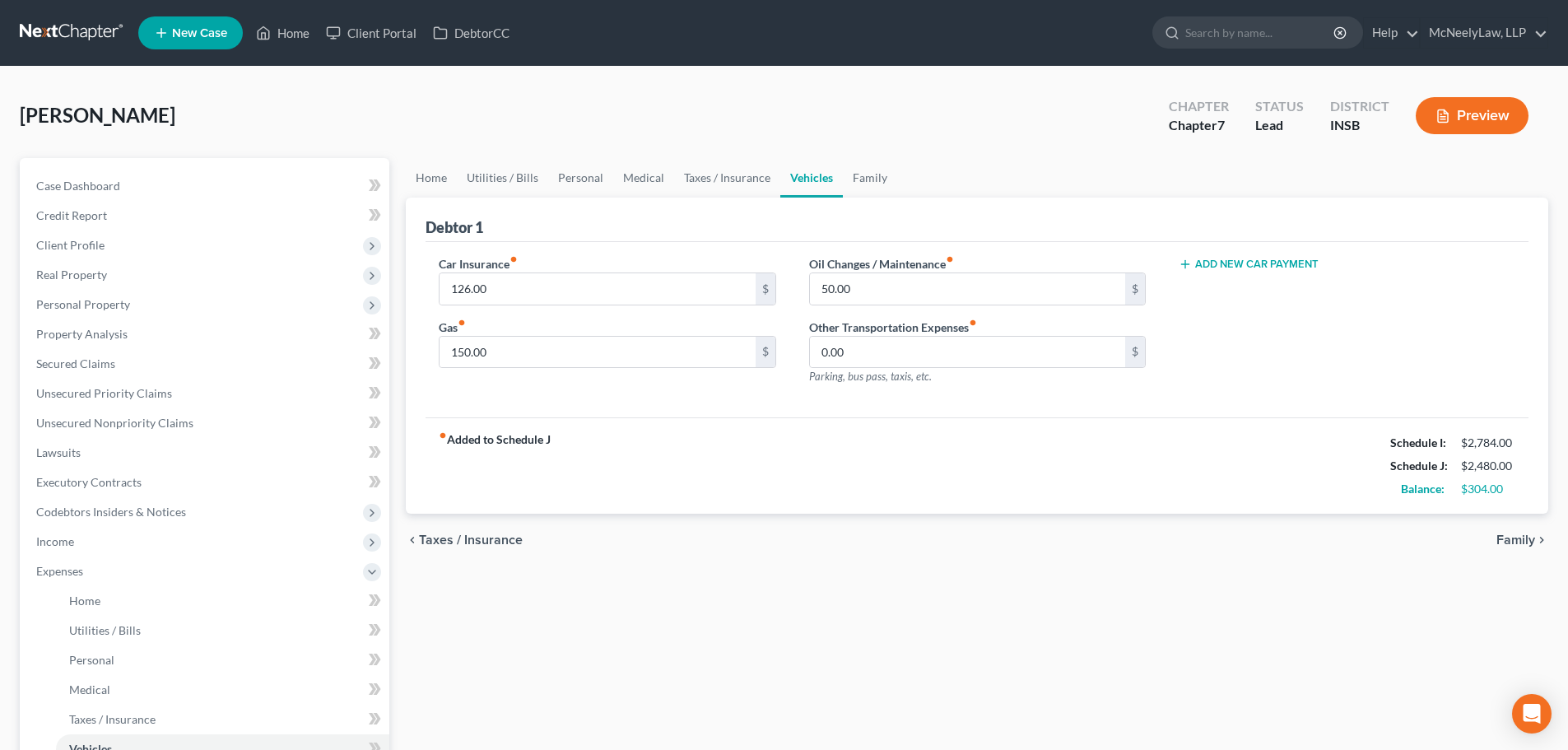
click at [1502, 539] on span "Family" at bounding box center [1515, 540] width 39 height 14
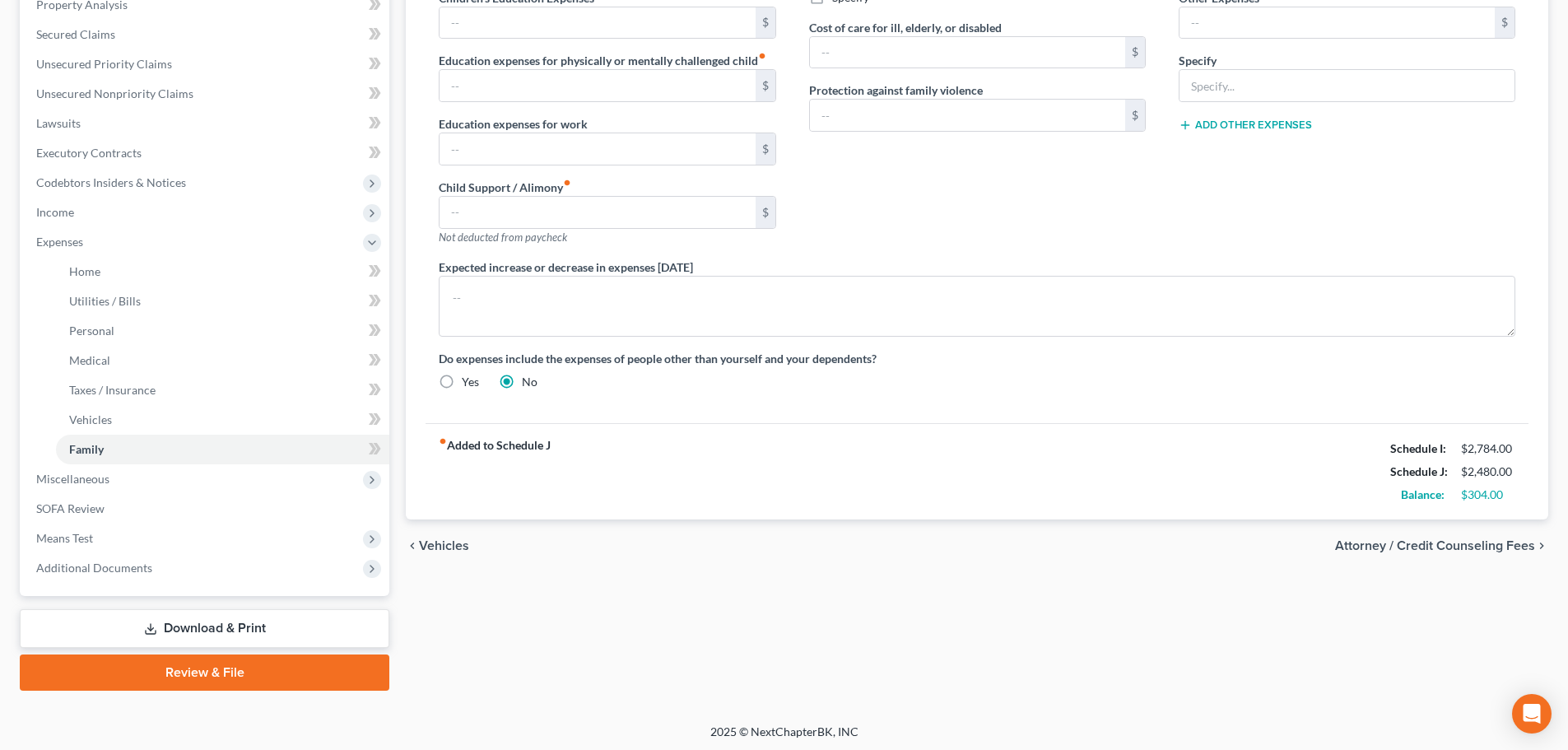
click at [1512, 542] on span "Attorney / Credit Counseling Fees" at bounding box center [1434, 545] width 200 height 14
select select "0"
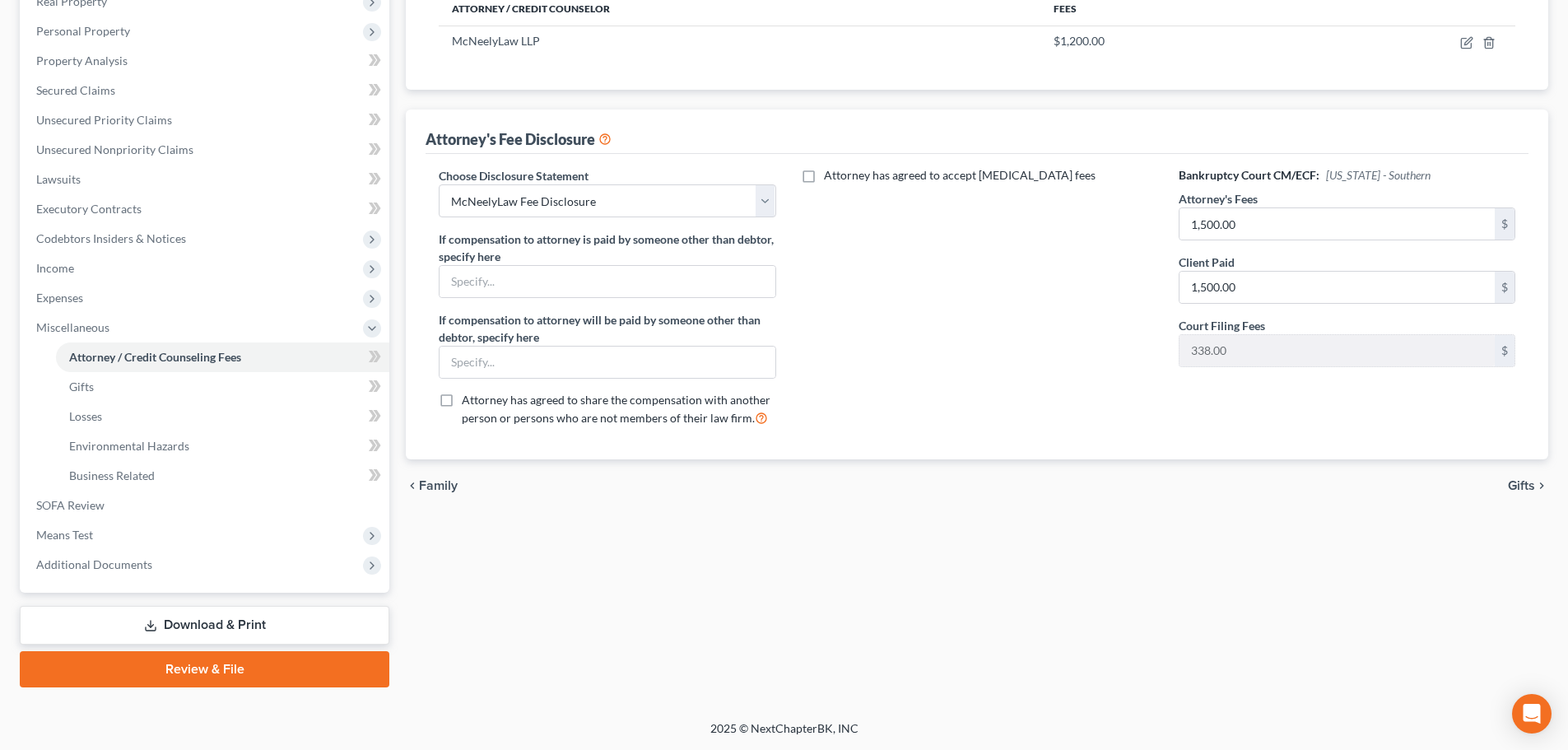
click at [1524, 489] on span "Gifts" at bounding box center [1521, 486] width 27 height 14
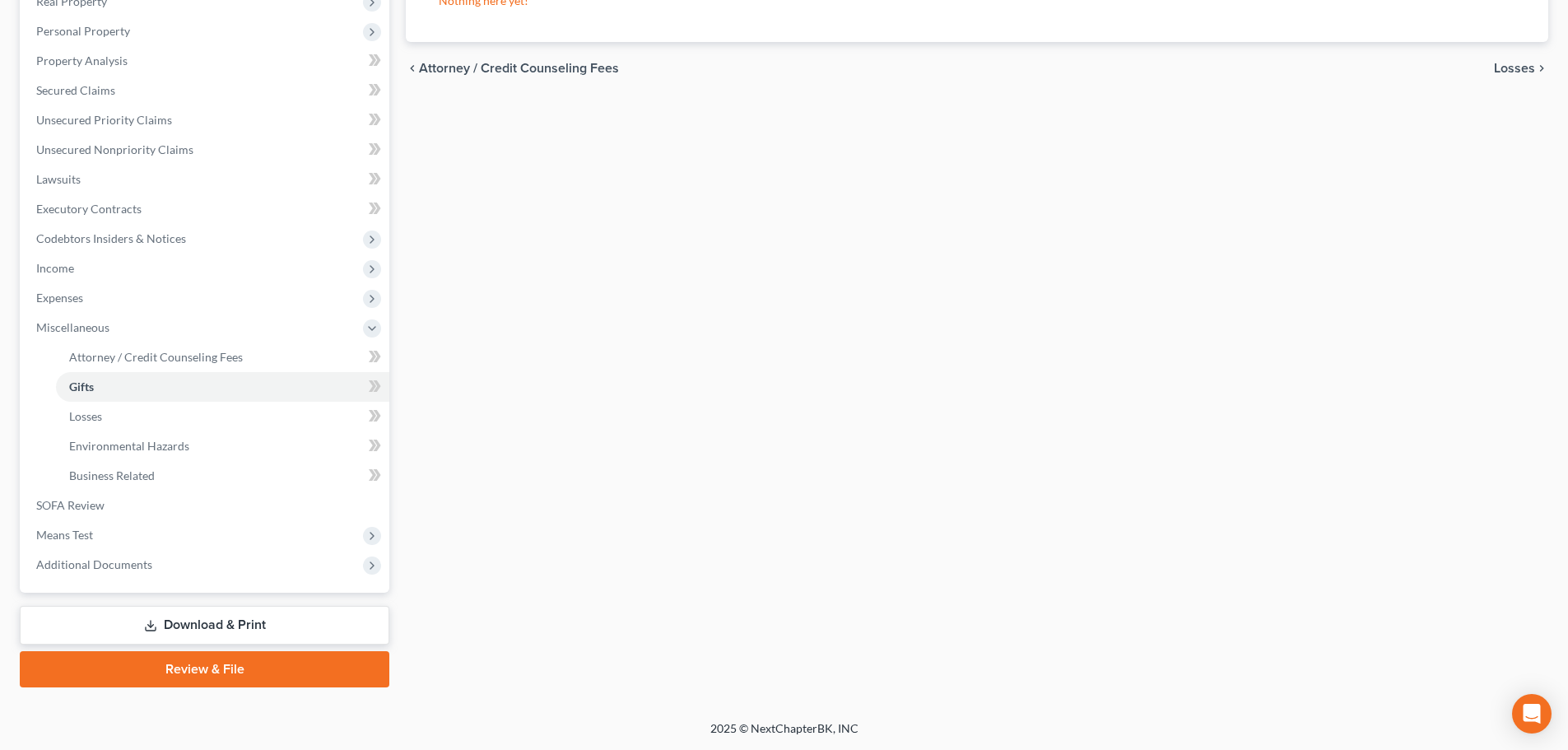
click at [190, 620] on link "Download & Print" at bounding box center [205, 625] width 370 height 39
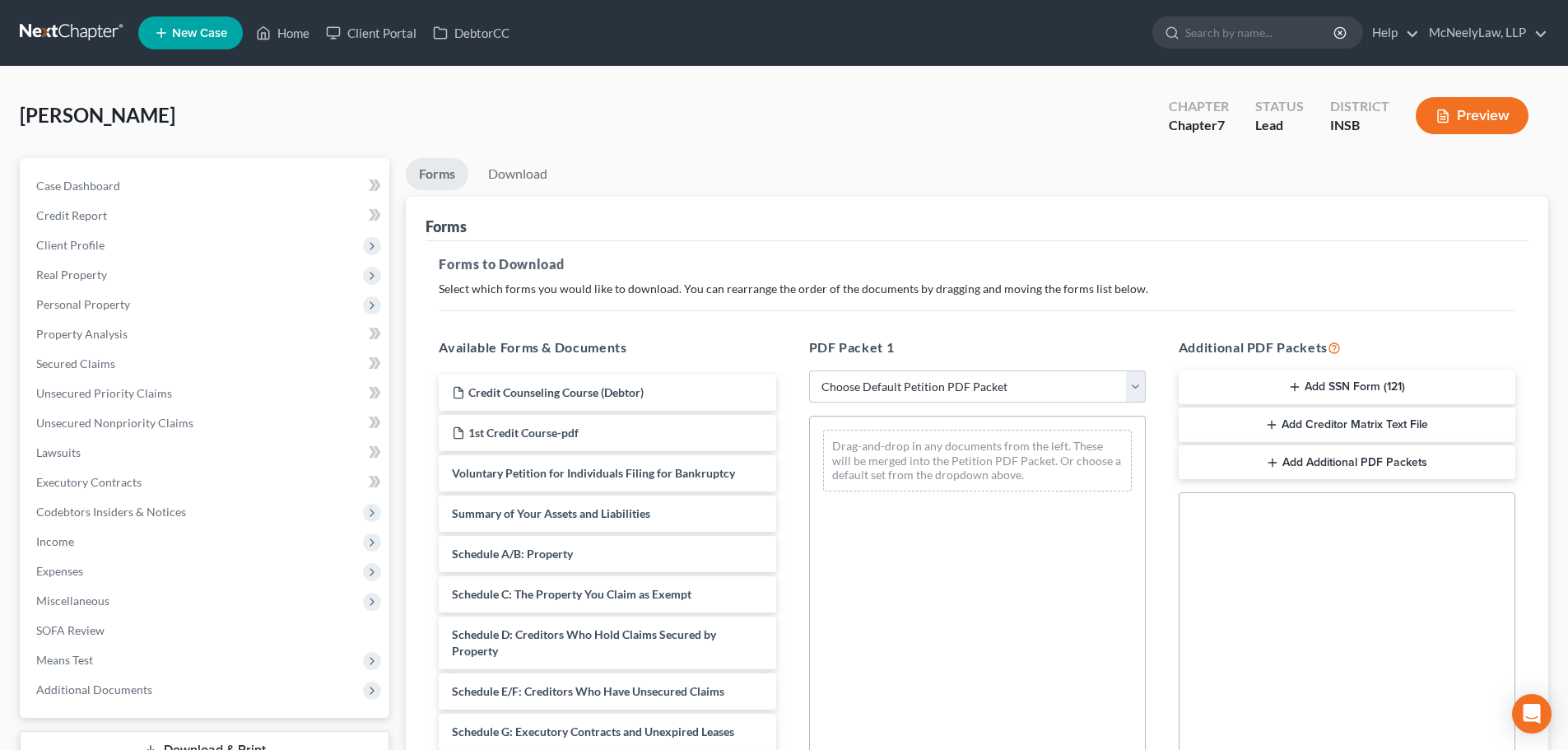
click at [936, 363] on div "PDF Packet 1 Choose Default Petition PDF Packet Complete Bankruptcy Petition (a…" at bounding box center [977, 603] width 370 height 558
drag, startPoint x: 936, startPoint y: 370, endPoint x: 932, endPoint y: 384, distance: 14.6
click at [936, 371] on select "Choose Default Petition PDF Packet Complete Bankruptcy Petition (all forms and …" at bounding box center [977, 386] width 337 height 32
select select "0"
click at [809, 370] on select "Choose Default Petition PDF Packet Complete Bankruptcy Petition (all forms and …" at bounding box center [977, 386] width 337 height 32
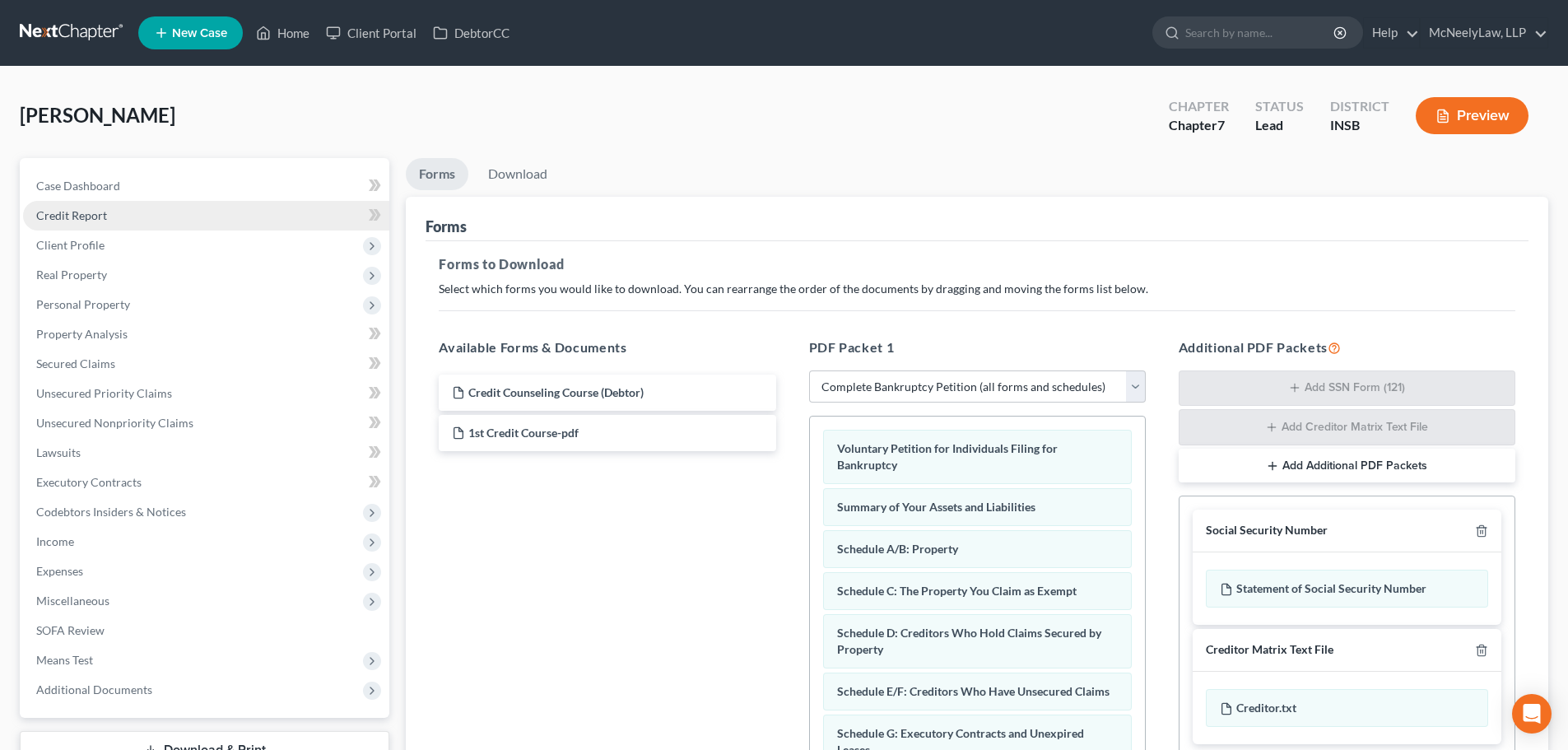
click at [174, 218] on link "Credit Report" at bounding box center [207, 216] width 366 height 30
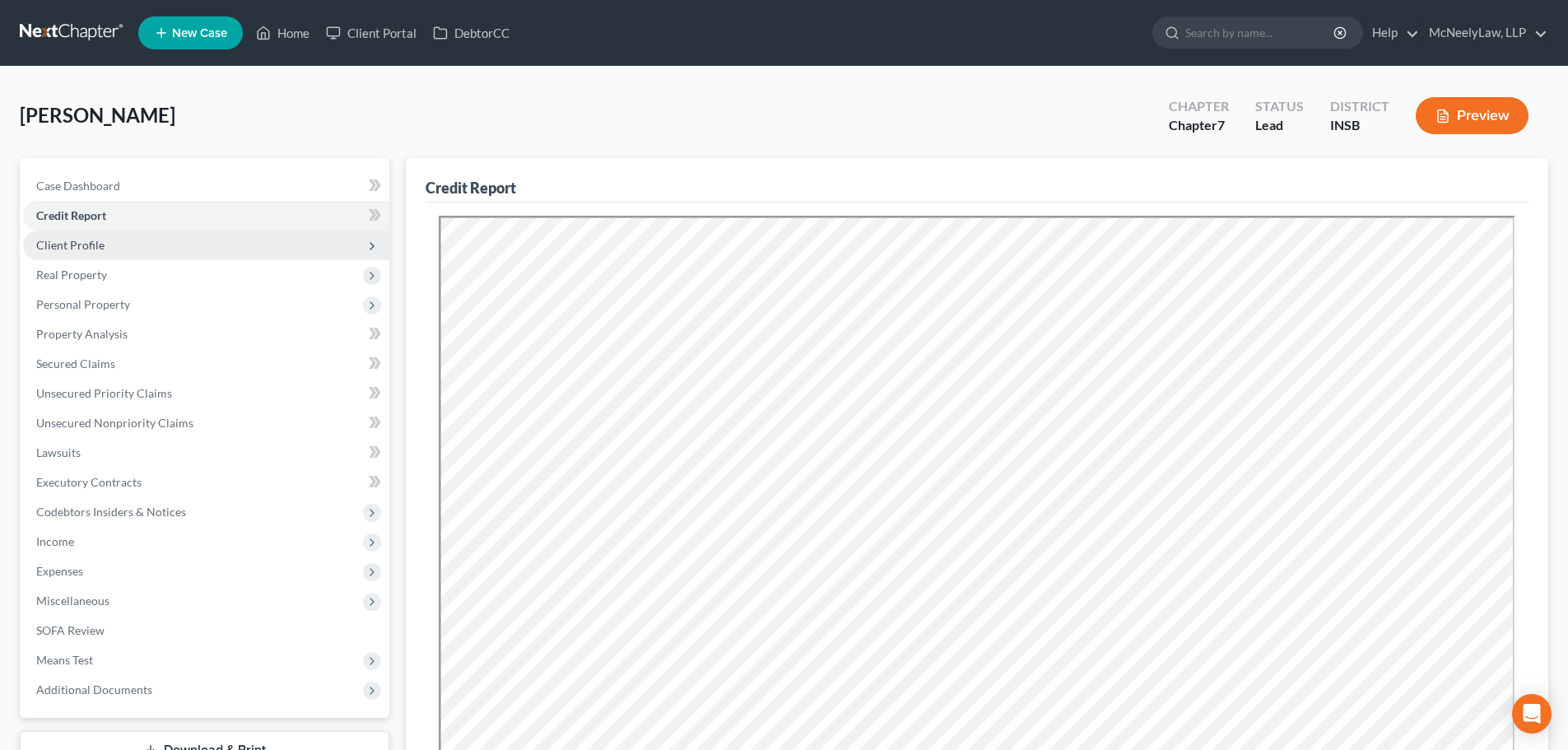
click at [166, 240] on span "Client Profile" at bounding box center [207, 245] width 366 height 30
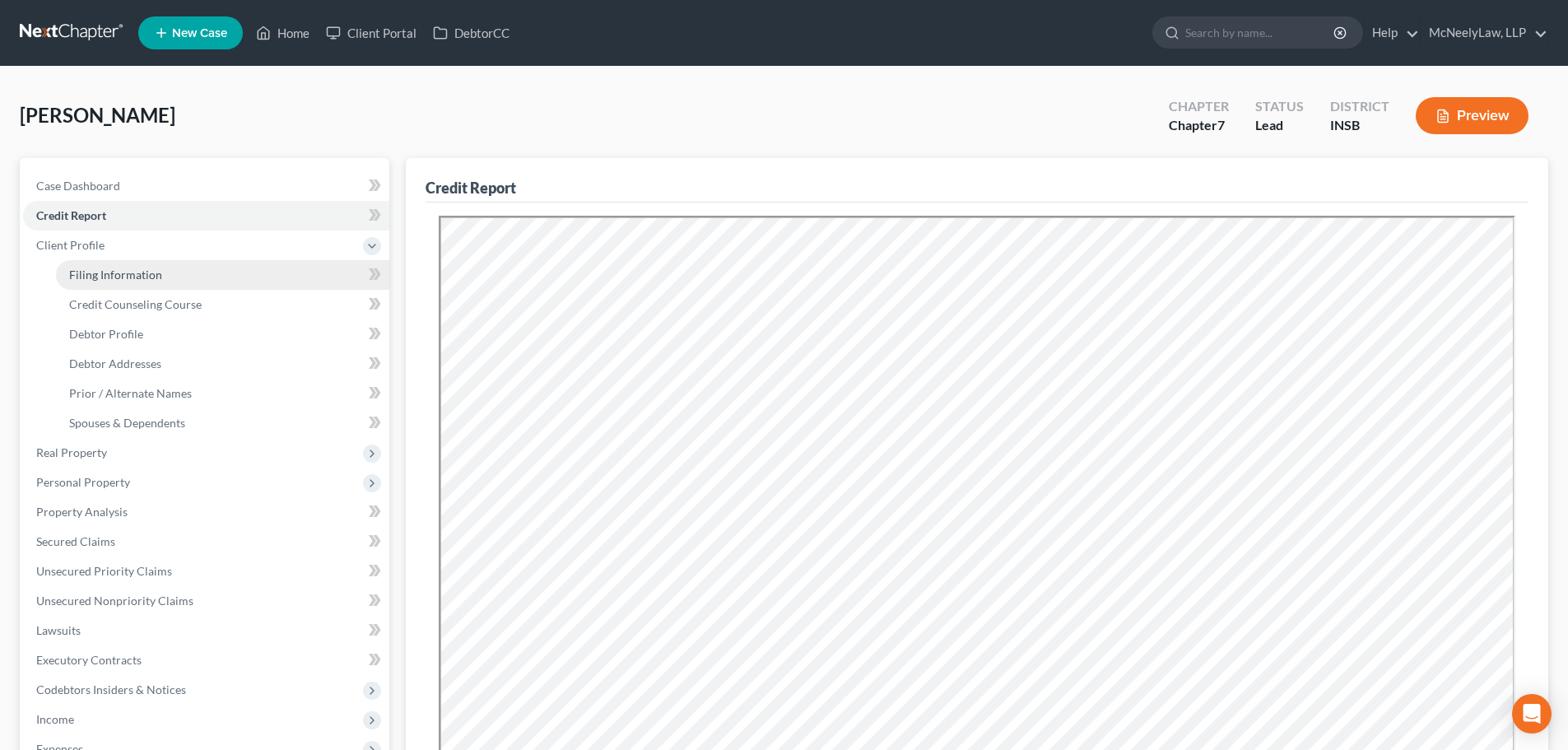
drag, startPoint x: 152, startPoint y: 276, endPoint x: 162, endPoint y: 279, distance: 10.4
click at [152, 277] on span "Filing Information" at bounding box center [115, 274] width 93 height 14
select select "1"
select select "0"
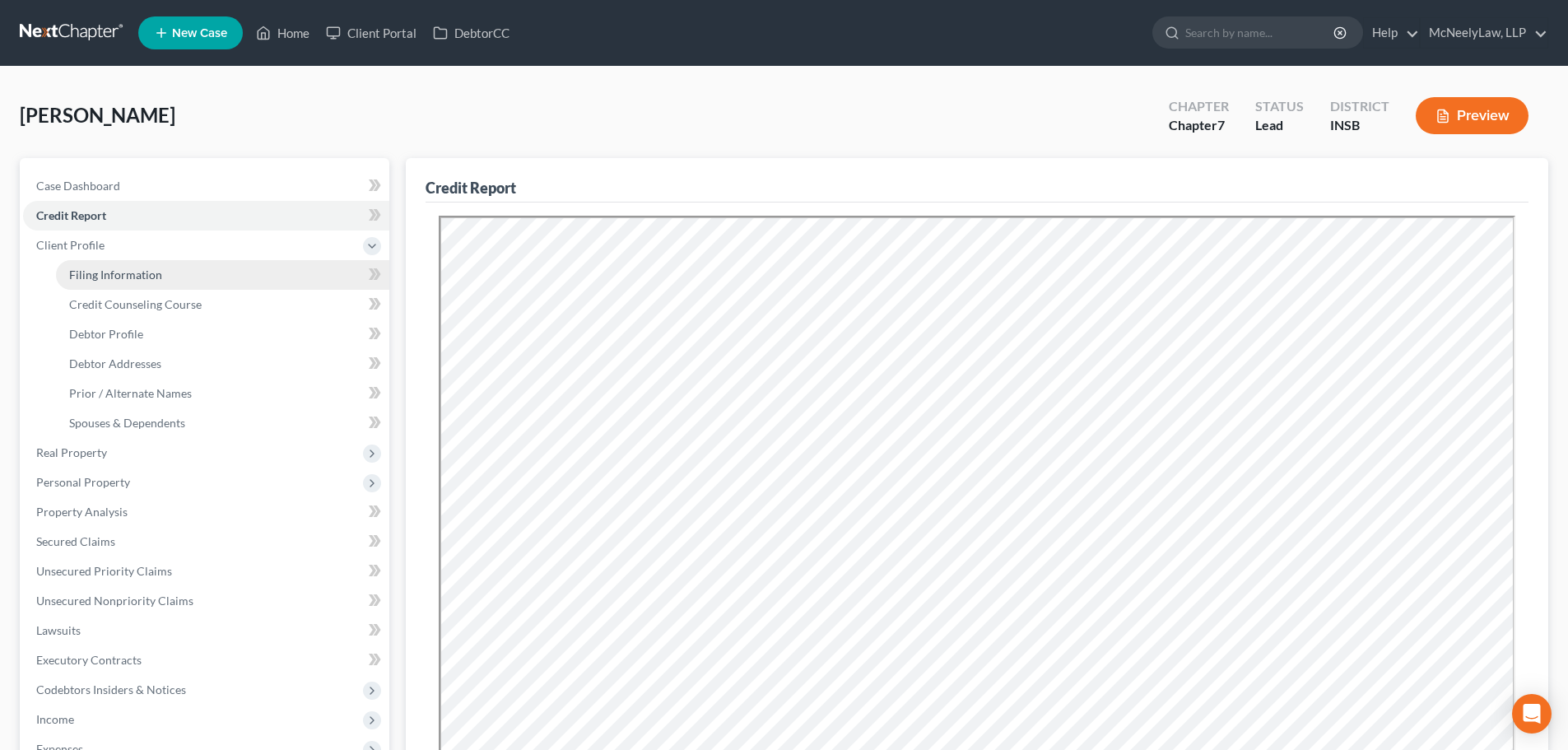
select select "15"
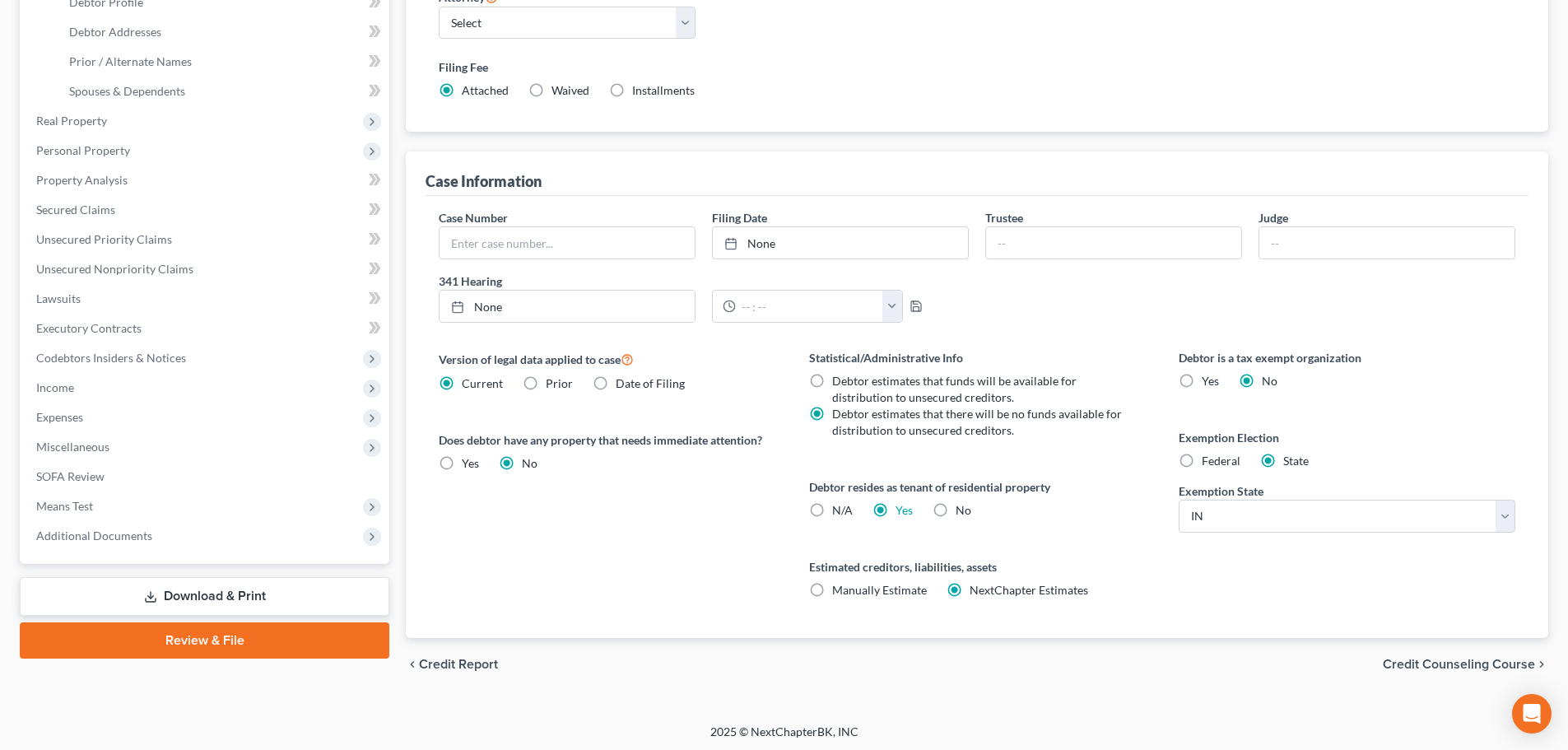
scroll to position [335, 0]
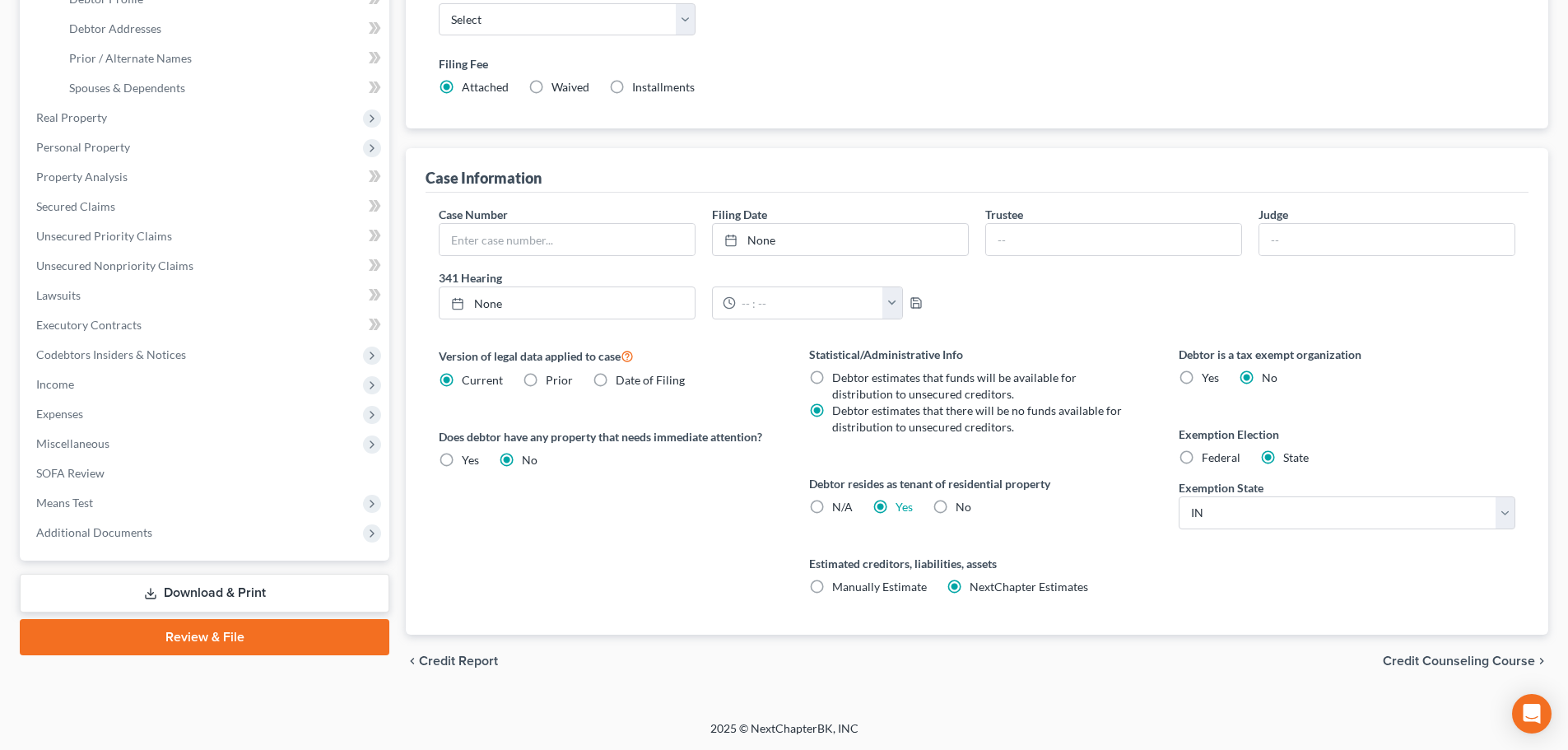
click at [1434, 660] on span "Credit Counseling Course" at bounding box center [1458, 661] width 152 height 14
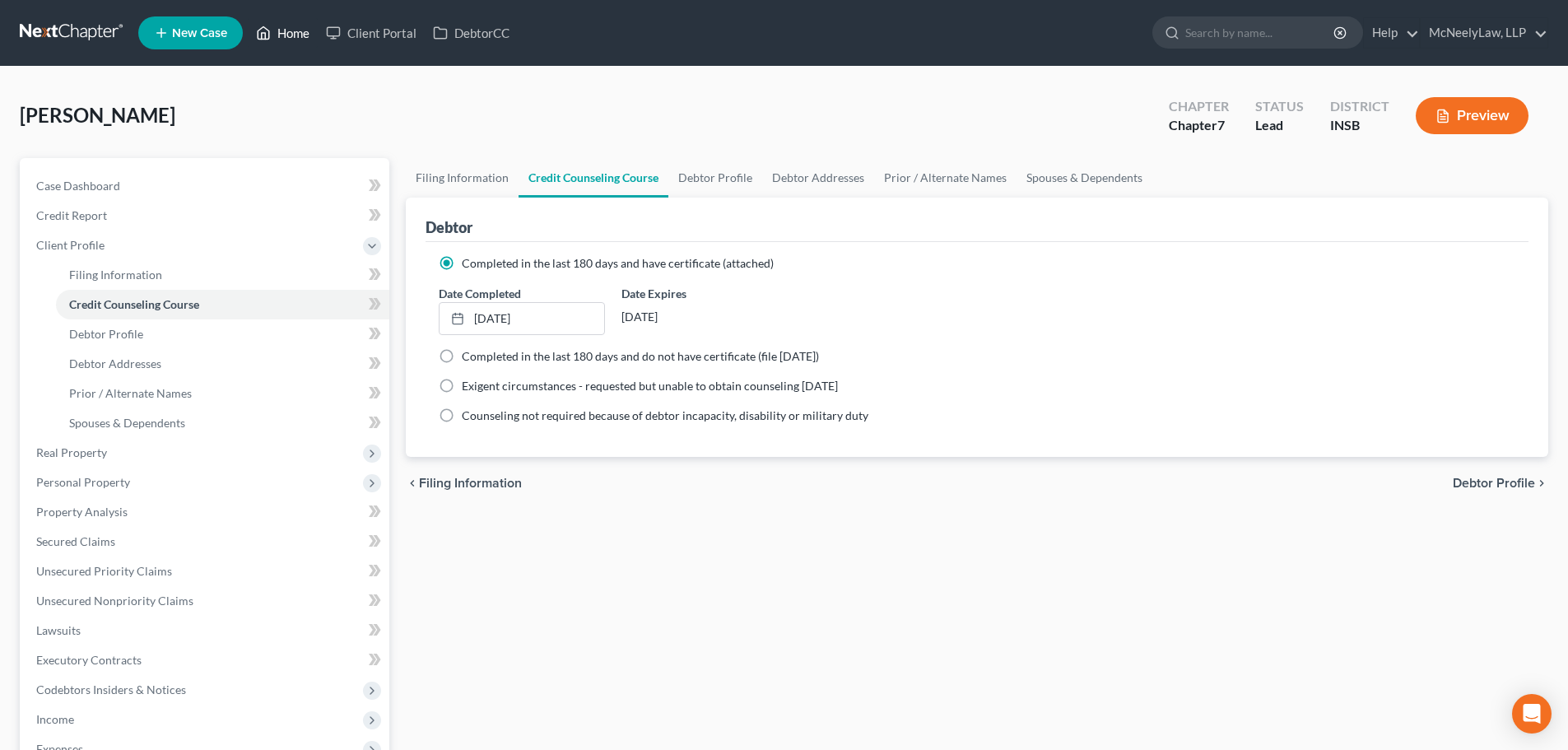
click at [294, 35] on link "Home" at bounding box center [283, 32] width 70 height 30
